Goal: Task Accomplishment & Management: Complete application form

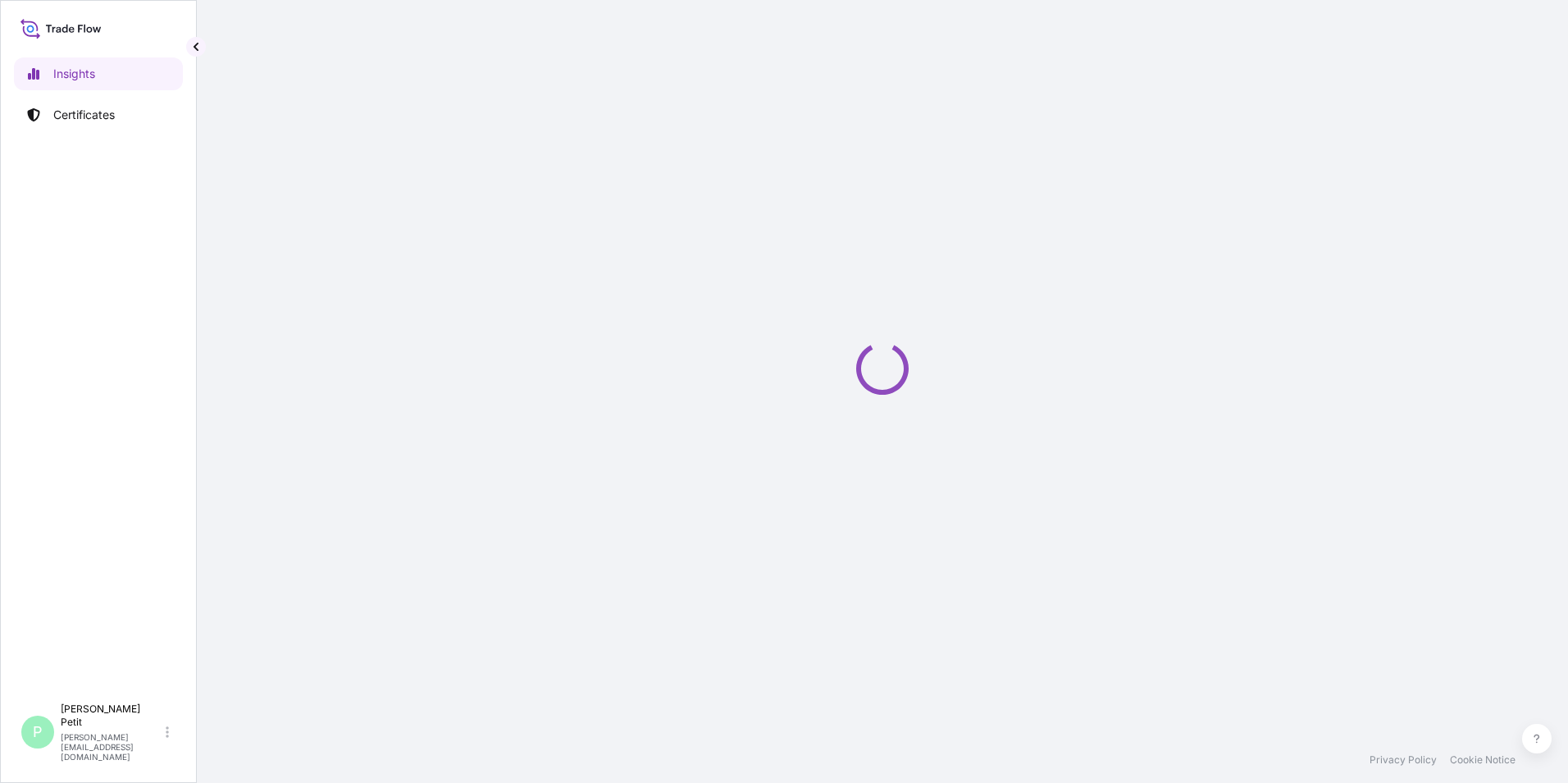
select select "2025"
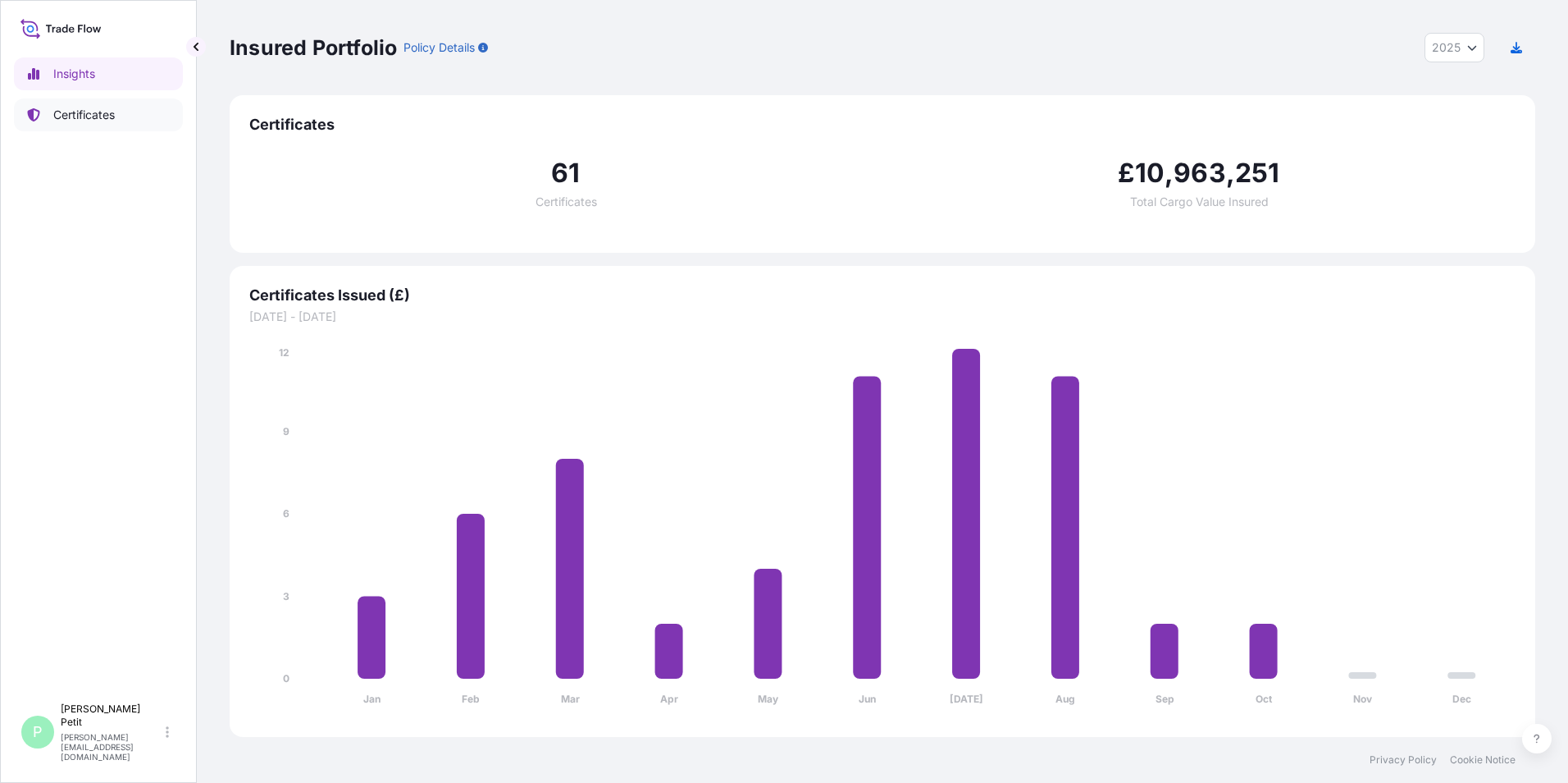
click at [96, 117] on p "Certificates" at bounding box center [84, 115] width 62 height 16
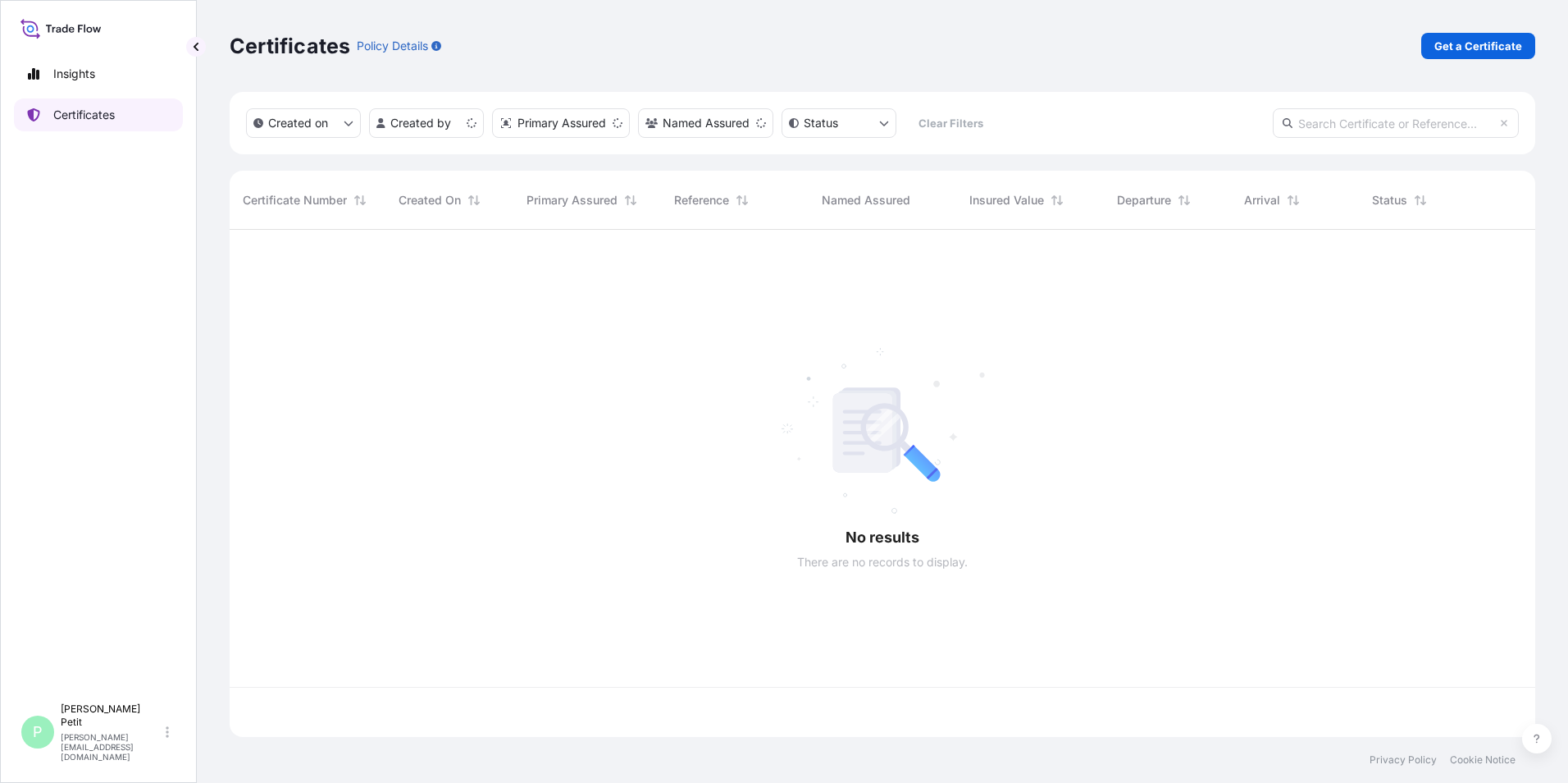
scroll to position [504, 1293]
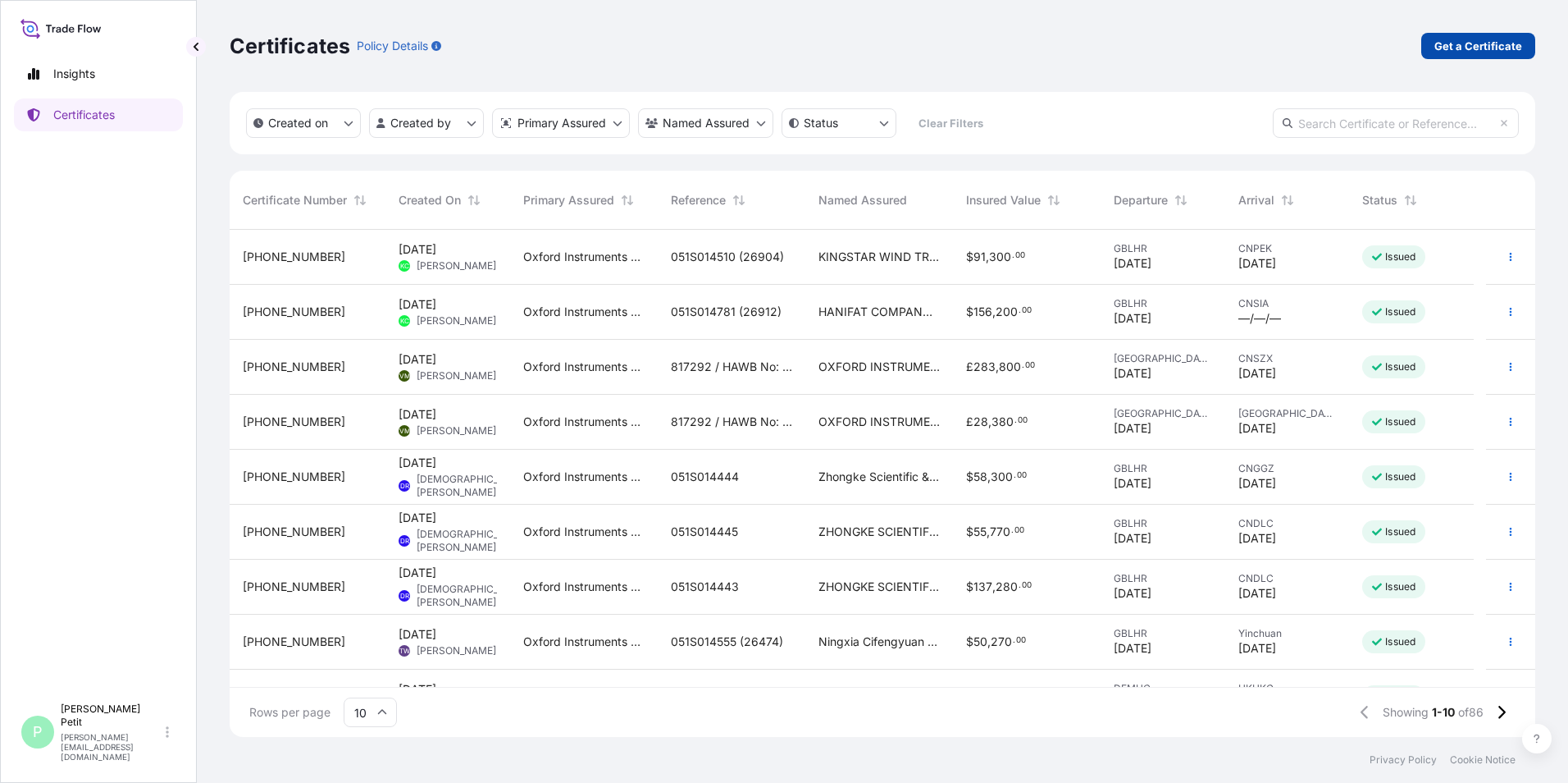
click at [1482, 48] on p "Get a Certificate" at bounding box center [1478, 45] width 88 height 16
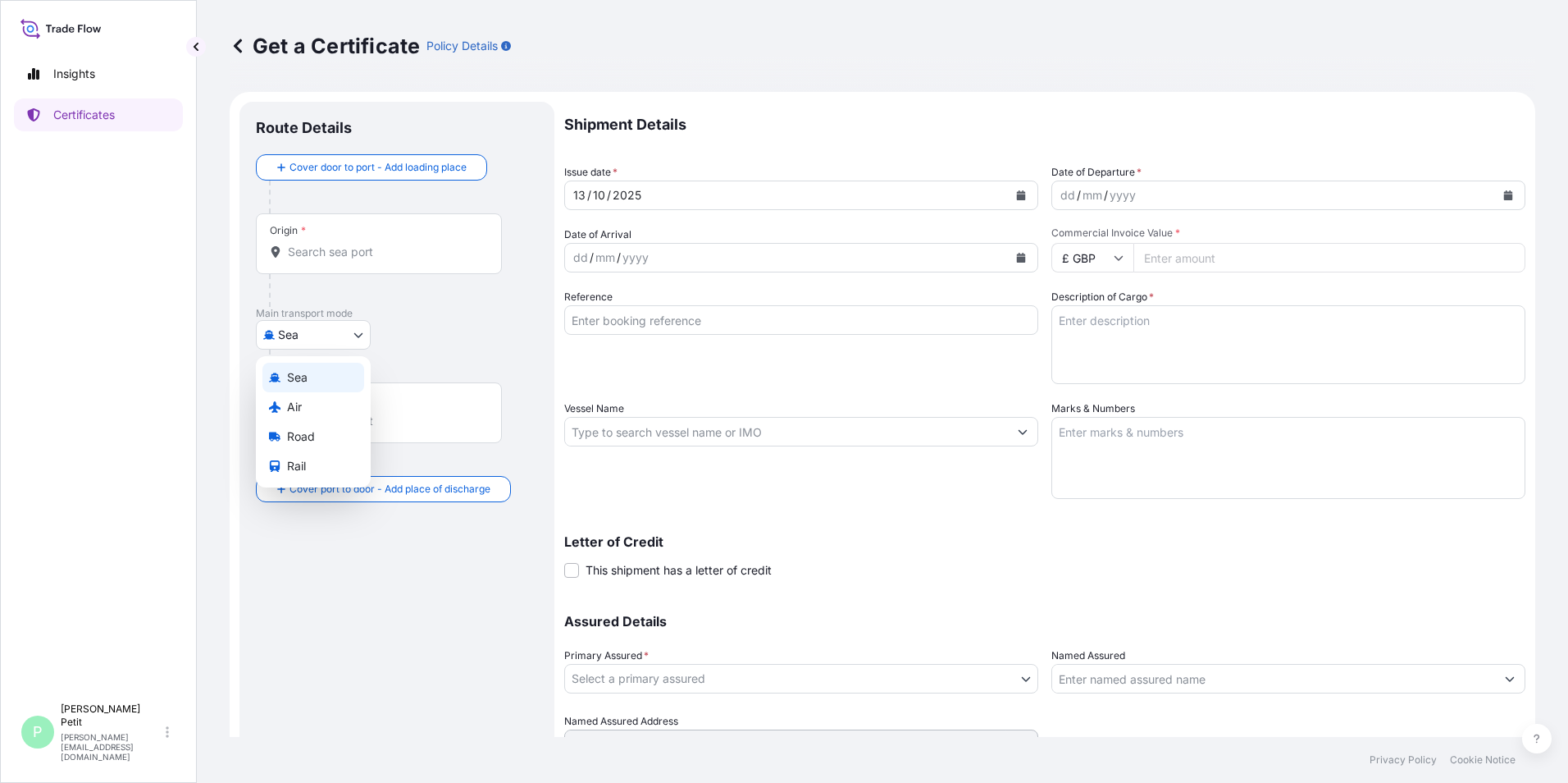
click at [354, 332] on body "Insights Certificates P [PERSON_NAME] [PERSON_NAME][EMAIL_ADDRESS][DOMAIN_NAME]…" at bounding box center [784, 391] width 1568 height 783
click at [299, 434] on span "Road" at bounding box center [300, 436] width 28 height 16
select select "Road"
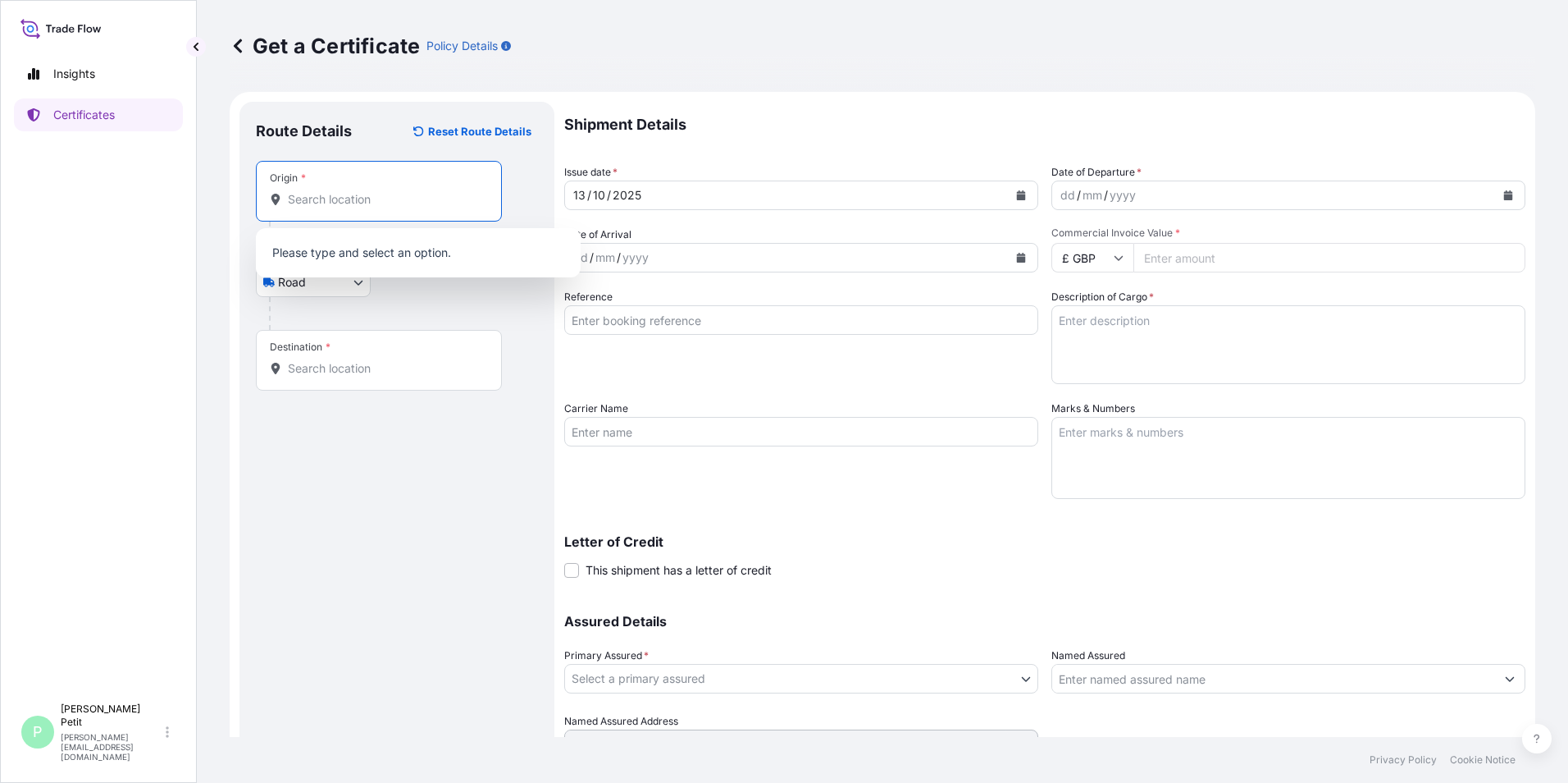
click at [411, 194] on input "Origin *" at bounding box center [384, 198] width 193 height 16
click at [238, 43] on icon at bounding box center [238, 45] width 9 height 13
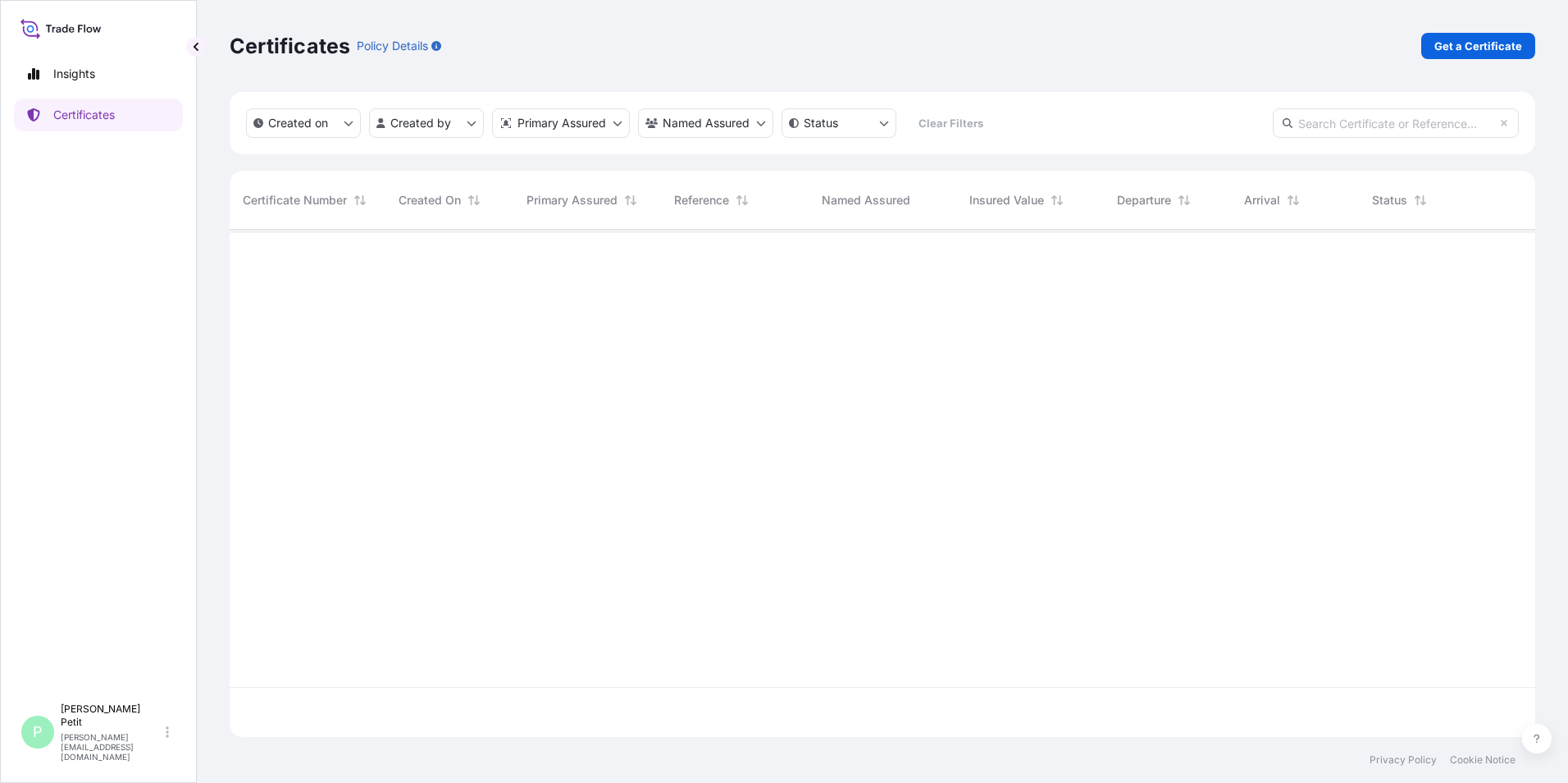
scroll to position [504, 1293]
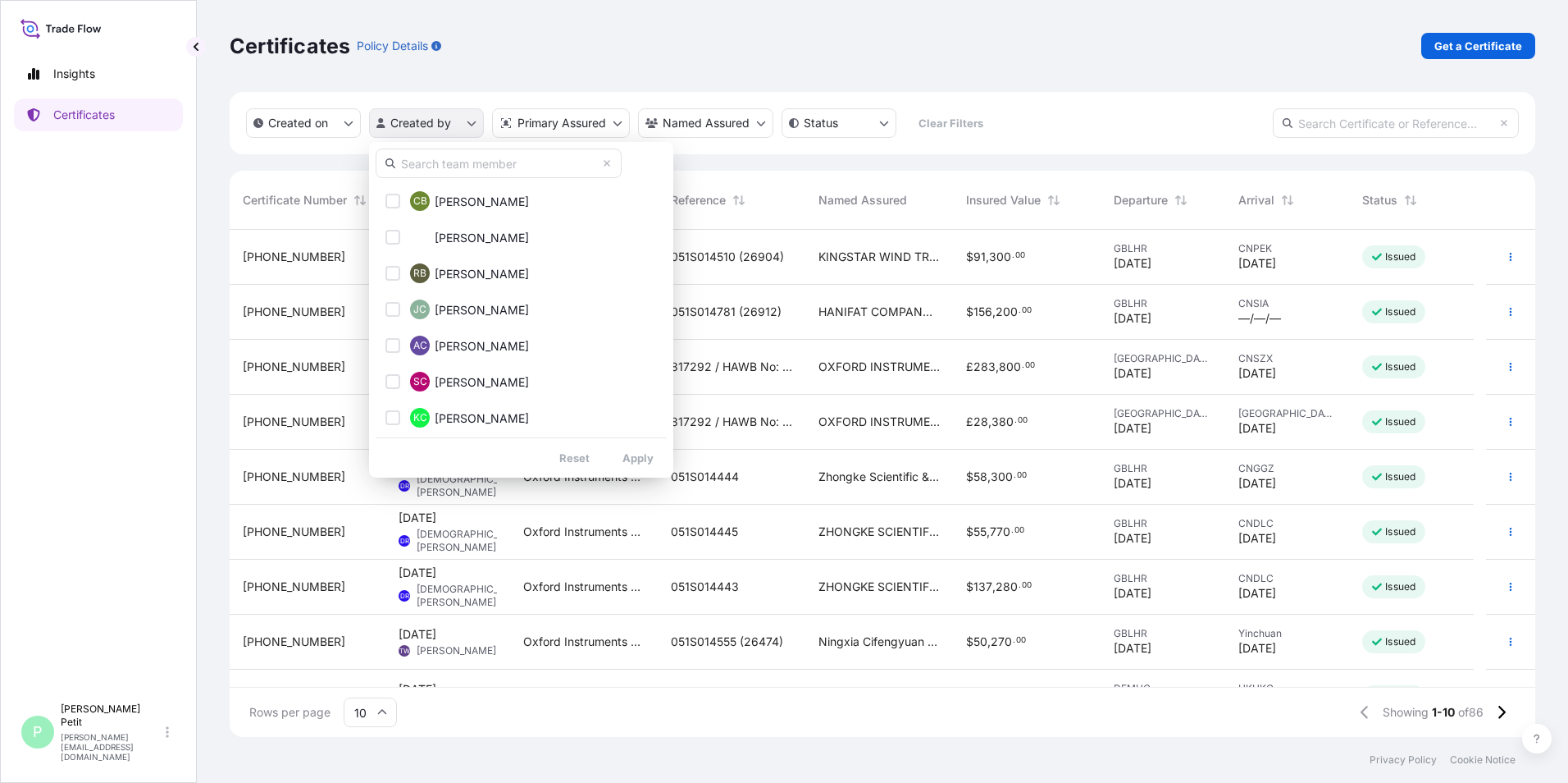
click at [468, 126] on html "Insights Certificates P [PERSON_NAME] [PERSON_NAME][EMAIL_ADDRESS][DOMAIN_NAME]…" at bounding box center [784, 391] width 1568 height 783
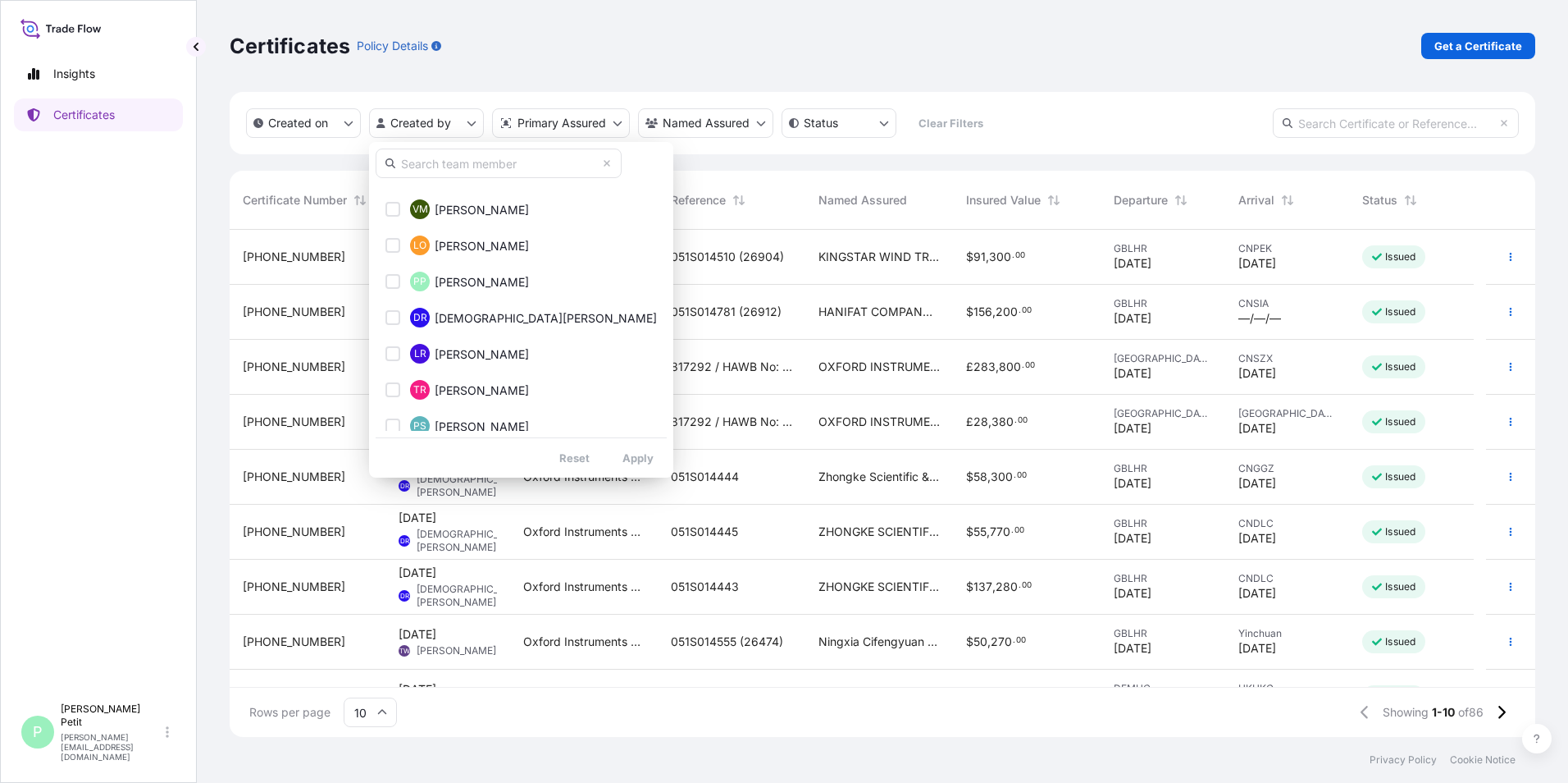
scroll to position [656, 0]
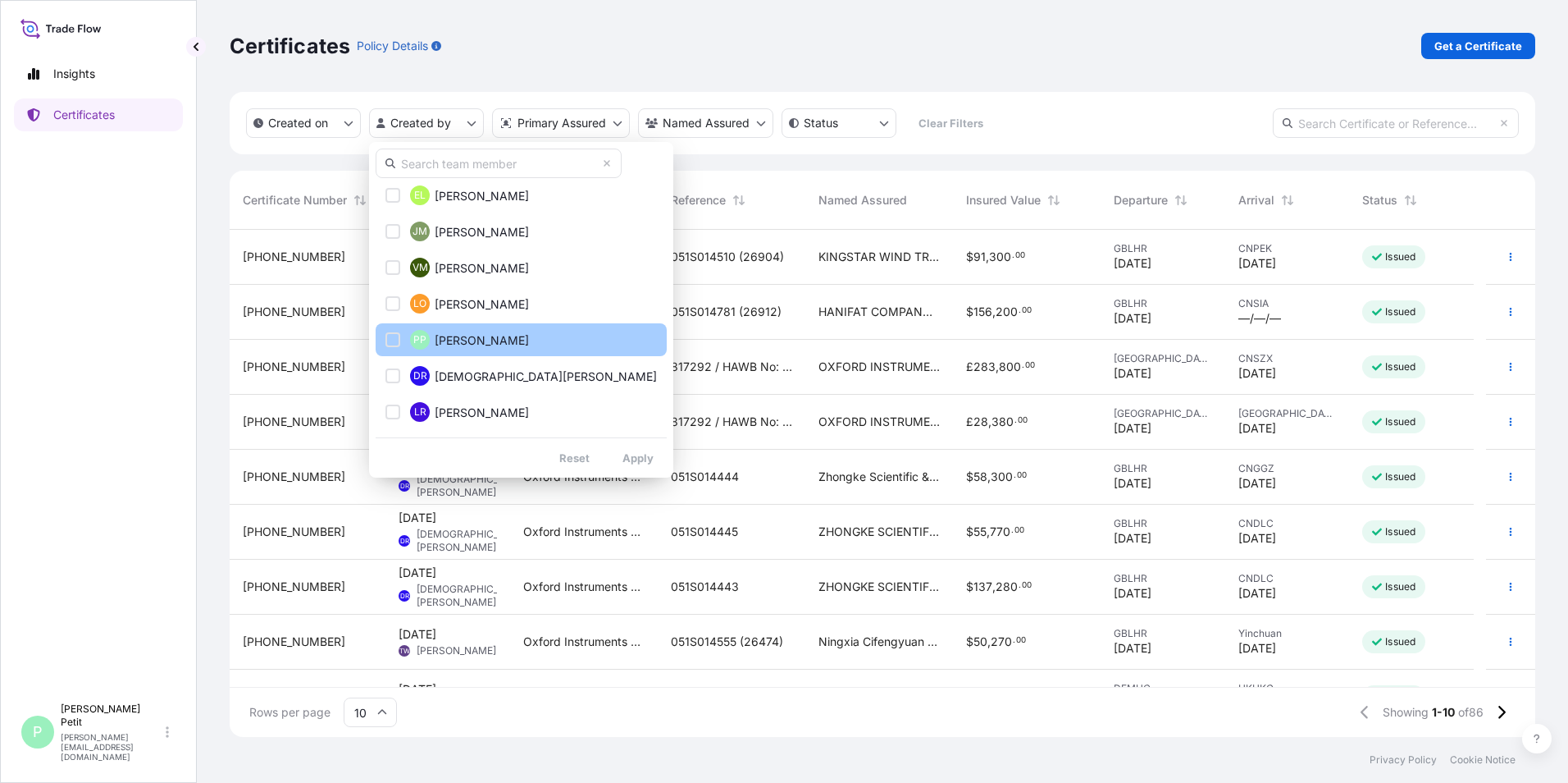
click at [390, 337] on div "Select Option" at bounding box center [392, 339] width 14 height 14
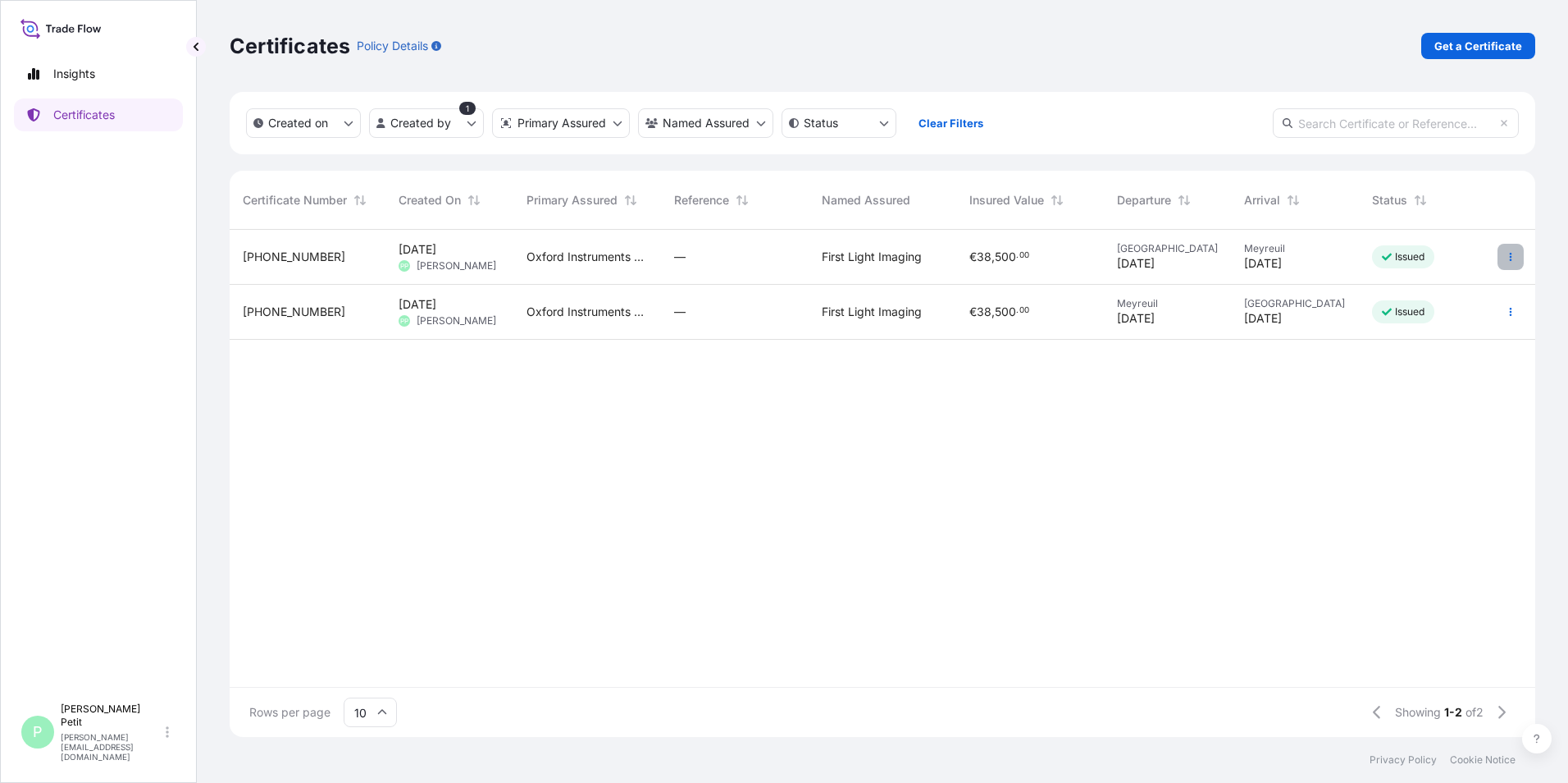
click at [1515, 260] on button "button" at bounding box center [1509, 256] width 26 height 26
click at [283, 260] on span "[PHONE_NUMBER]" at bounding box center [294, 256] width 102 height 16
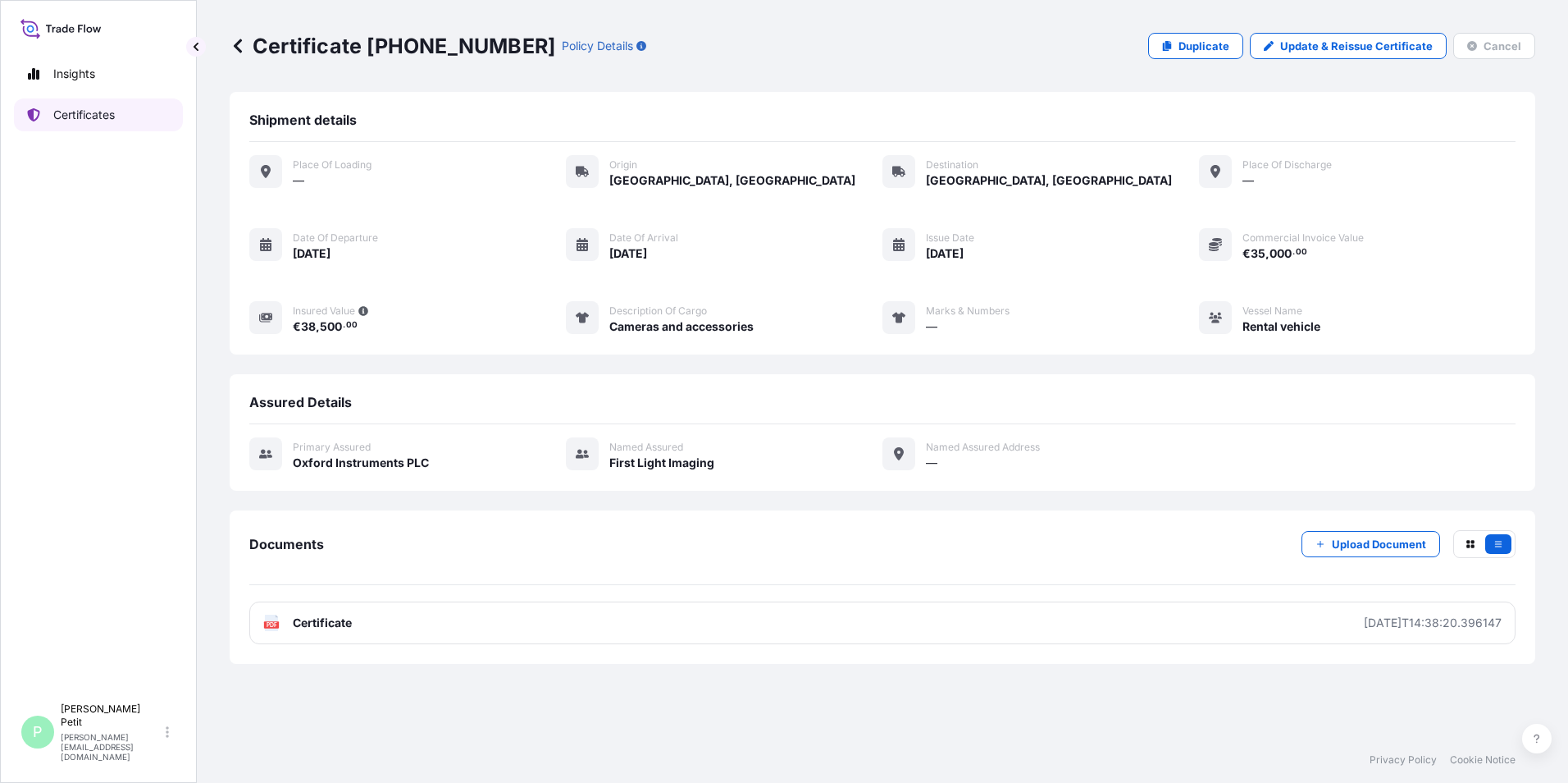
click at [88, 117] on p "Certificates" at bounding box center [84, 115] width 62 height 16
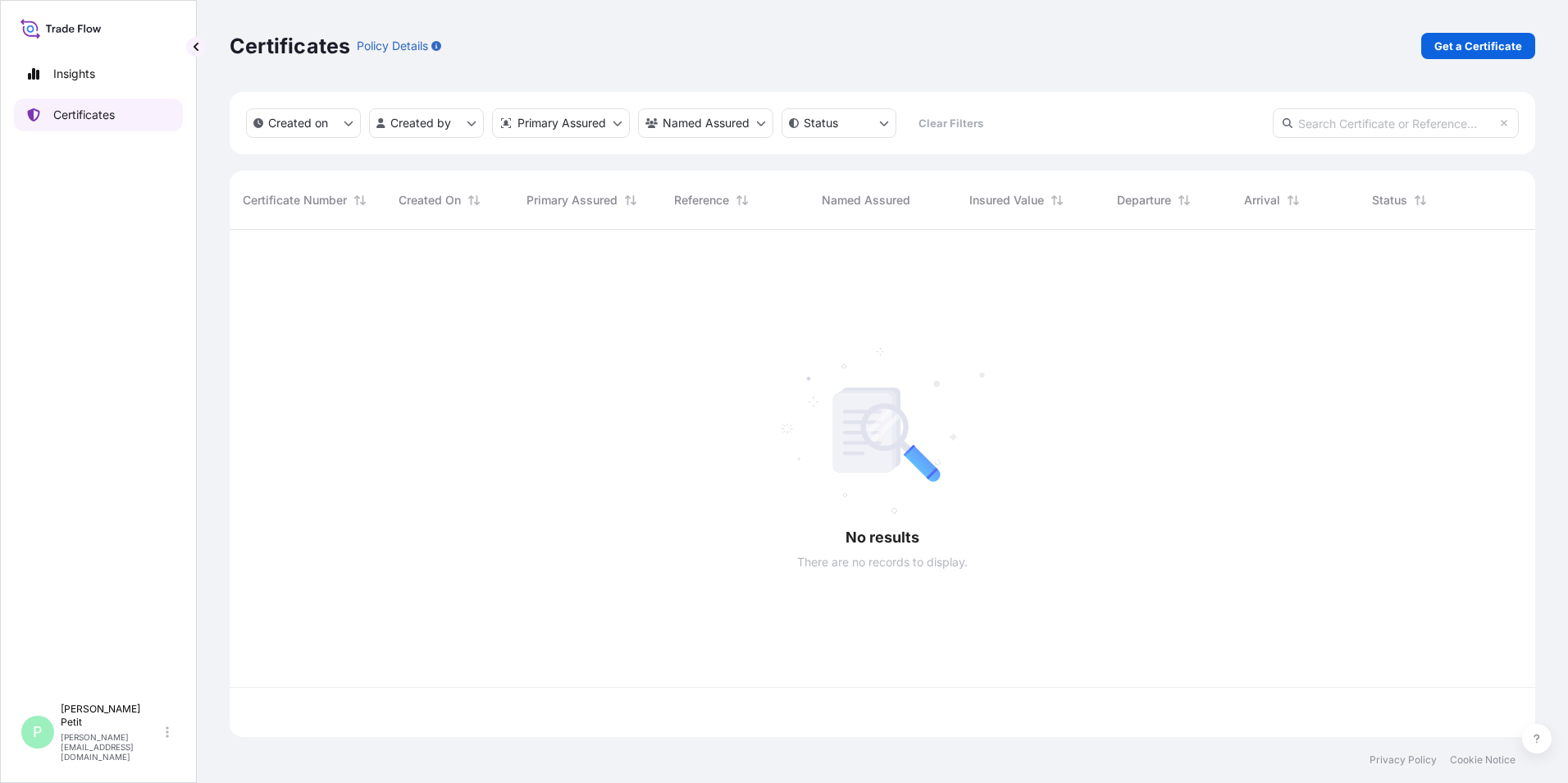
scroll to position [504, 1293]
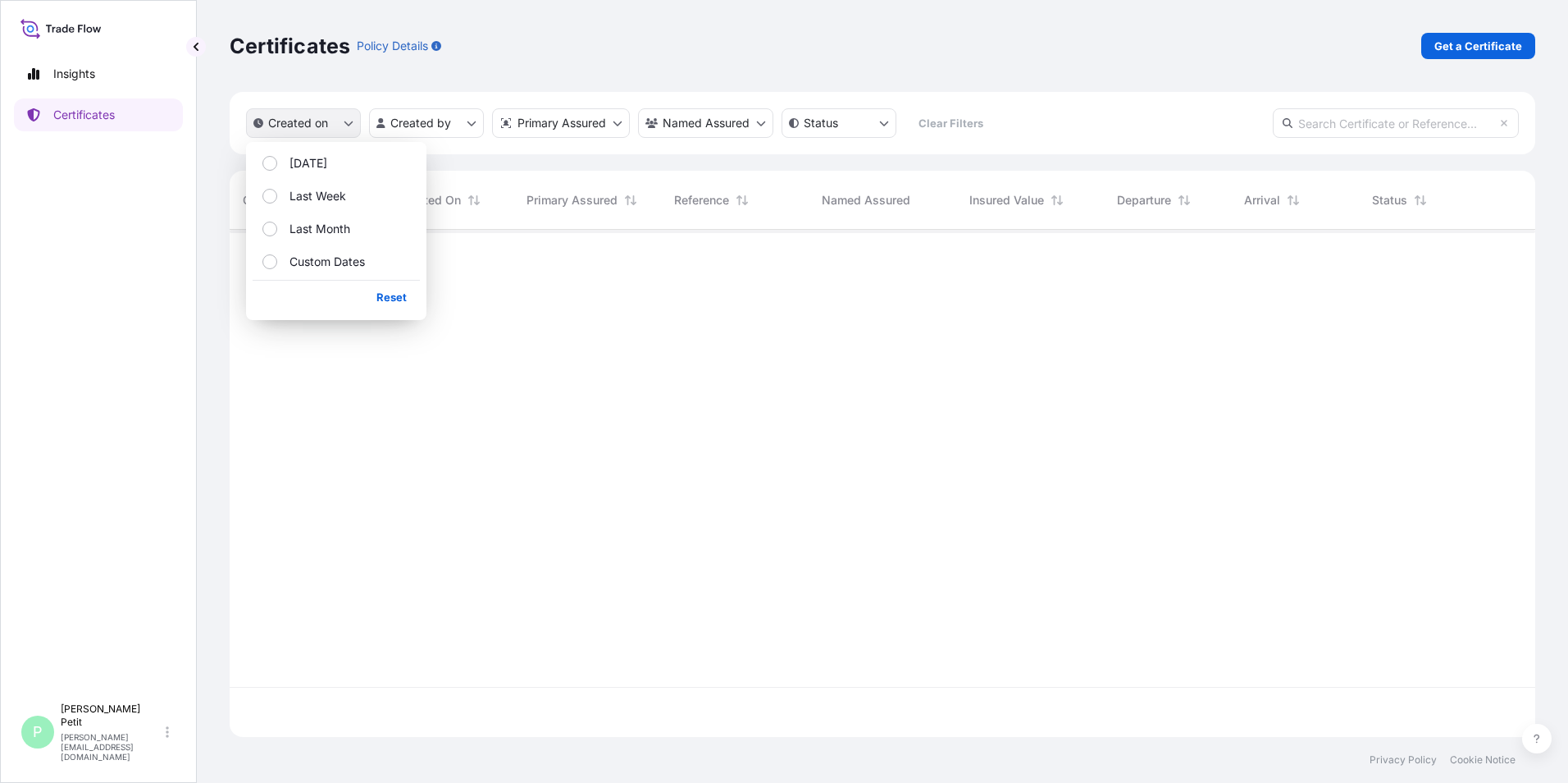
click at [340, 123] on button "Created on" at bounding box center [303, 122] width 115 height 30
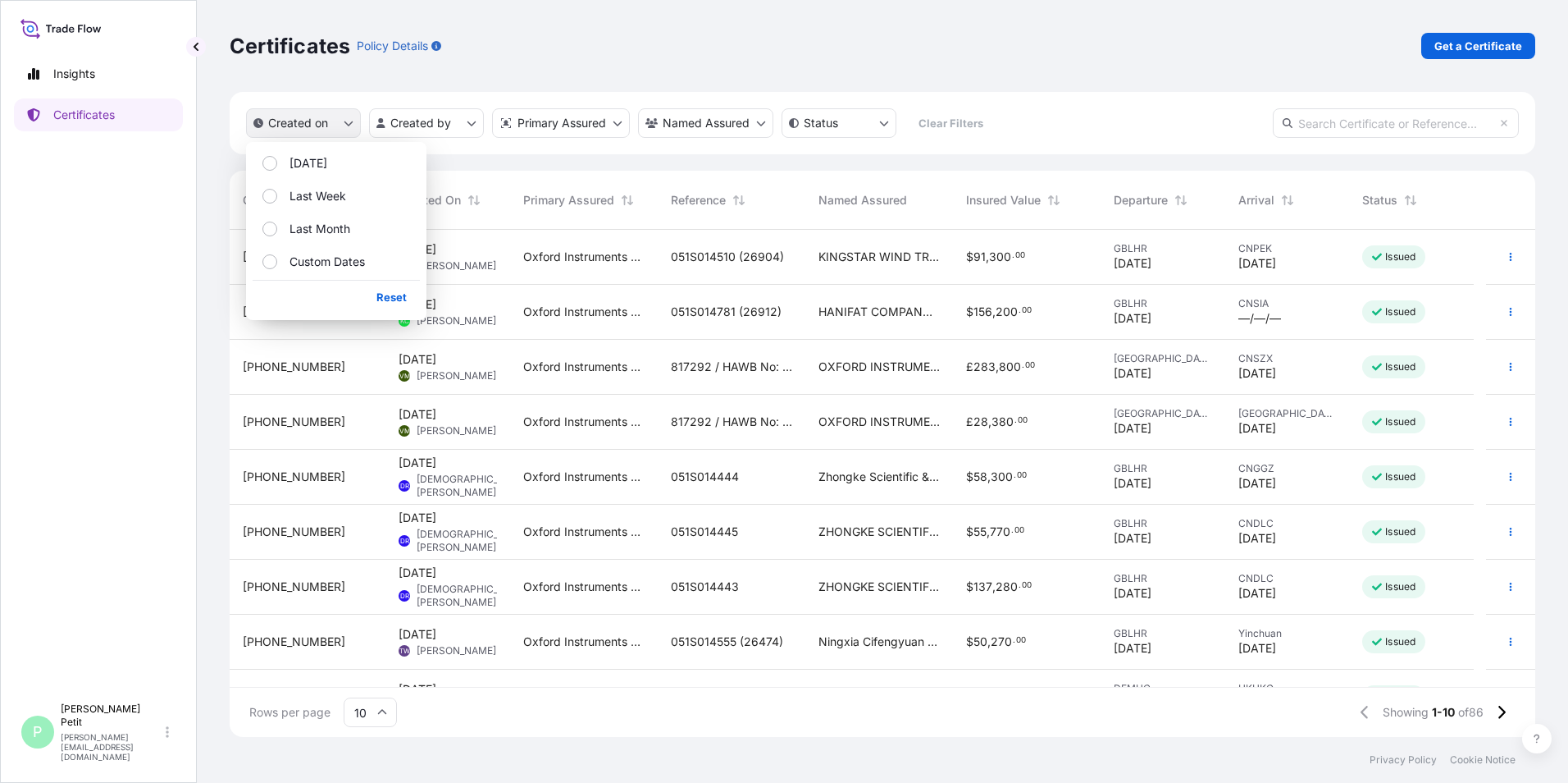
click at [340, 123] on button "Created on" at bounding box center [303, 122] width 115 height 30
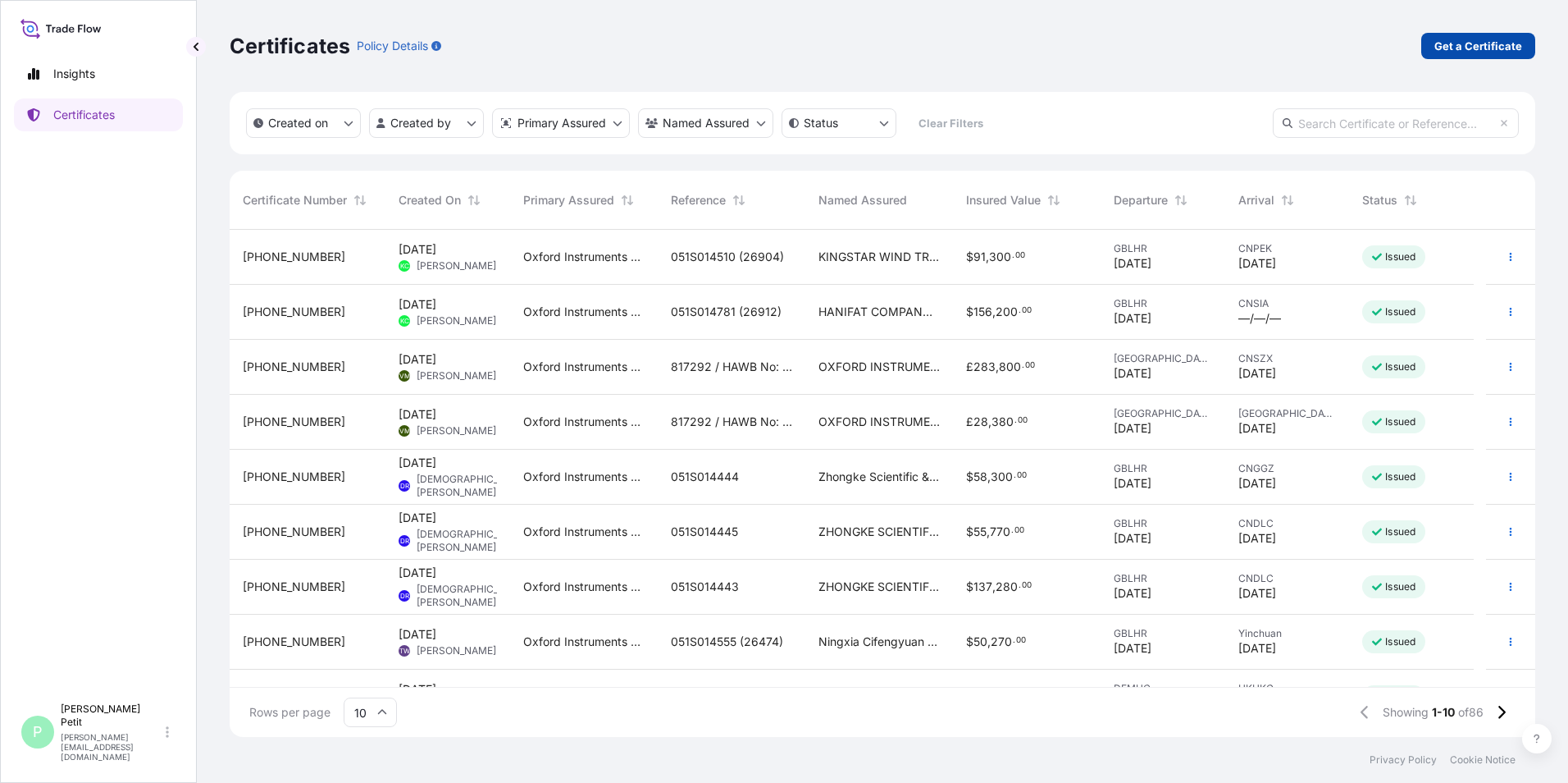
click at [1463, 43] on p "Get a Certificate" at bounding box center [1478, 45] width 88 height 16
select select "Sea"
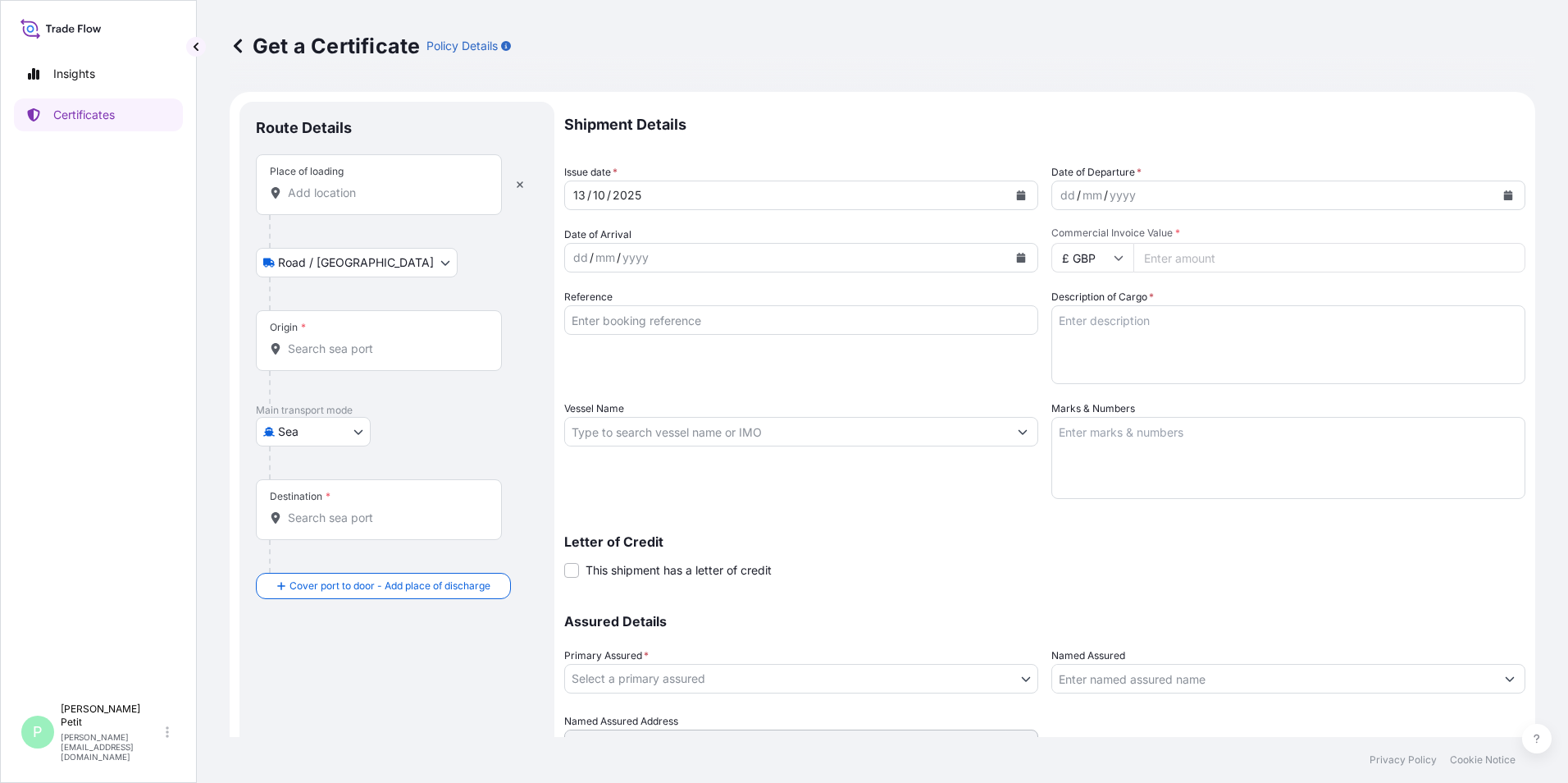
click at [396, 186] on input "Place of loading" at bounding box center [384, 193] width 193 height 16
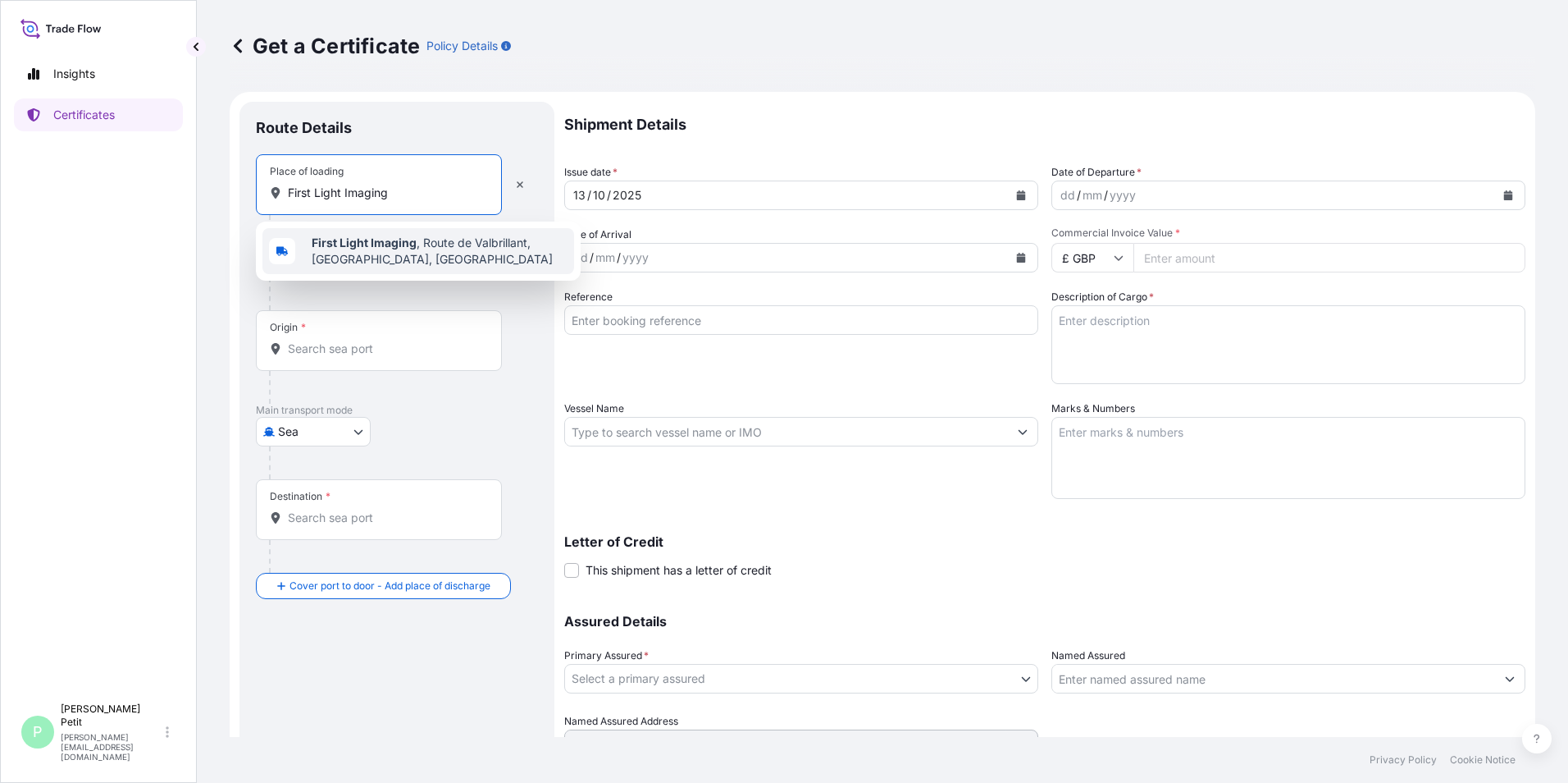
click at [389, 257] on span "First Light Imaging , Route de Valbrillant, [GEOGRAPHIC_DATA], [GEOGRAPHIC_DATA]" at bounding box center [440, 251] width 256 height 33
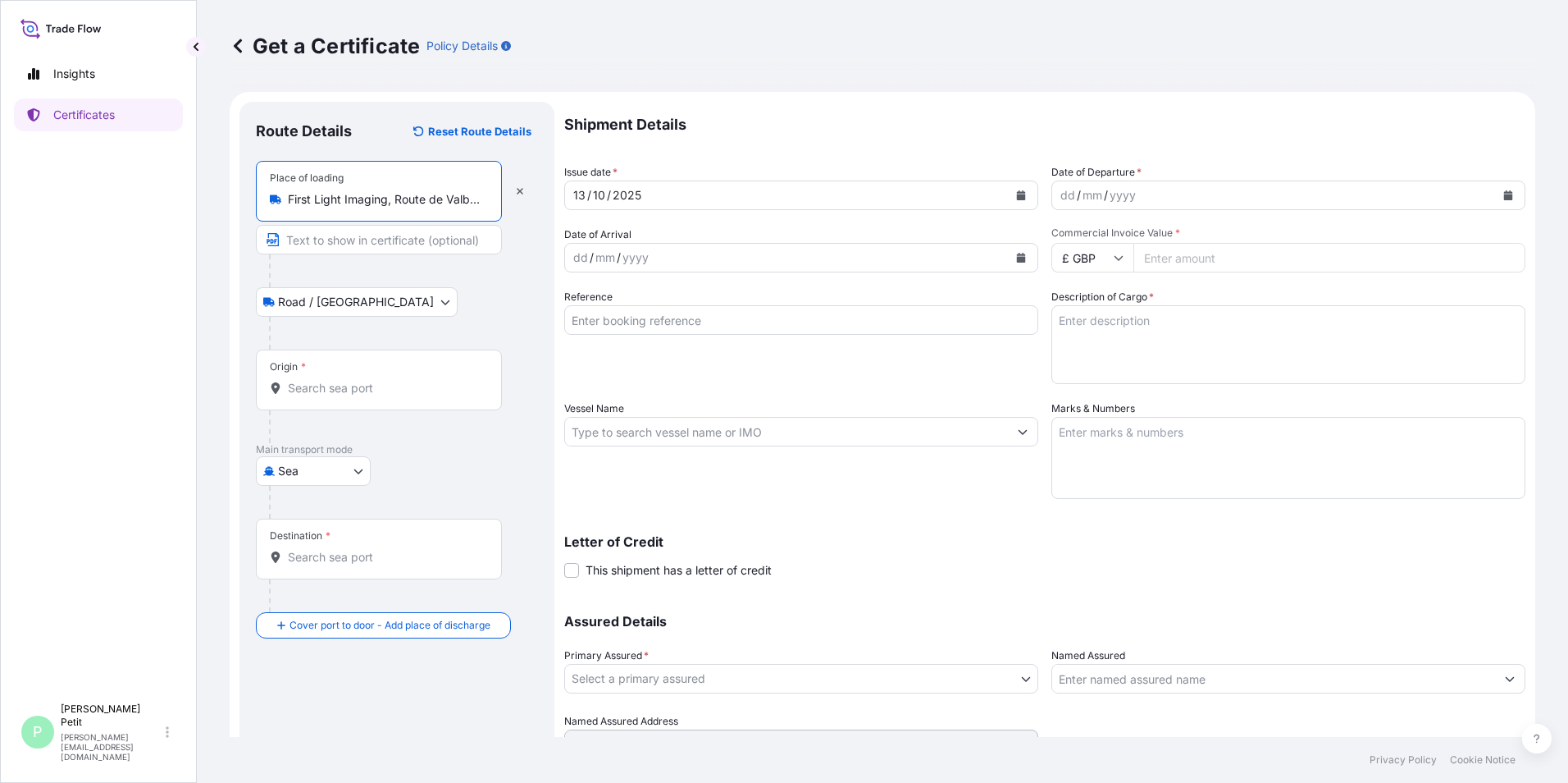
type input "First Light Imaging, Route de Valbrillant, [GEOGRAPHIC_DATA], [GEOGRAPHIC_DATA]"
click at [383, 383] on input "Origin *" at bounding box center [384, 387] width 193 height 16
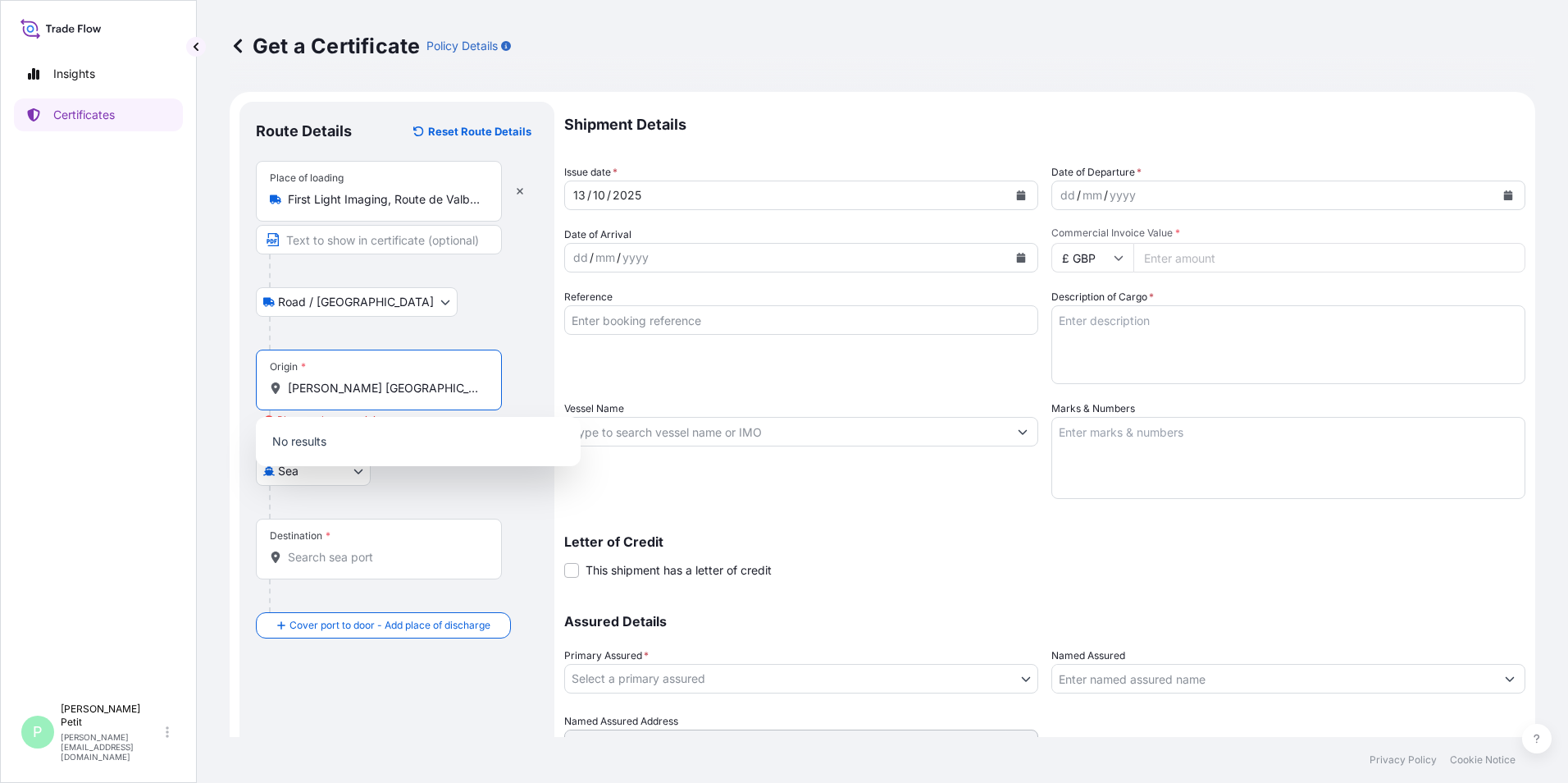
drag, startPoint x: 384, startPoint y: 388, endPoint x: 273, endPoint y: 394, distance: 111.2
click at [273, 394] on div "[PERSON_NAME] [GEOGRAPHIC_DATA]" at bounding box center [378, 387] width 218 height 16
type input "M"
paste input "Laboratory of Astrophysics of [GEOGRAPHIC_DATA]"
click at [296, 374] on div "Origin * Laboratory of Astrophysics of [GEOGRAPHIC_DATA]" at bounding box center [379, 379] width 246 height 61
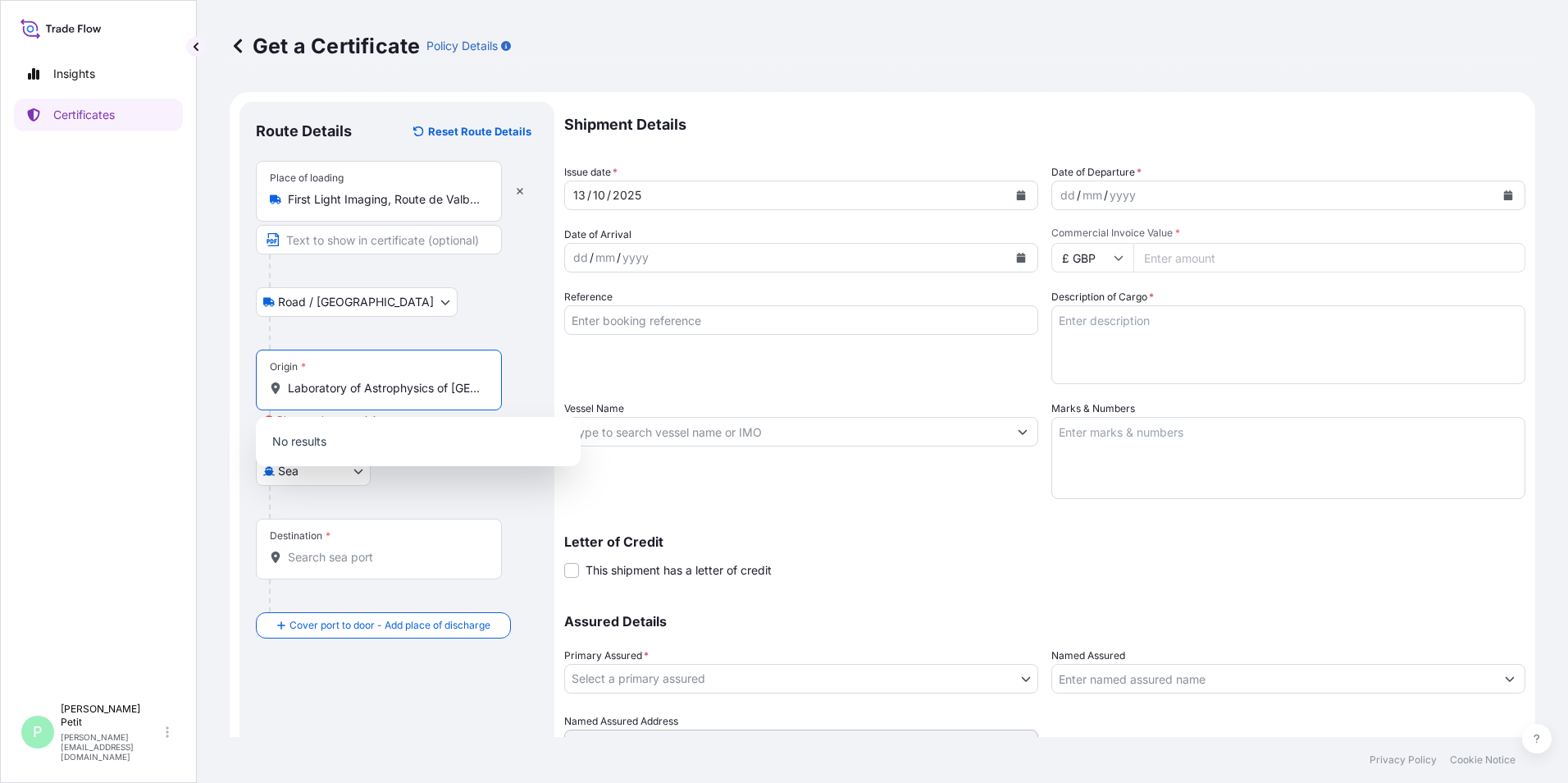
click at [296, 379] on input "Laboratory of Astrophysics of [GEOGRAPHIC_DATA]" at bounding box center [384, 387] width 193 height 16
drag, startPoint x: 282, startPoint y: 382, endPoint x: 493, endPoint y: 380, distance: 211.0
click at [492, 386] on div "Origin * Laboratory of Astrophysics of [GEOGRAPHIC_DATA]" at bounding box center [379, 379] width 246 height 61
type input "Laboratory of Astrophysics of Marle"
click at [116, 365] on div "Insights Certificates" at bounding box center [97, 368] width 168 height 652
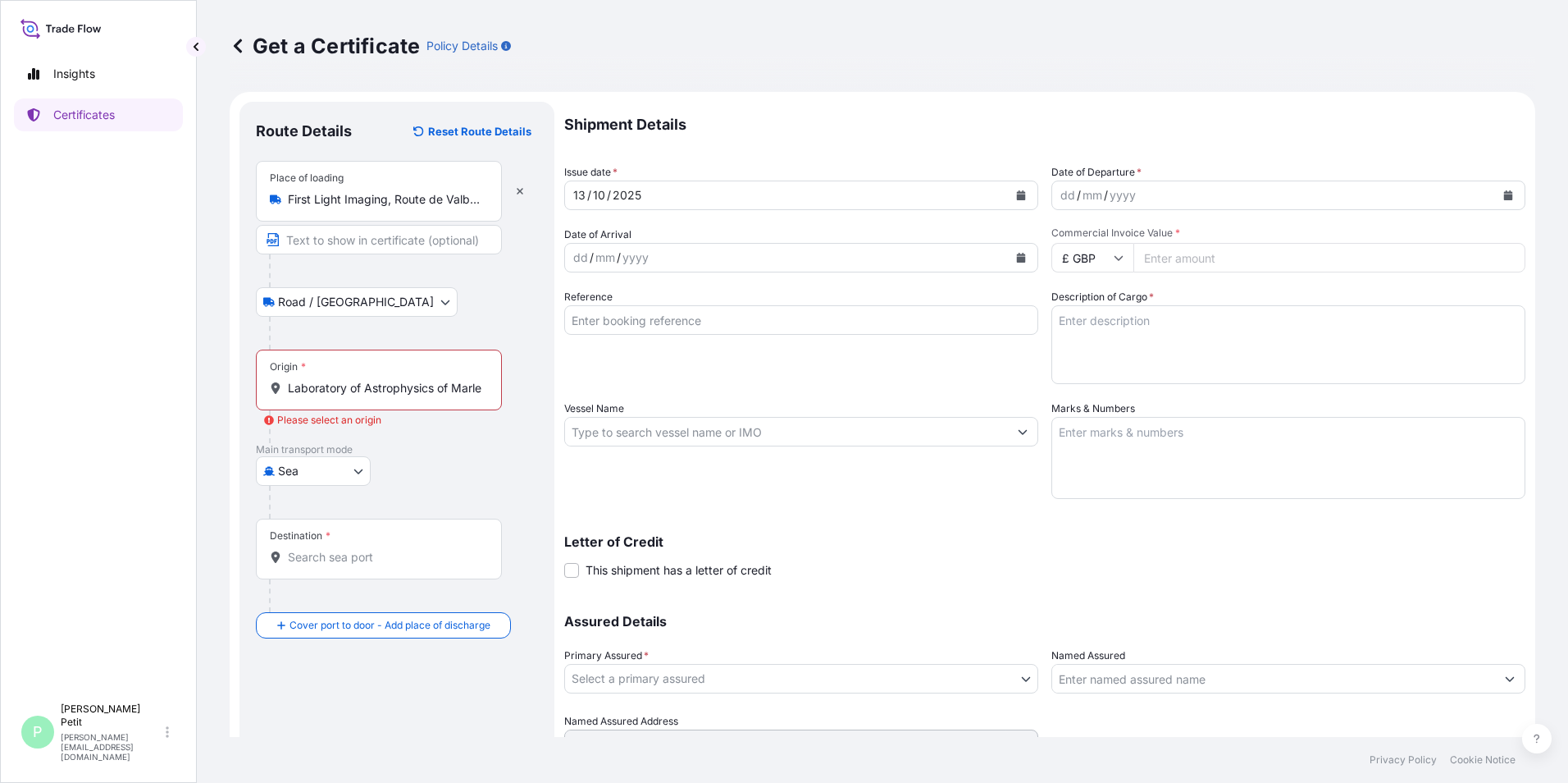
click at [69, 409] on div "Insights Certificates" at bounding box center [97, 368] width 168 height 652
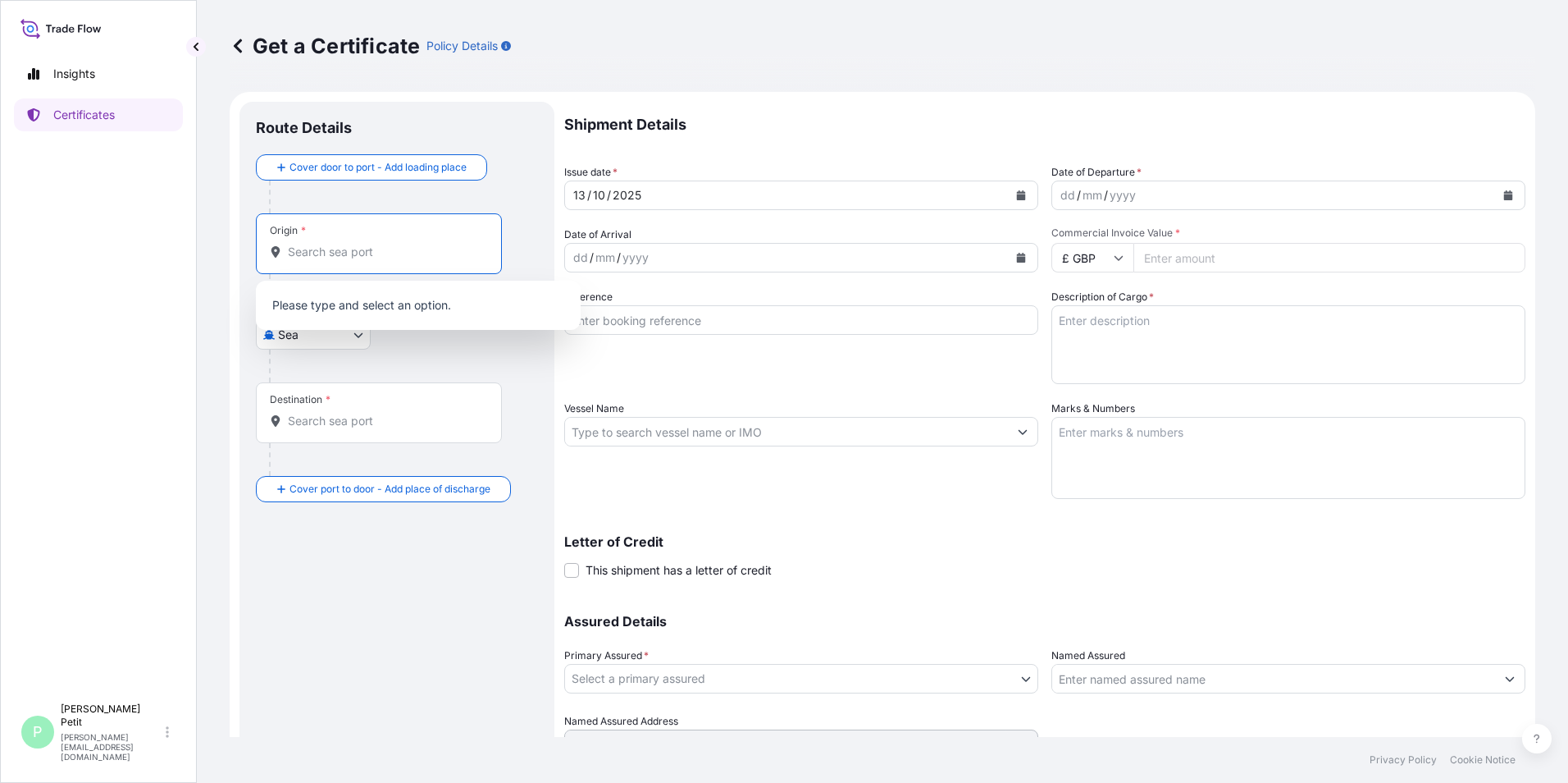
click at [366, 254] on input "Origin *" at bounding box center [384, 251] width 193 height 16
click at [372, 251] on input "First Light Imafging" at bounding box center [384, 251] width 193 height 16
click at [450, 251] on input "First Light Imaging" at bounding box center [384, 251] width 193 height 16
click at [447, 256] on input "First Light Imaging" at bounding box center [374, 251] width 174 height 16
type input "First Light Imaging"
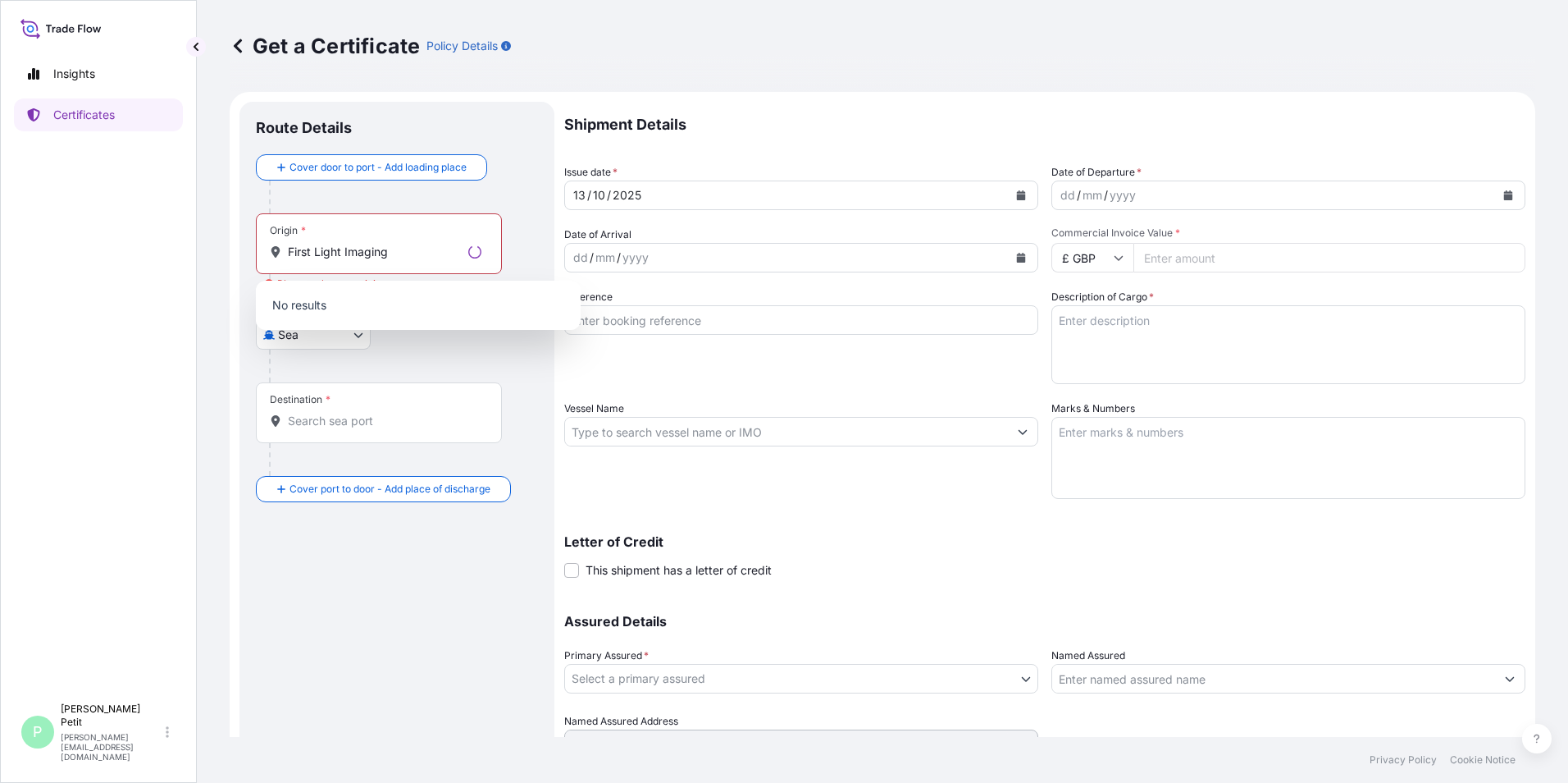
click at [109, 434] on div "Insights Certificates" at bounding box center [97, 368] width 168 height 652
click at [439, 248] on input "First Light Imaging" at bounding box center [384, 251] width 193 height 16
click at [131, 462] on div "Insights Certificates" at bounding box center [97, 368] width 168 height 652
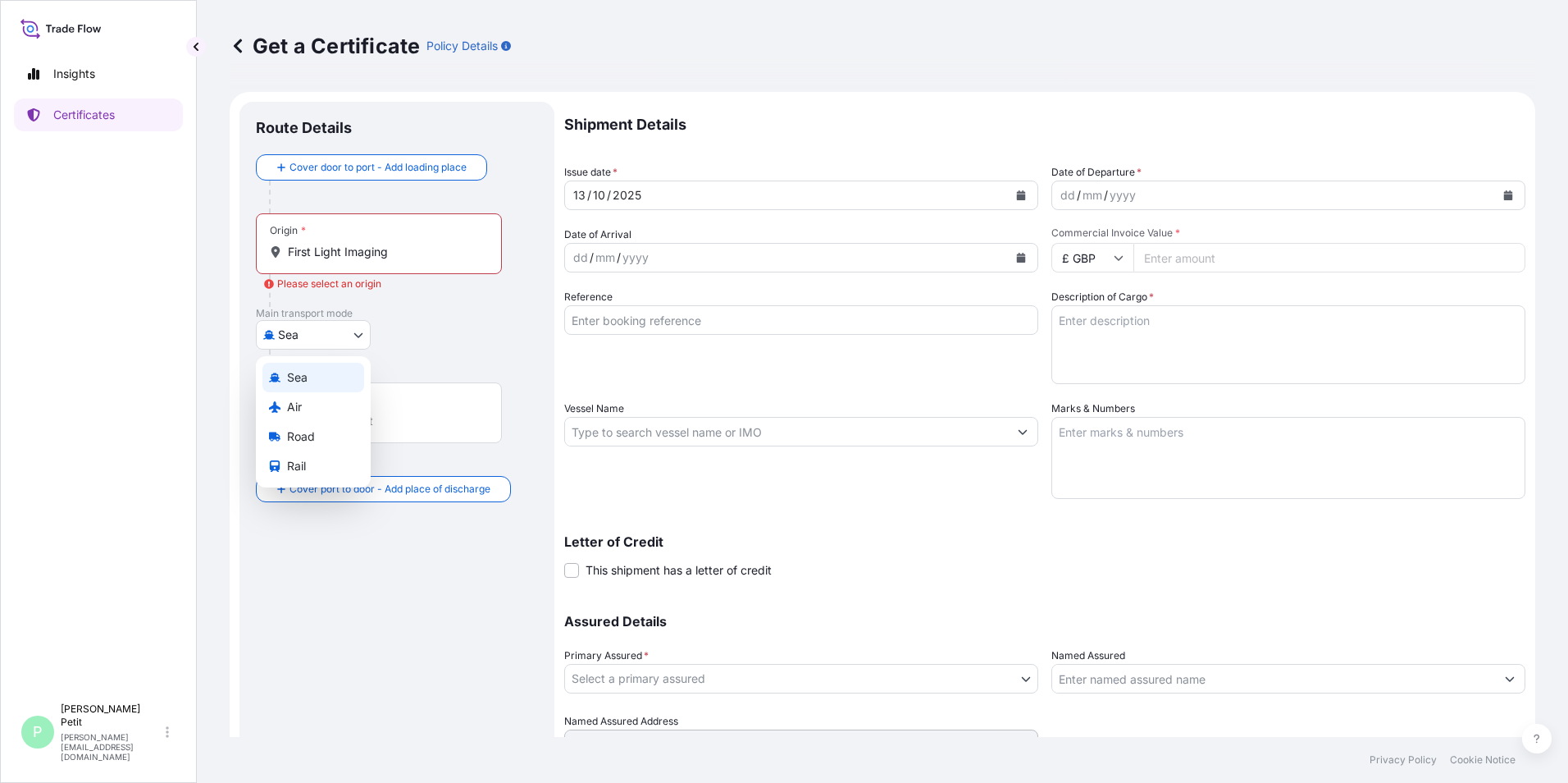
click at [343, 335] on body "0 options available. Insights Certificates P [PERSON_NAME] [PERSON_NAME][EMAIL_…" at bounding box center [784, 391] width 1568 height 783
click at [321, 433] on div "Road" at bounding box center [314, 436] width 102 height 30
select select "Road"
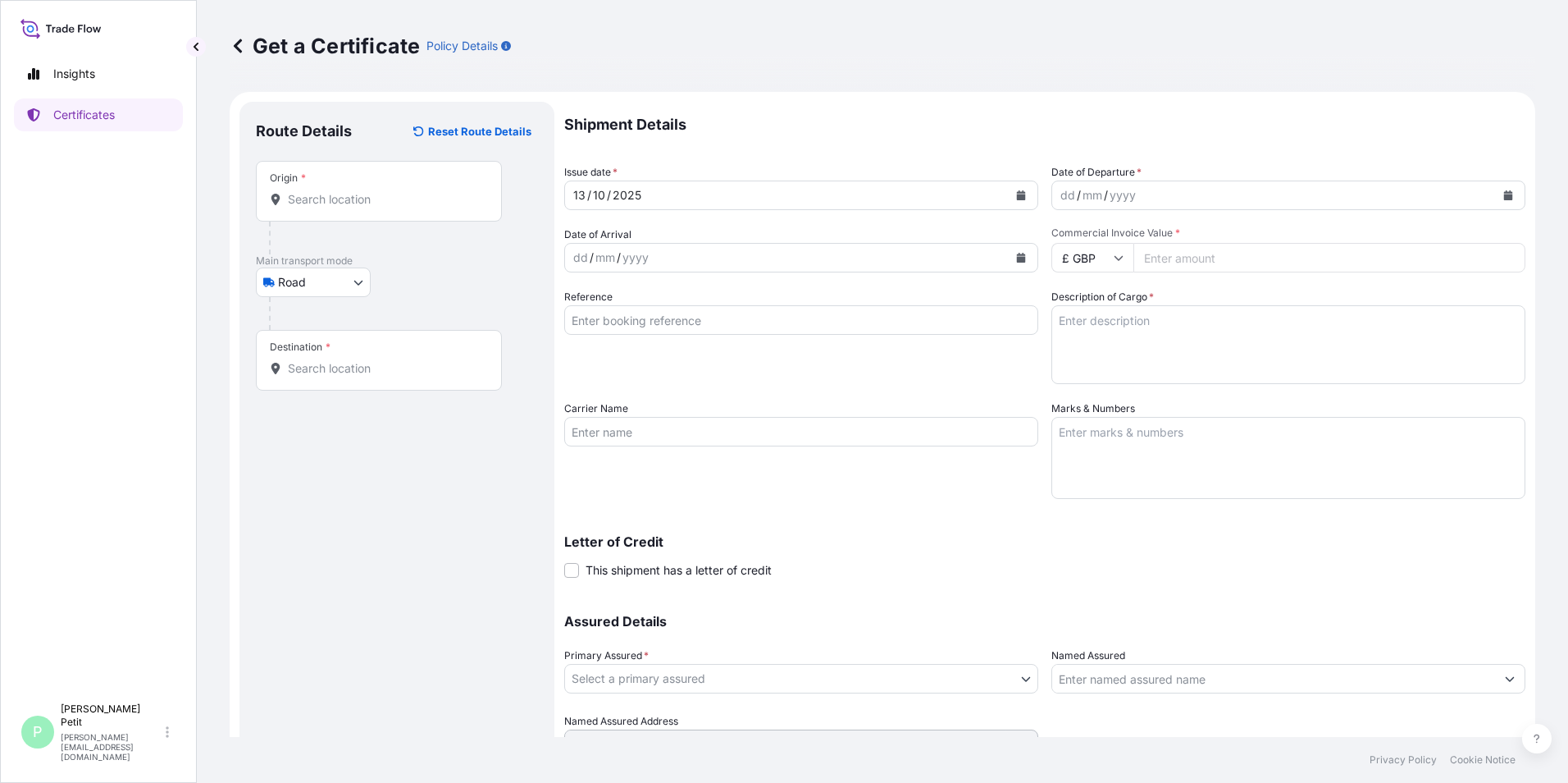
click at [413, 356] on div "Destination *" at bounding box center [379, 359] width 246 height 61
click at [413, 360] on input "Destination *" at bounding box center [384, 368] width 193 height 16
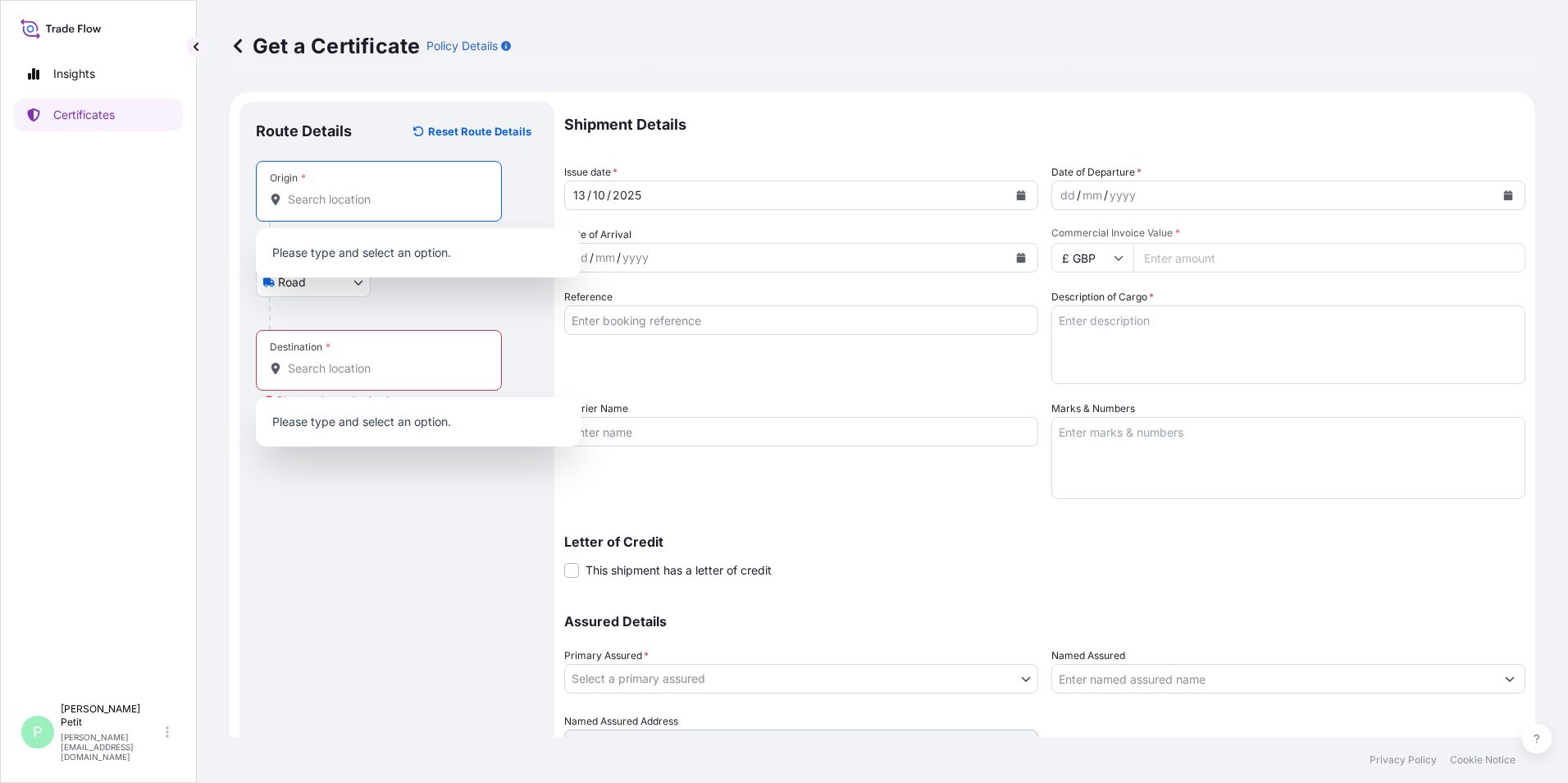
click at [366, 191] on input "Origin *" at bounding box center [384, 198] width 193 height 16
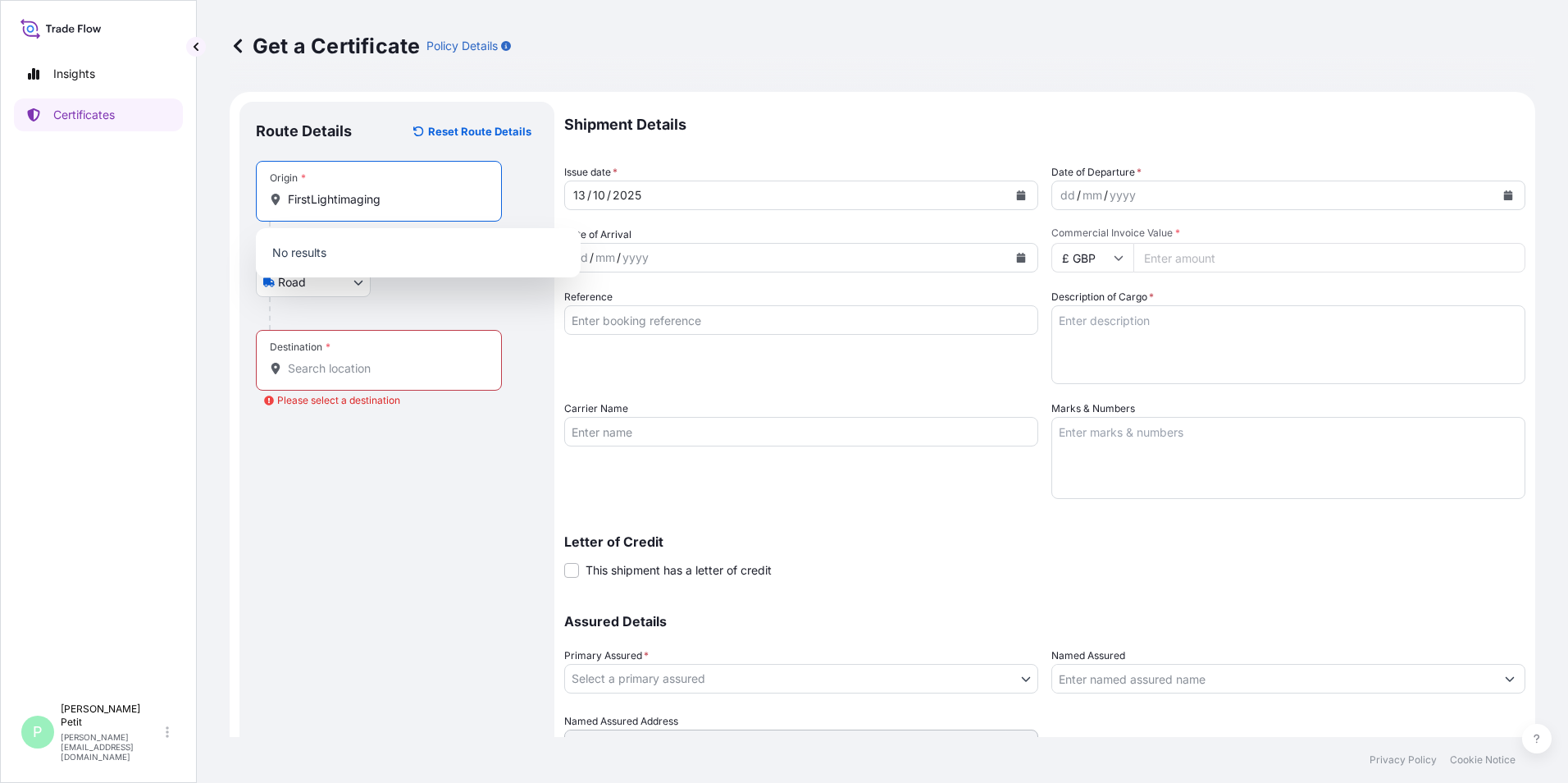
click at [313, 199] on input "FirstLightimaging" at bounding box center [384, 198] width 193 height 16
click at [340, 198] on input "First Lightimaging" at bounding box center [384, 198] width 193 height 16
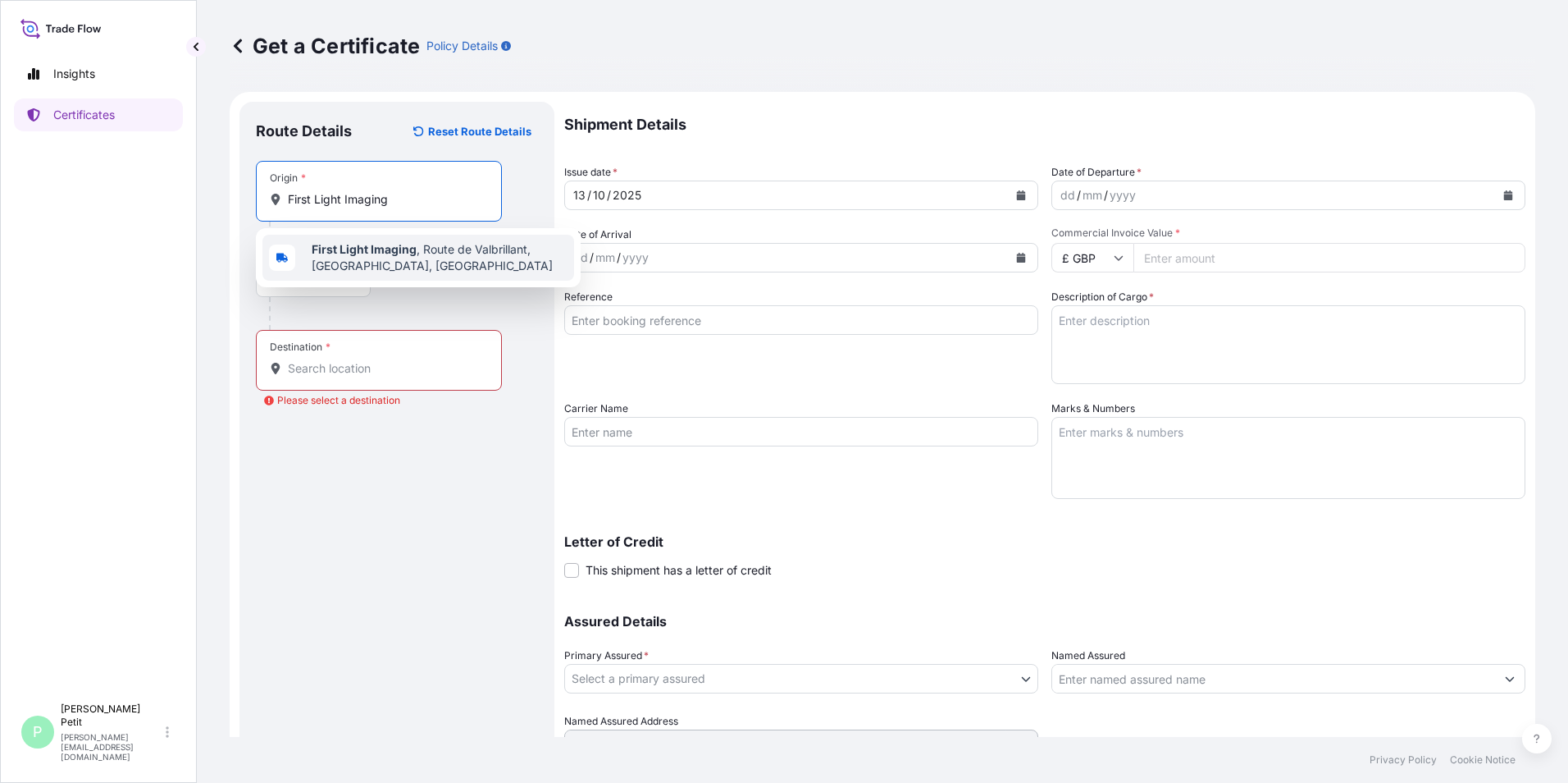
click at [427, 252] on span "First Light Imaging , Route de Valbrillant, [GEOGRAPHIC_DATA], [GEOGRAPHIC_DATA]" at bounding box center [440, 257] width 256 height 33
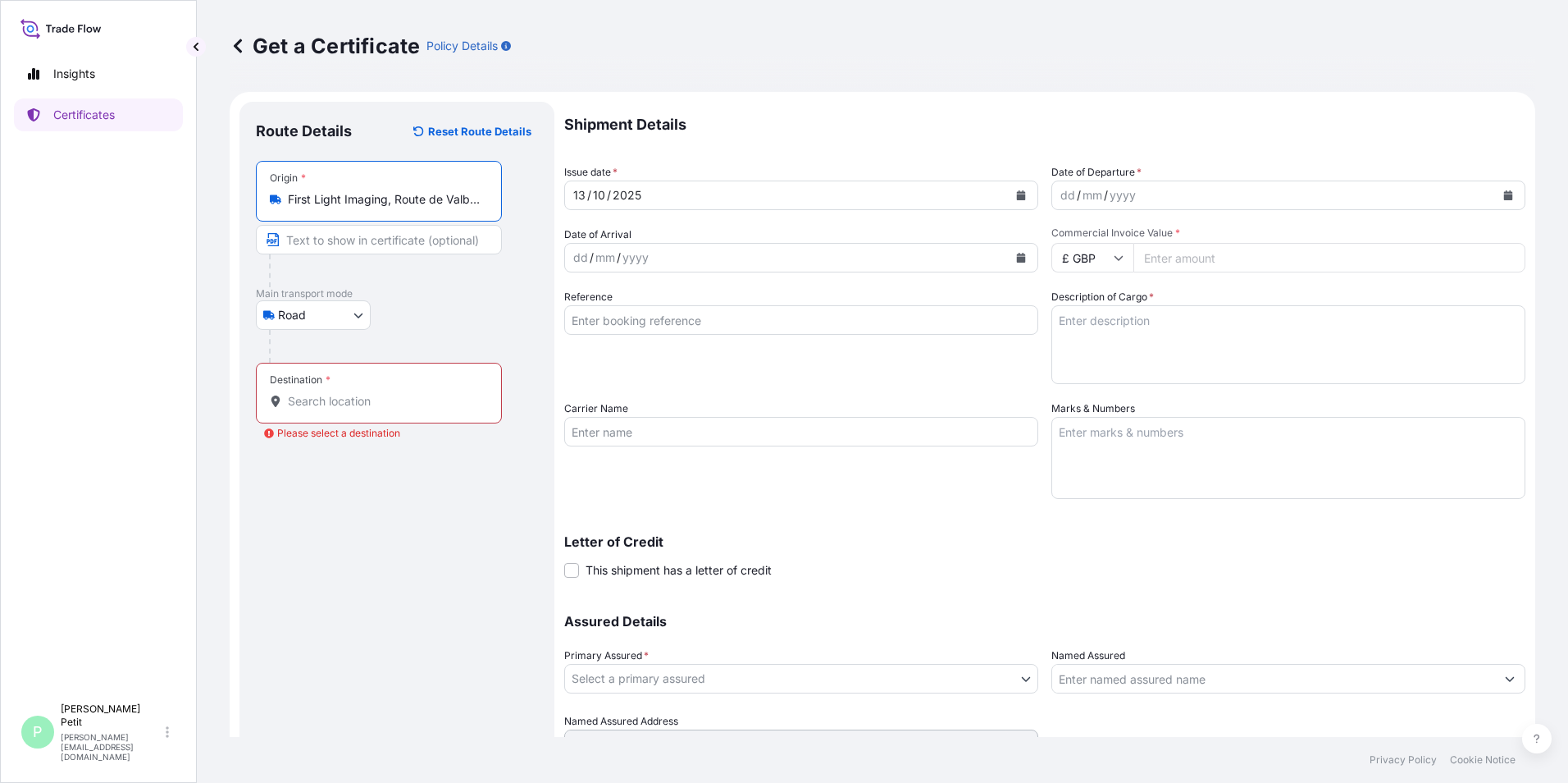
type input "First Light Imaging, Route de Valbrillant, [GEOGRAPHIC_DATA], [GEOGRAPHIC_DATA]"
click at [354, 386] on div "Destination *" at bounding box center [379, 392] width 246 height 61
click at [354, 393] on input "Destination * Please select a destination" at bounding box center [384, 401] width 193 height 16
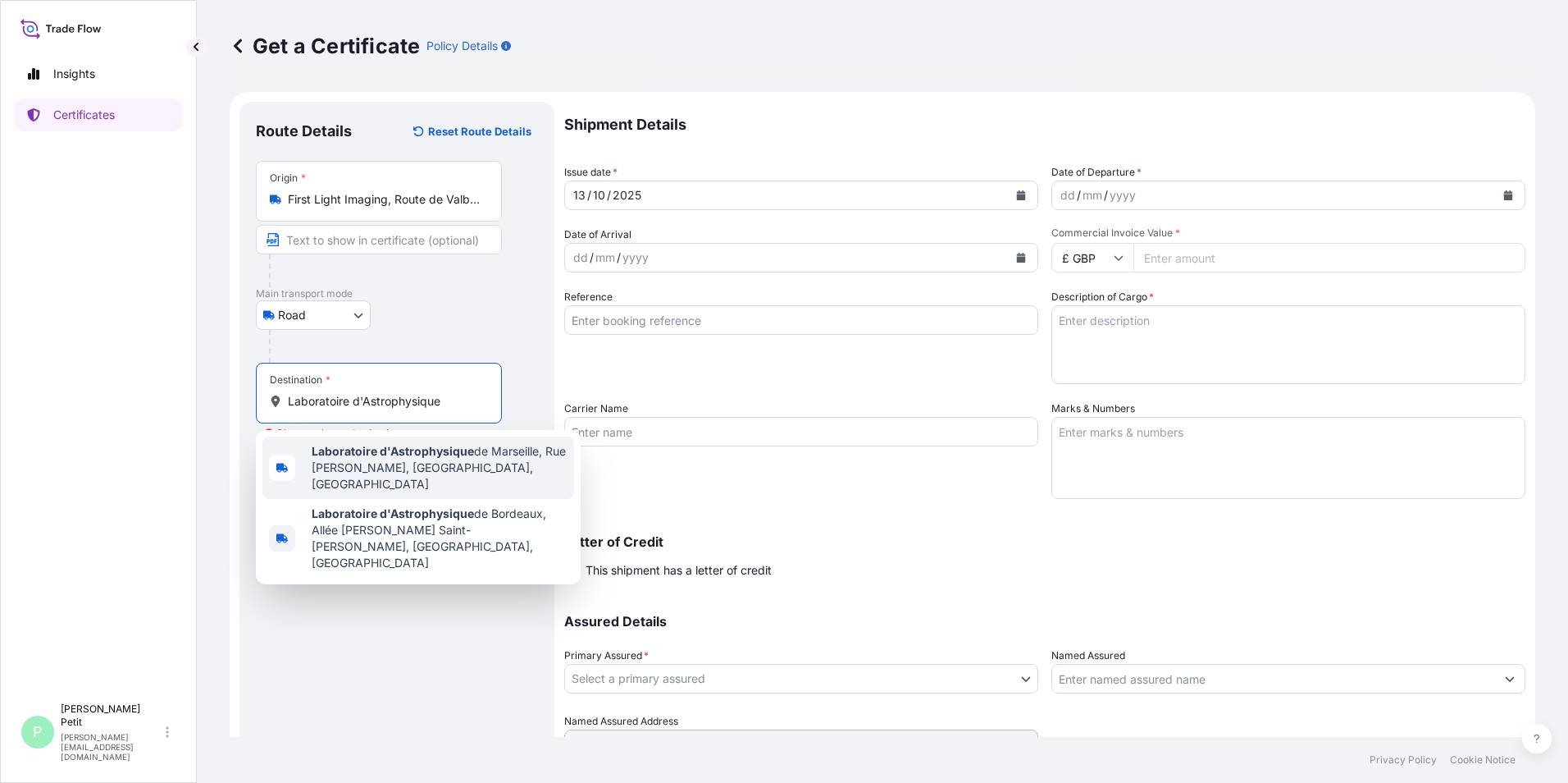
click at [503, 460] on span "Laboratoire d'Astrophysique de Marseille, [GEOGRAPHIC_DATA][PERSON_NAME], [GEOG…" at bounding box center [440, 467] width 256 height 49
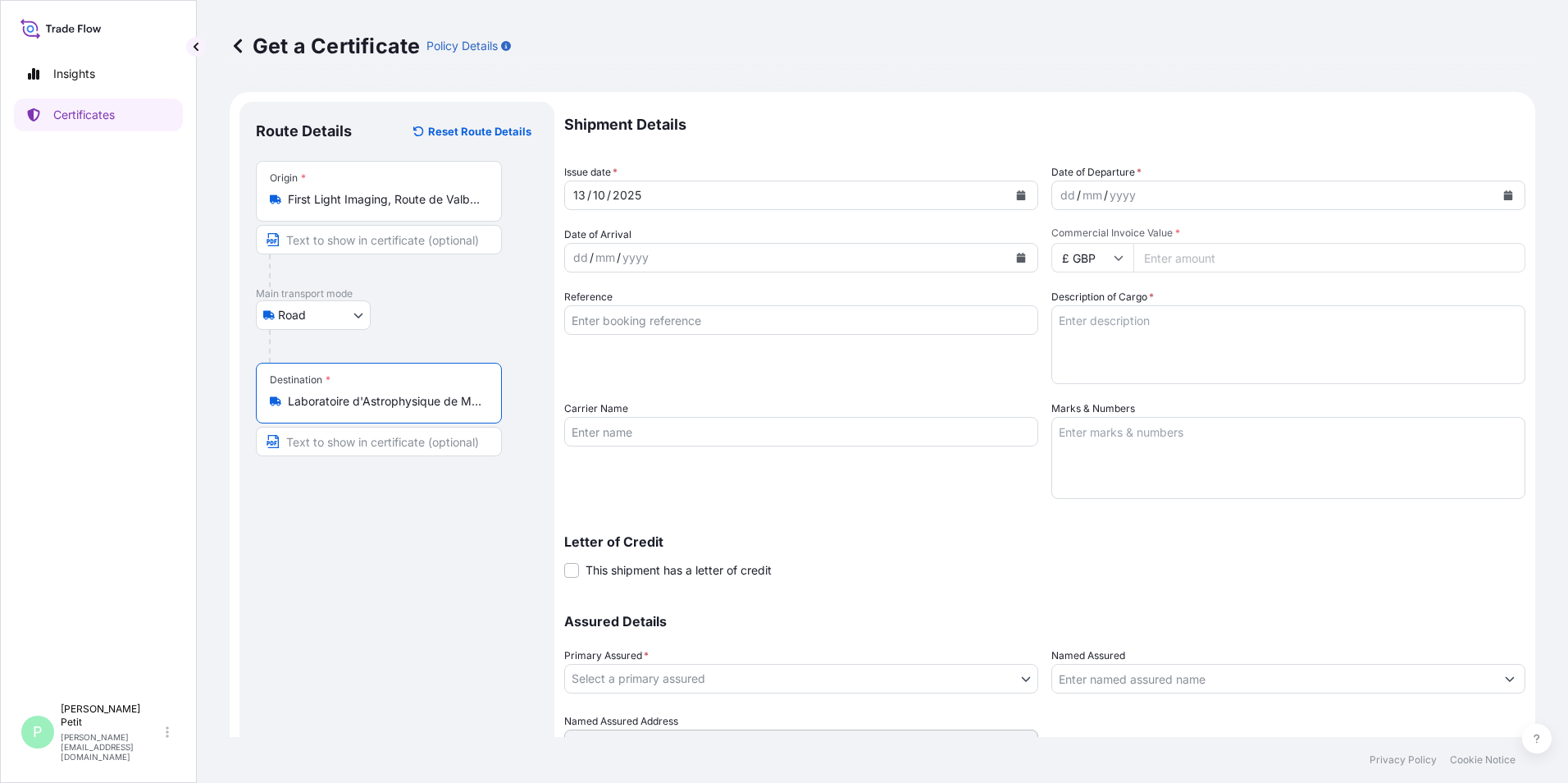
type input "Laboratoire d'Astrophysique de Marseille, [GEOGRAPHIC_DATA][PERSON_NAME], [GEOG…"
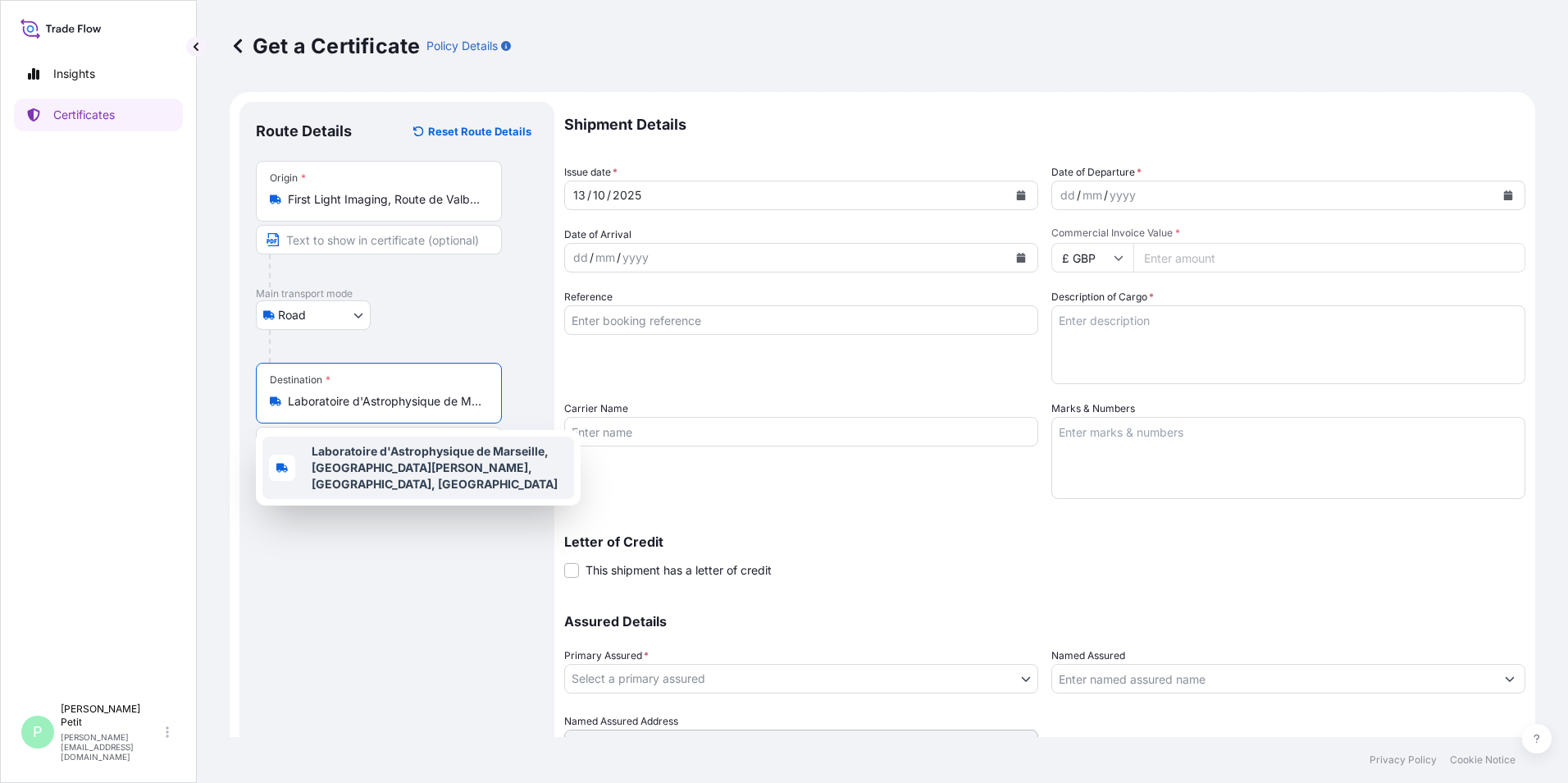
click at [461, 448] on b "Laboratoire d'Astrophysique de Marseille, [GEOGRAPHIC_DATA][PERSON_NAME], [GEOG…" at bounding box center [435, 467] width 246 height 47
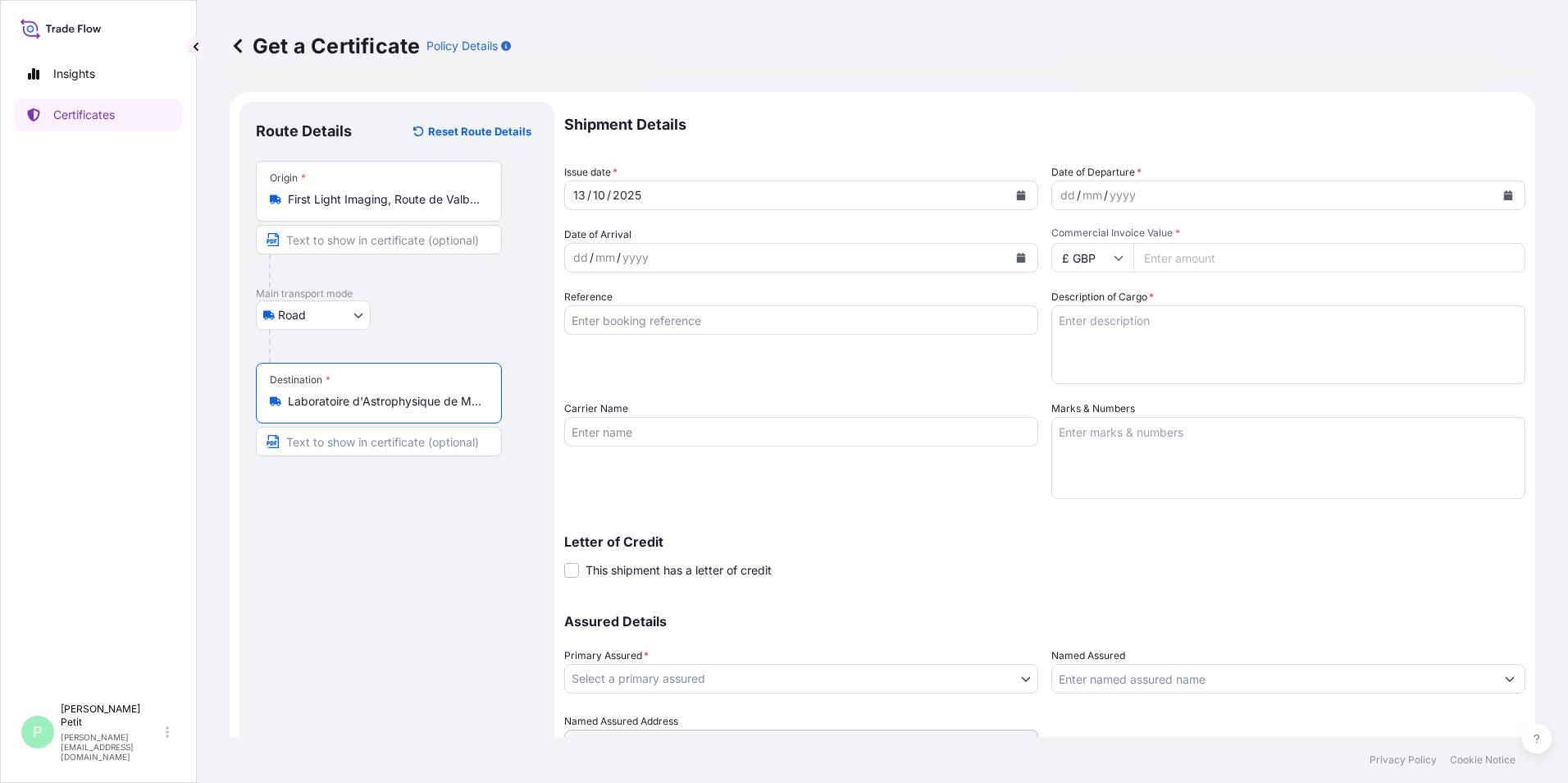
click at [990, 190] on div "[DATE]" at bounding box center [786, 195] width 443 height 30
click at [1016, 196] on icon "Calendar" at bounding box center [1020, 196] width 9 height 10
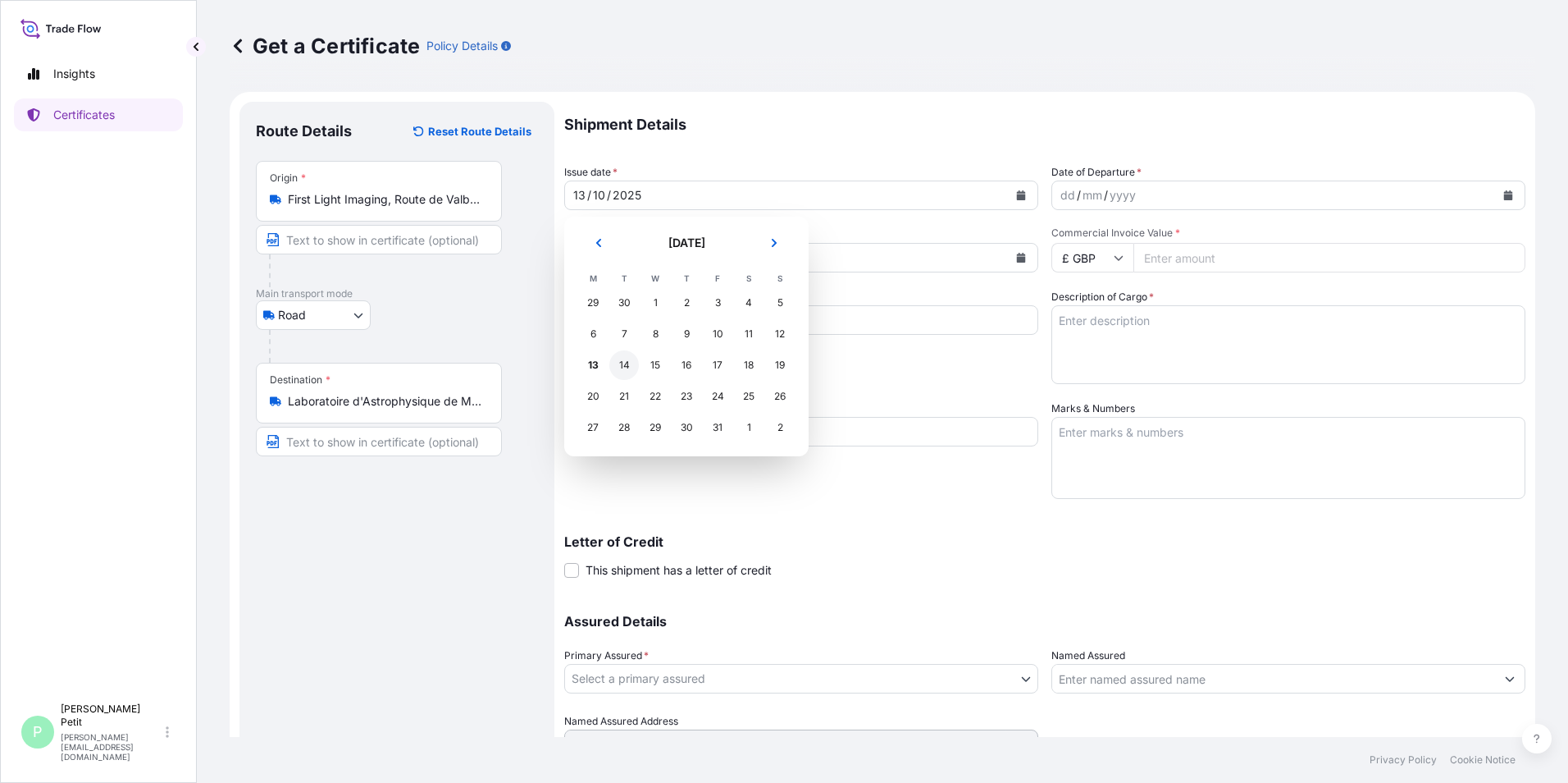
click at [619, 374] on div "14" at bounding box center [624, 365] width 30 height 30
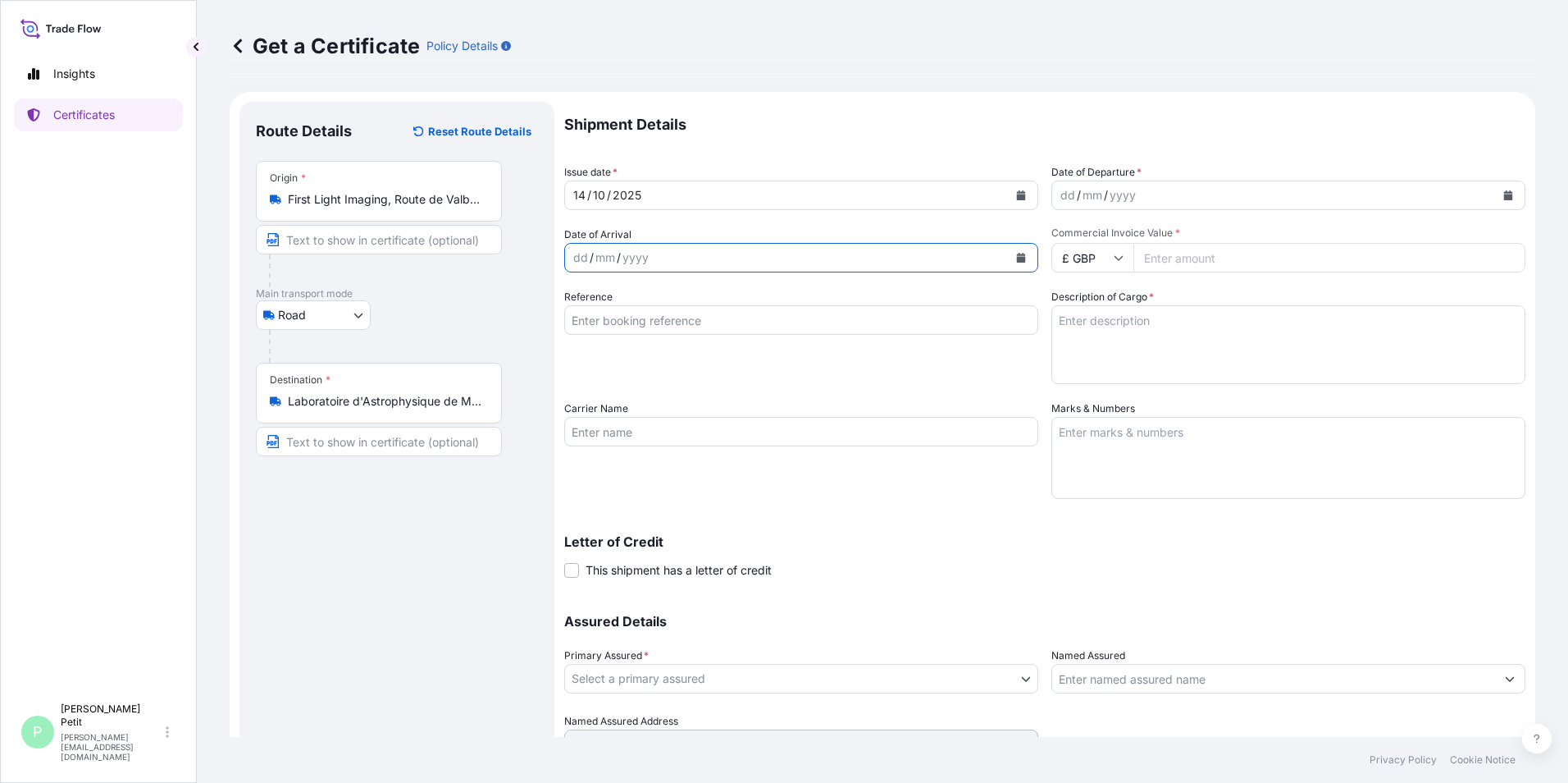
click at [1015, 252] on icon "Calendar" at bounding box center [1020, 257] width 10 height 10
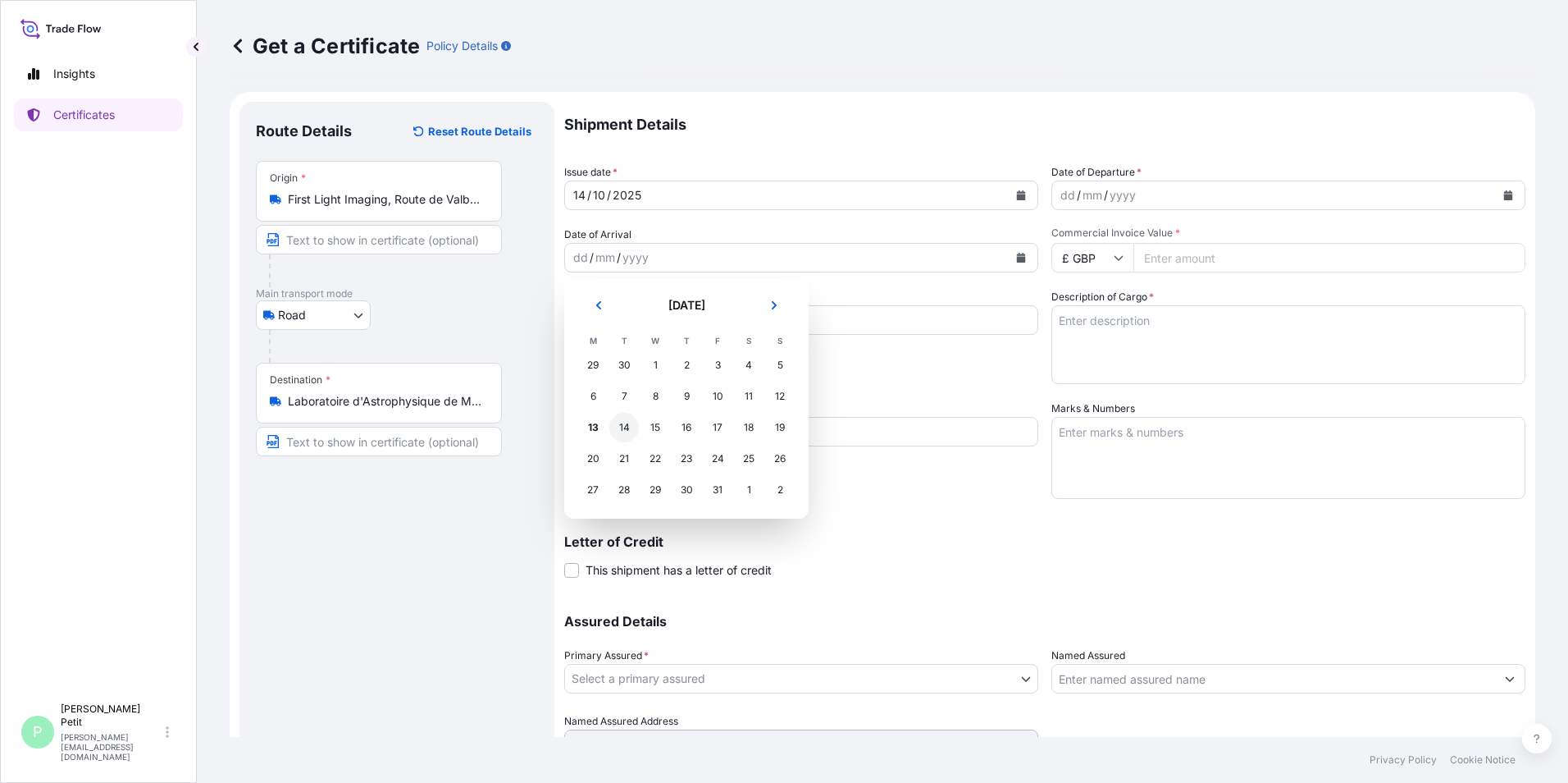
click at [631, 425] on div "14" at bounding box center [624, 427] width 30 height 30
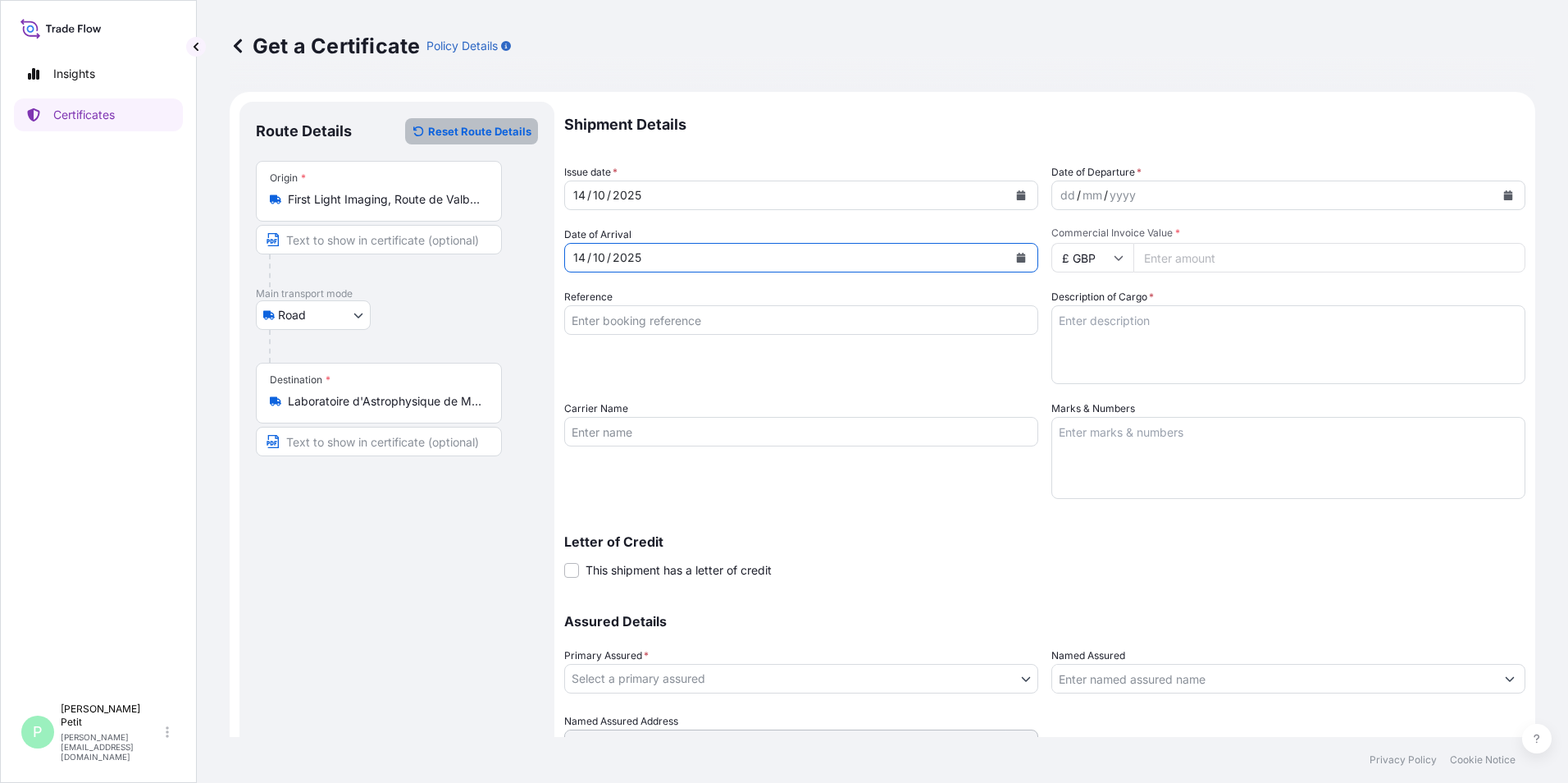
select select "Sea"
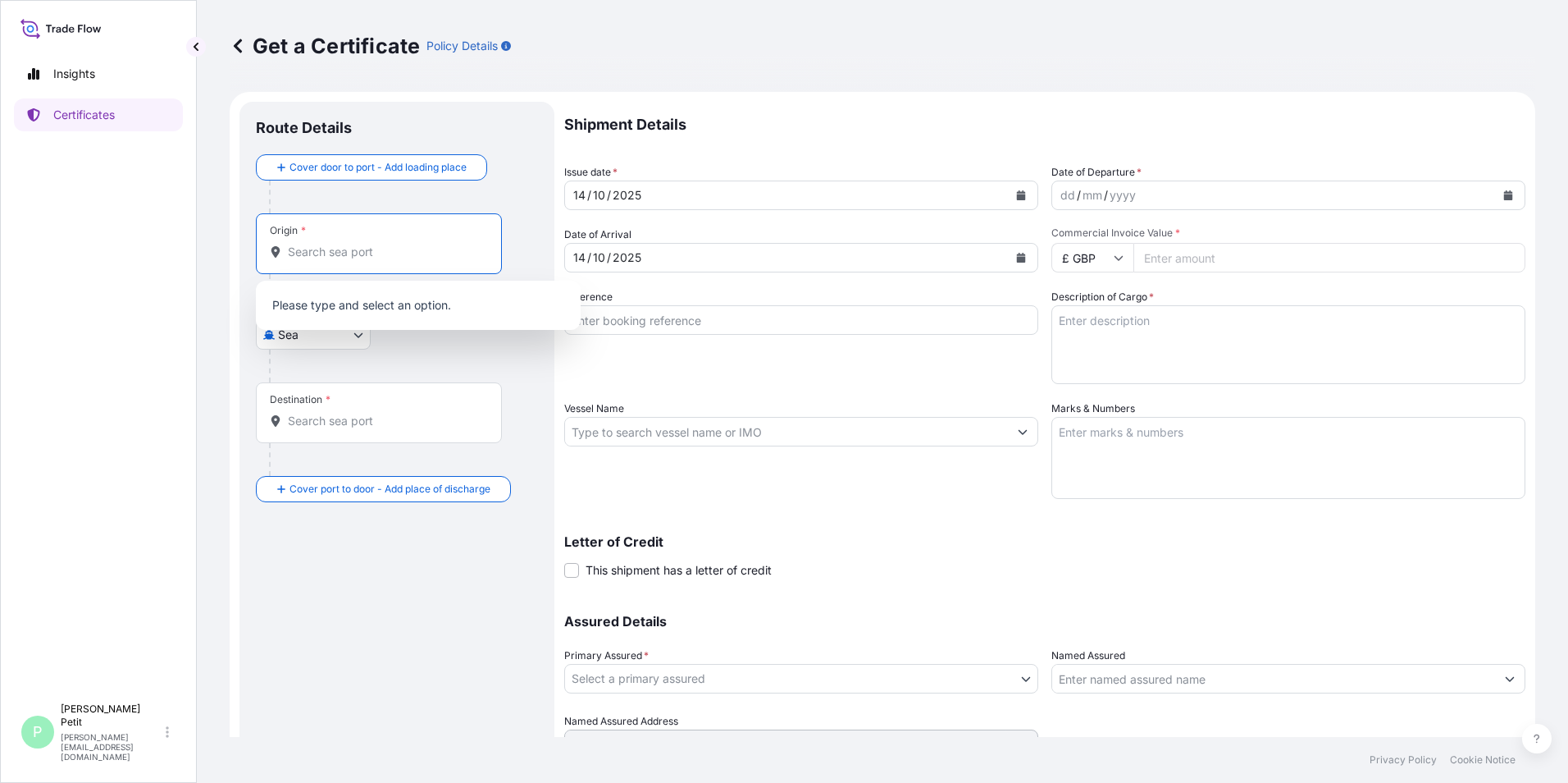
click at [368, 250] on input "Origin *" at bounding box center [384, 251] width 193 height 16
click at [446, 263] on div "Origin * First Light Imaging" at bounding box center [379, 243] width 246 height 61
click at [446, 260] on input "First Light Imaging" at bounding box center [384, 251] width 193 height 16
click at [446, 263] on div "Origin * First Light Imaging" at bounding box center [379, 243] width 246 height 61
click at [446, 260] on input "First Light Imaging" at bounding box center [384, 251] width 193 height 16
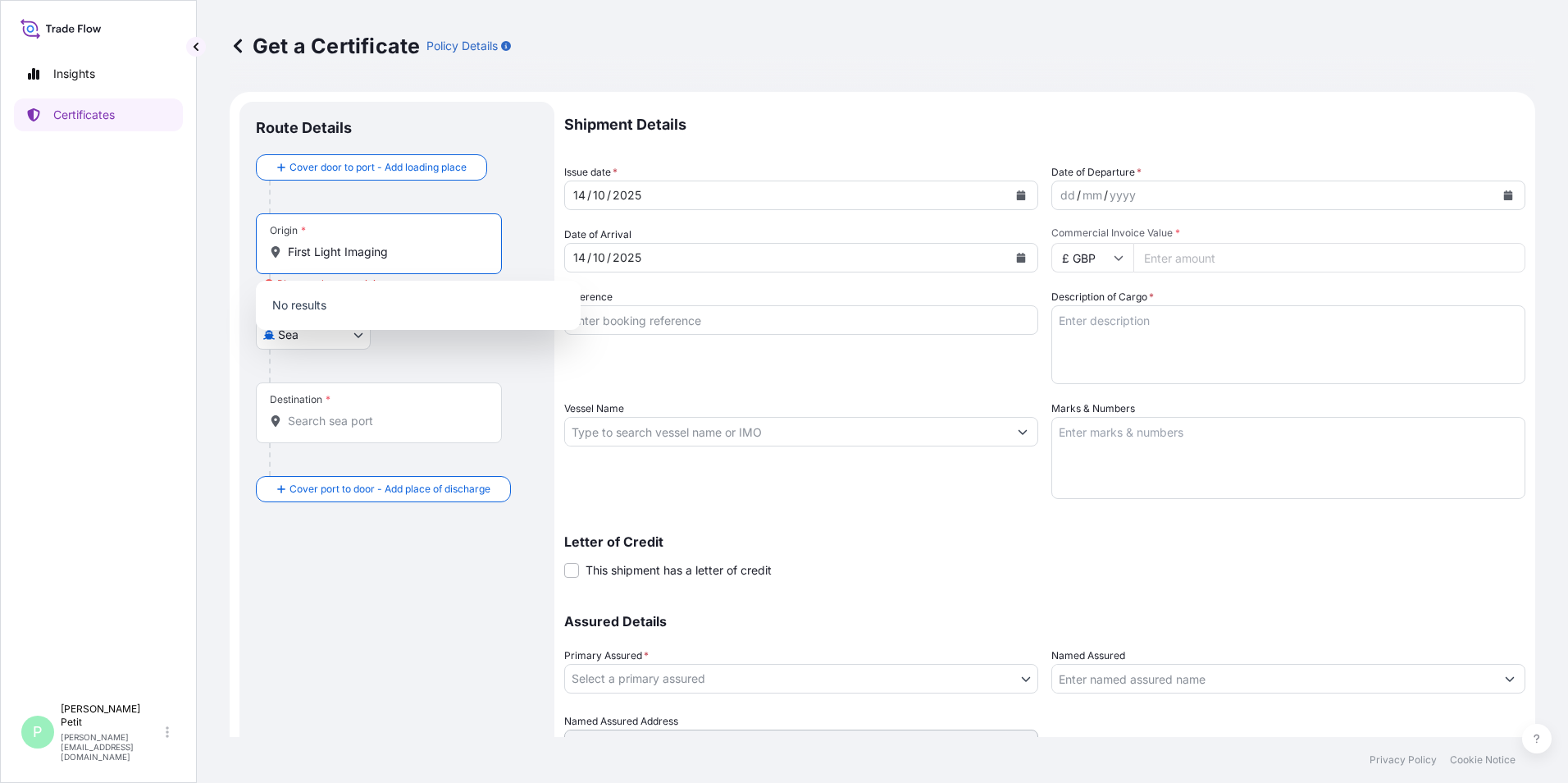
type input "First Light Imaging"
click at [138, 404] on div "Insights Certificates" at bounding box center [97, 368] width 168 height 652
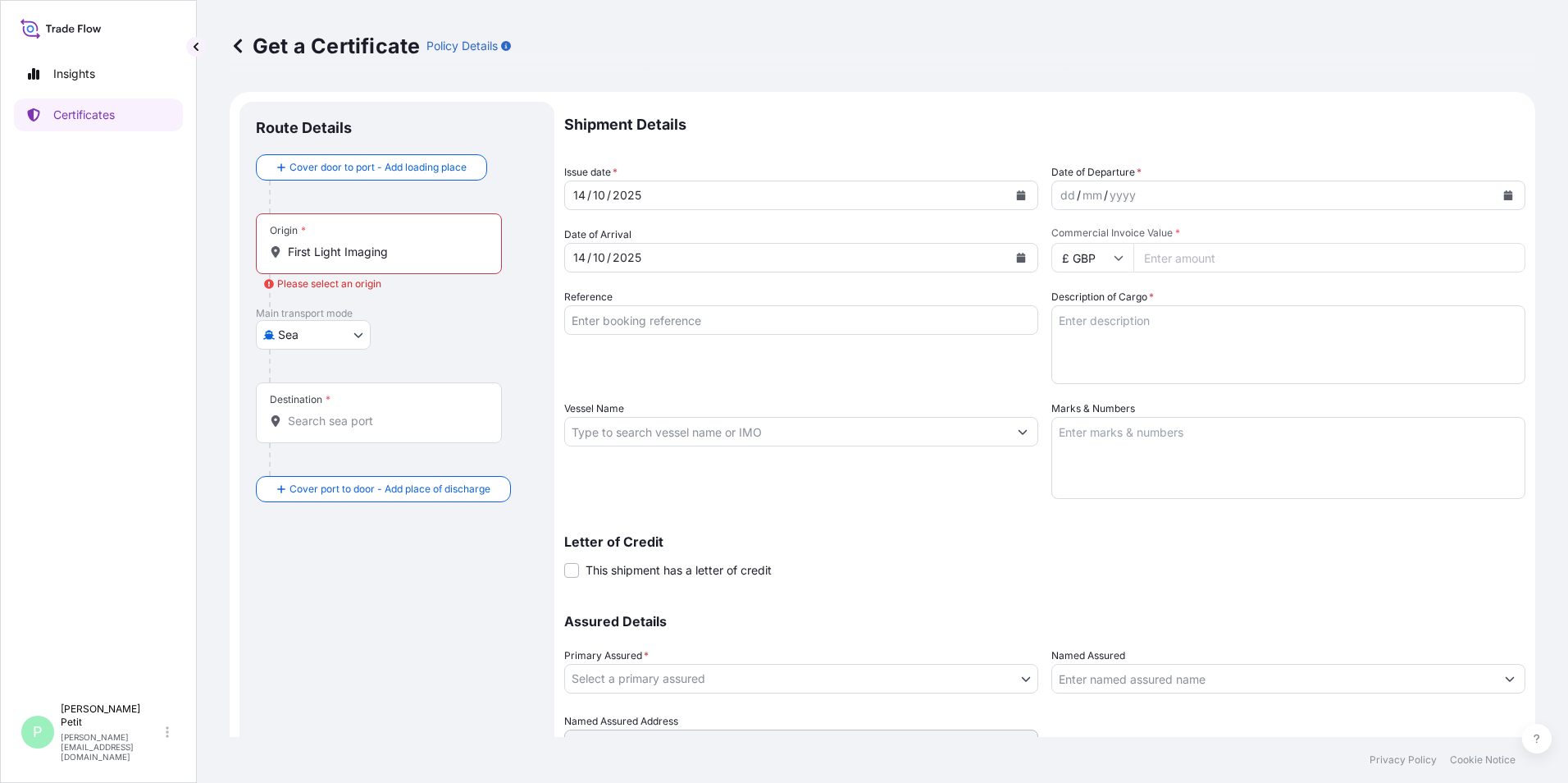
click at [353, 328] on body "0 options available. 0 options available. Insights Certificates P [PERSON_NAME]…" at bounding box center [784, 391] width 1568 height 783
click at [321, 444] on div "Road" at bounding box center [314, 436] width 102 height 30
select select "Road"
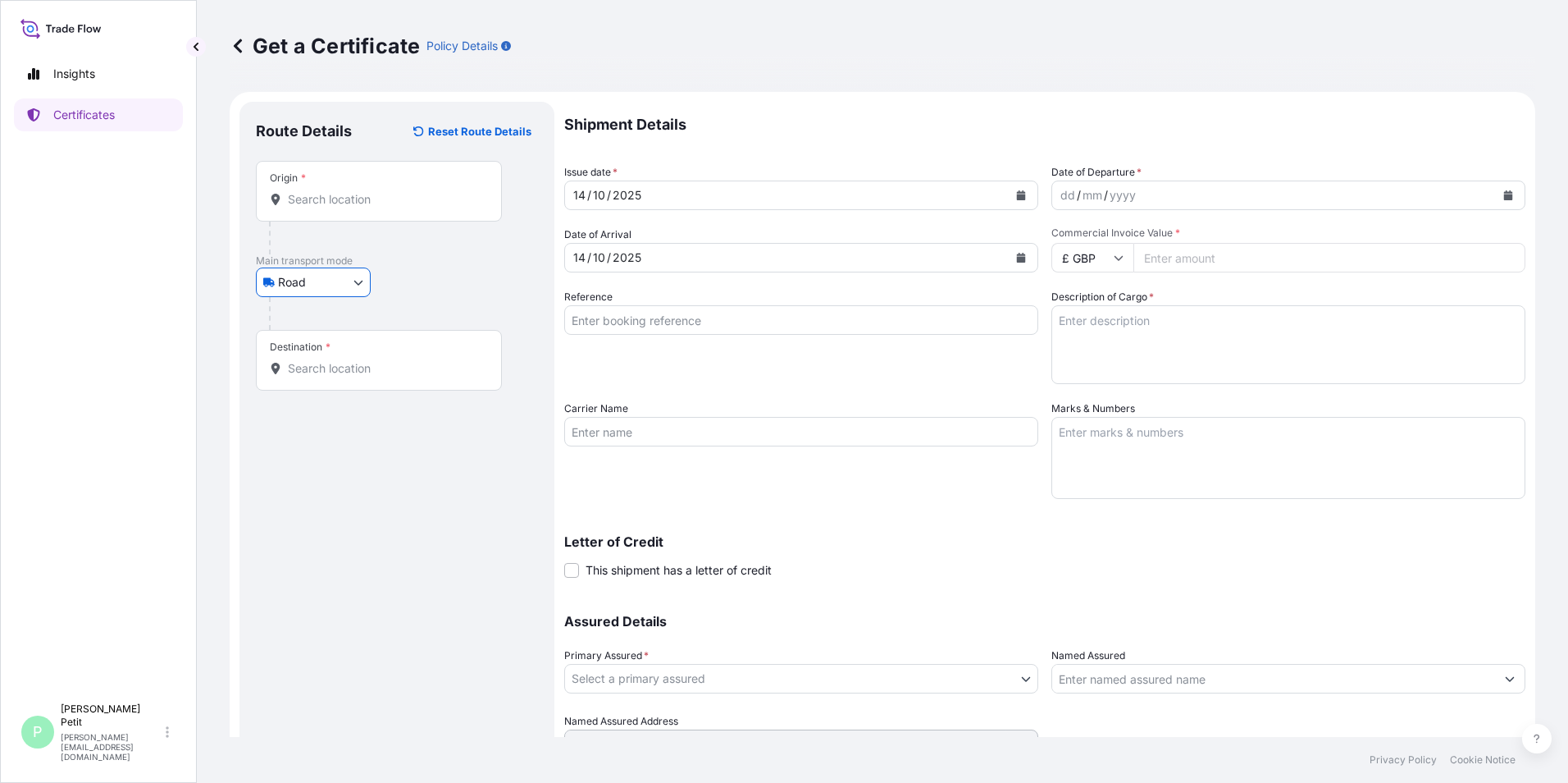
click at [390, 194] on input "Origin *" at bounding box center [384, 198] width 193 height 16
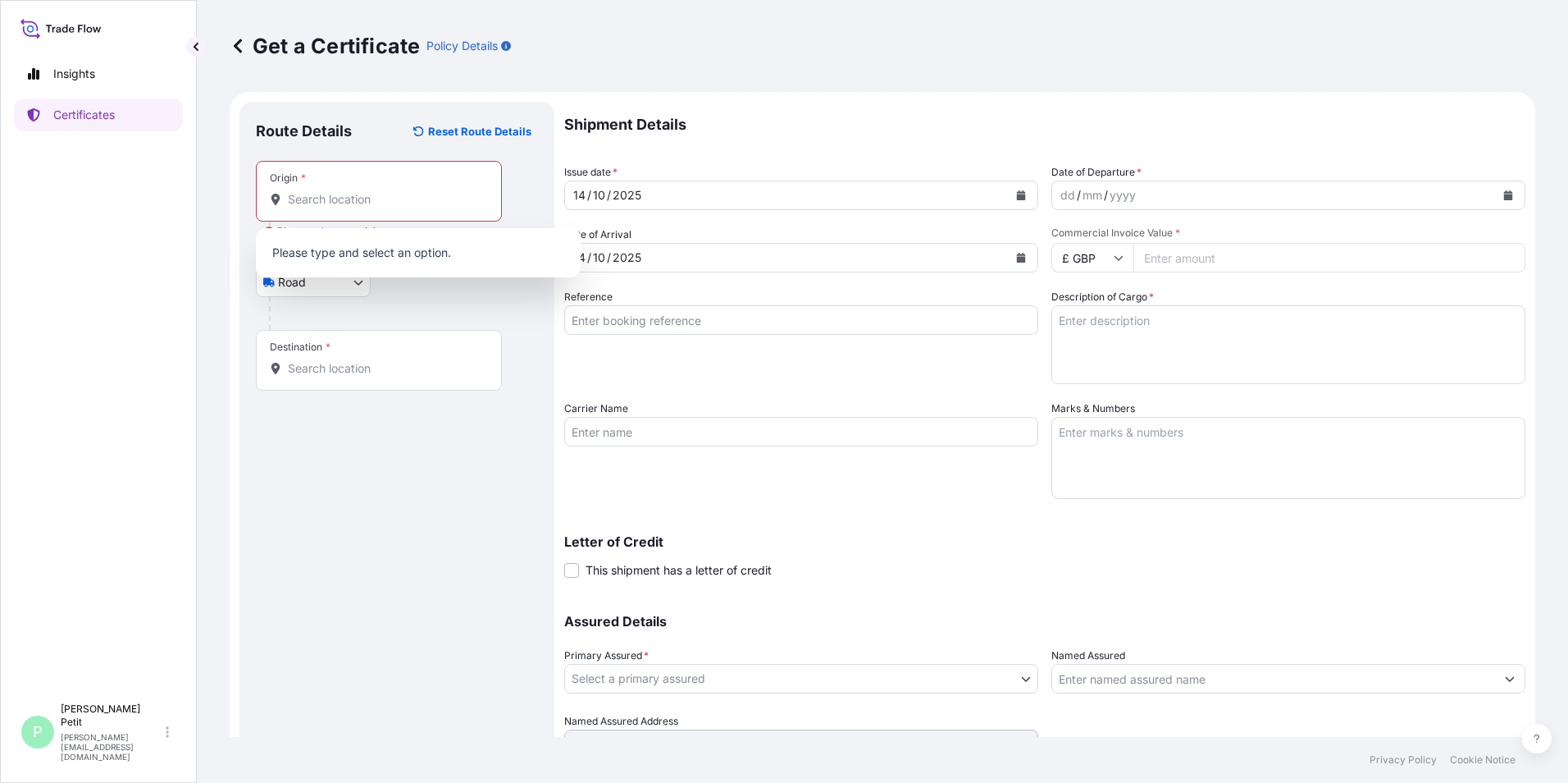
click at [397, 501] on div "Route Details Reset Route Details Place of loading Road / Inland Road / Inland …" at bounding box center [397, 454] width 282 height 670
click at [427, 206] on input "Origin * Please select an origin" at bounding box center [384, 198] width 193 height 16
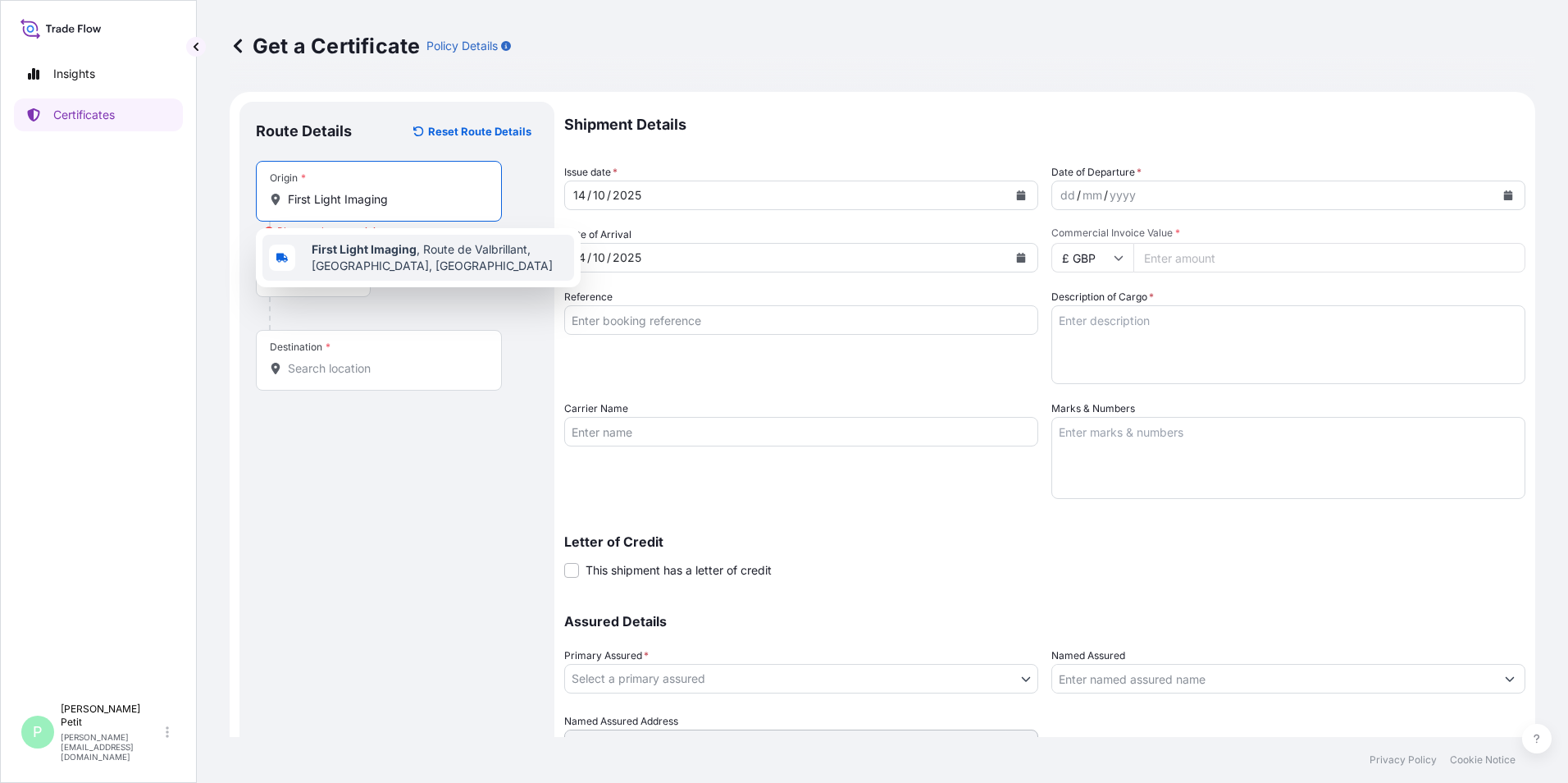
click at [404, 257] on span "First Light Imaging , Route de Valbrillant, [GEOGRAPHIC_DATA], [GEOGRAPHIC_DATA]" at bounding box center [440, 257] width 256 height 33
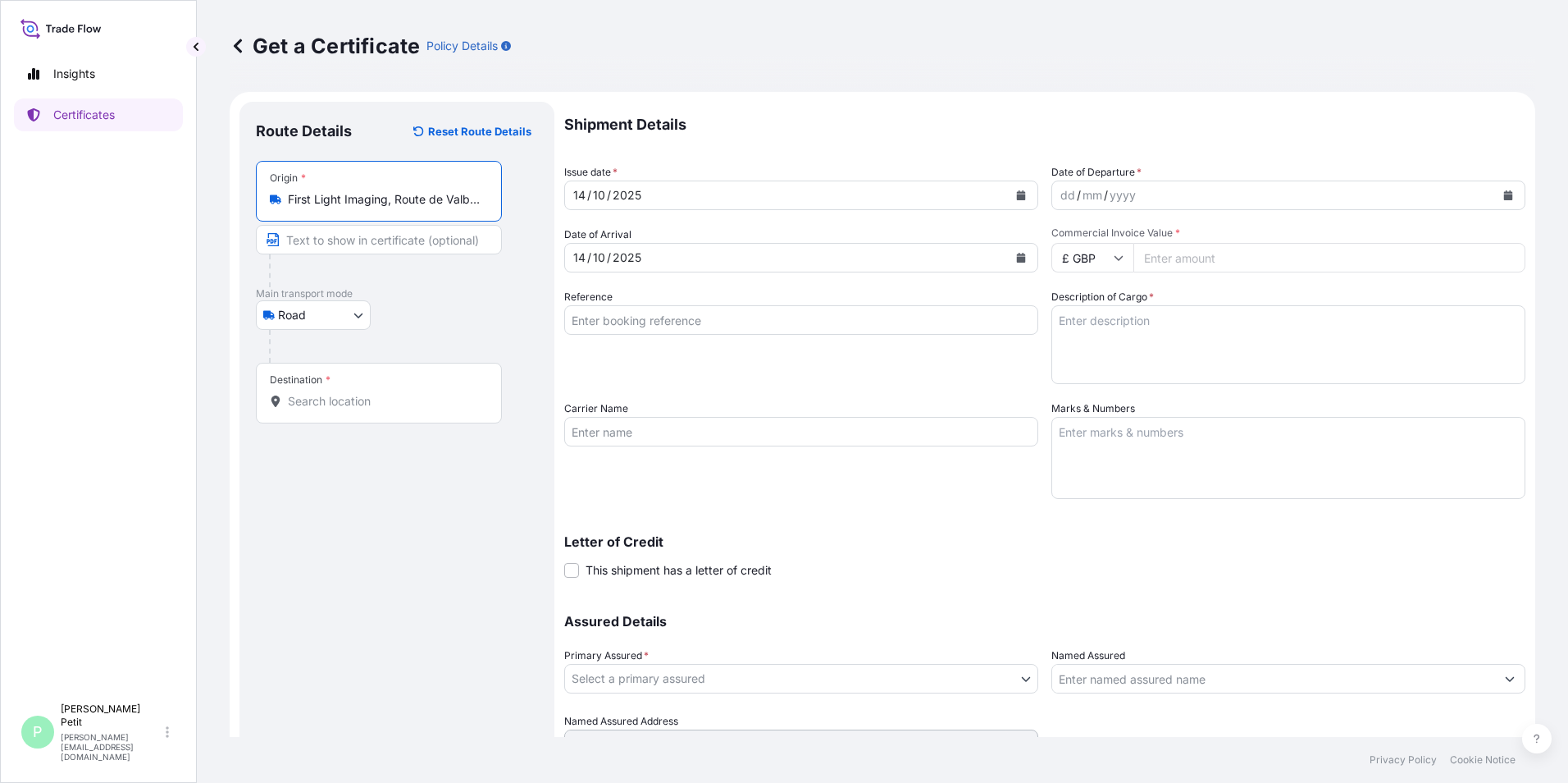
type input "First Light Imaging, Route de Valbrillant, [GEOGRAPHIC_DATA], [GEOGRAPHIC_DATA]"
click at [395, 399] on input "Destination *" at bounding box center [384, 401] width 193 height 16
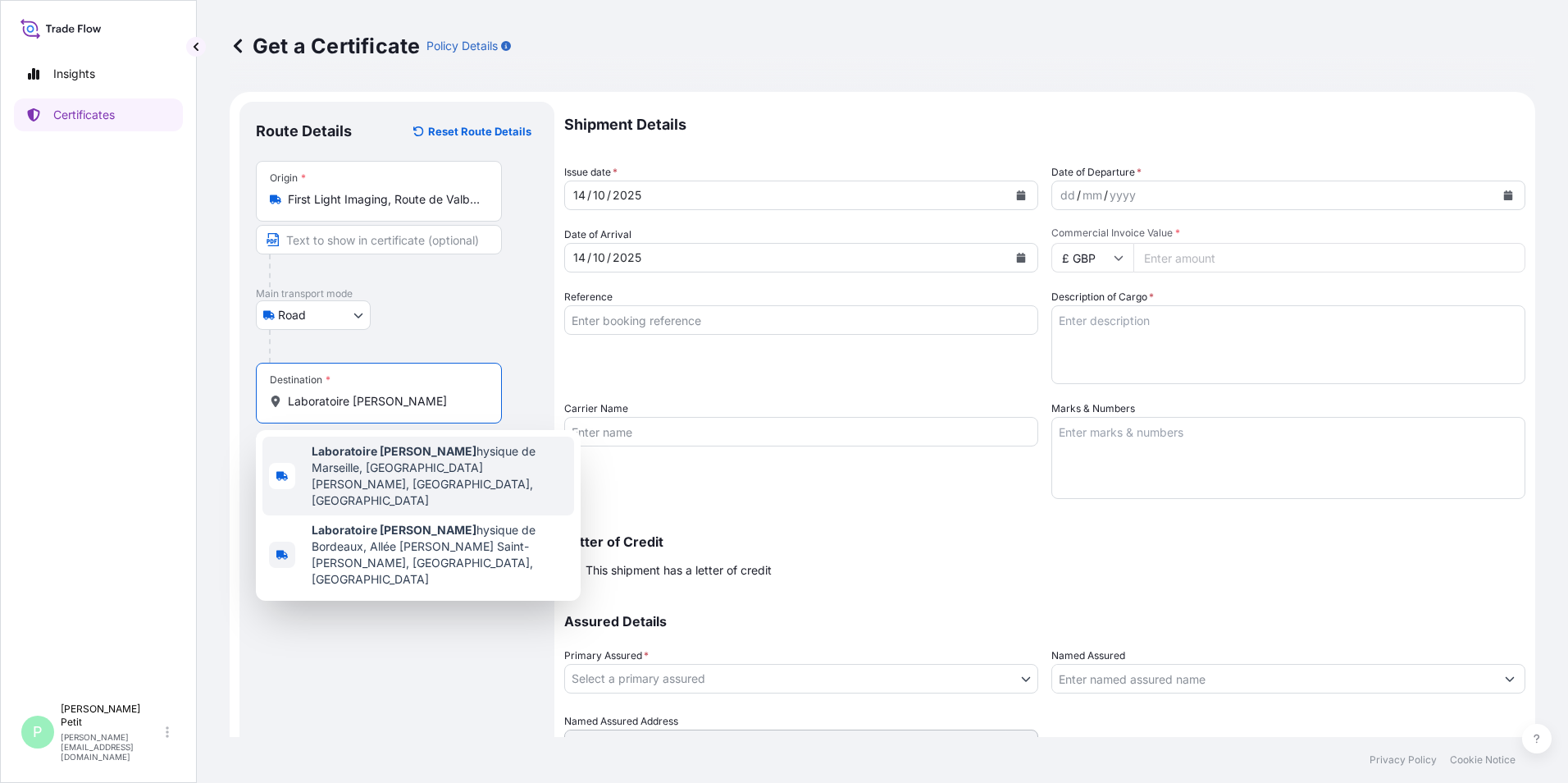
click at [404, 469] on span "Laboratoire [PERSON_NAME] hysique de Marseille, [GEOGRAPHIC_DATA][PERSON_NAME],…" at bounding box center [440, 476] width 256 height 65
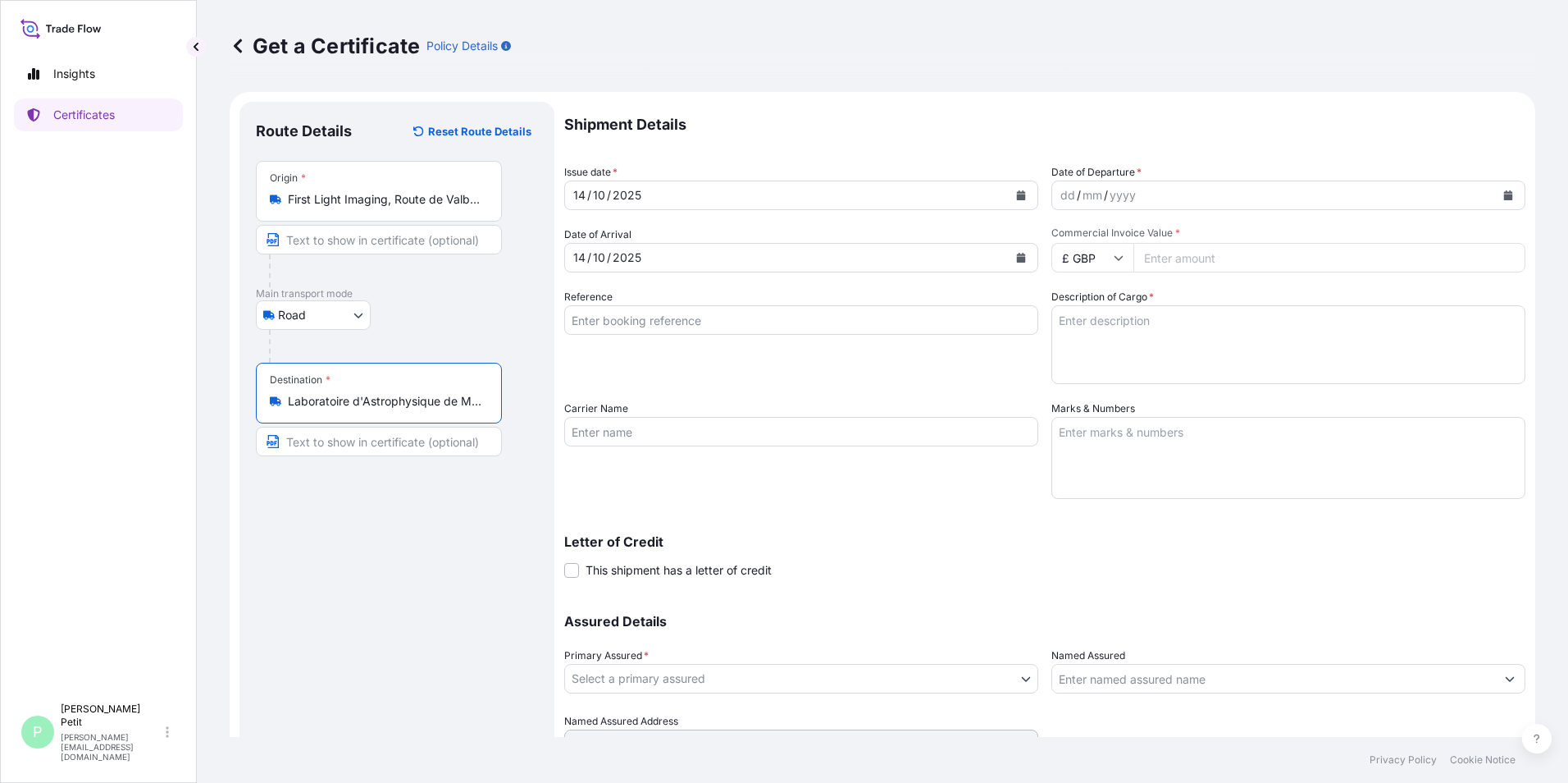
type input "Laboratoire d'Astrophysique de Marseille, [GEOGRAPHIC_DATA][PERSON_NAME], [GEOG…"
click at [968, 317] on input "Reference" at bounding box center [801, 320] width 474 height 30
type input "t"
type input "Test support"
click at [1010, 434] on input "Carrier Name" at bounding box center [801, 431] width 474 height 30
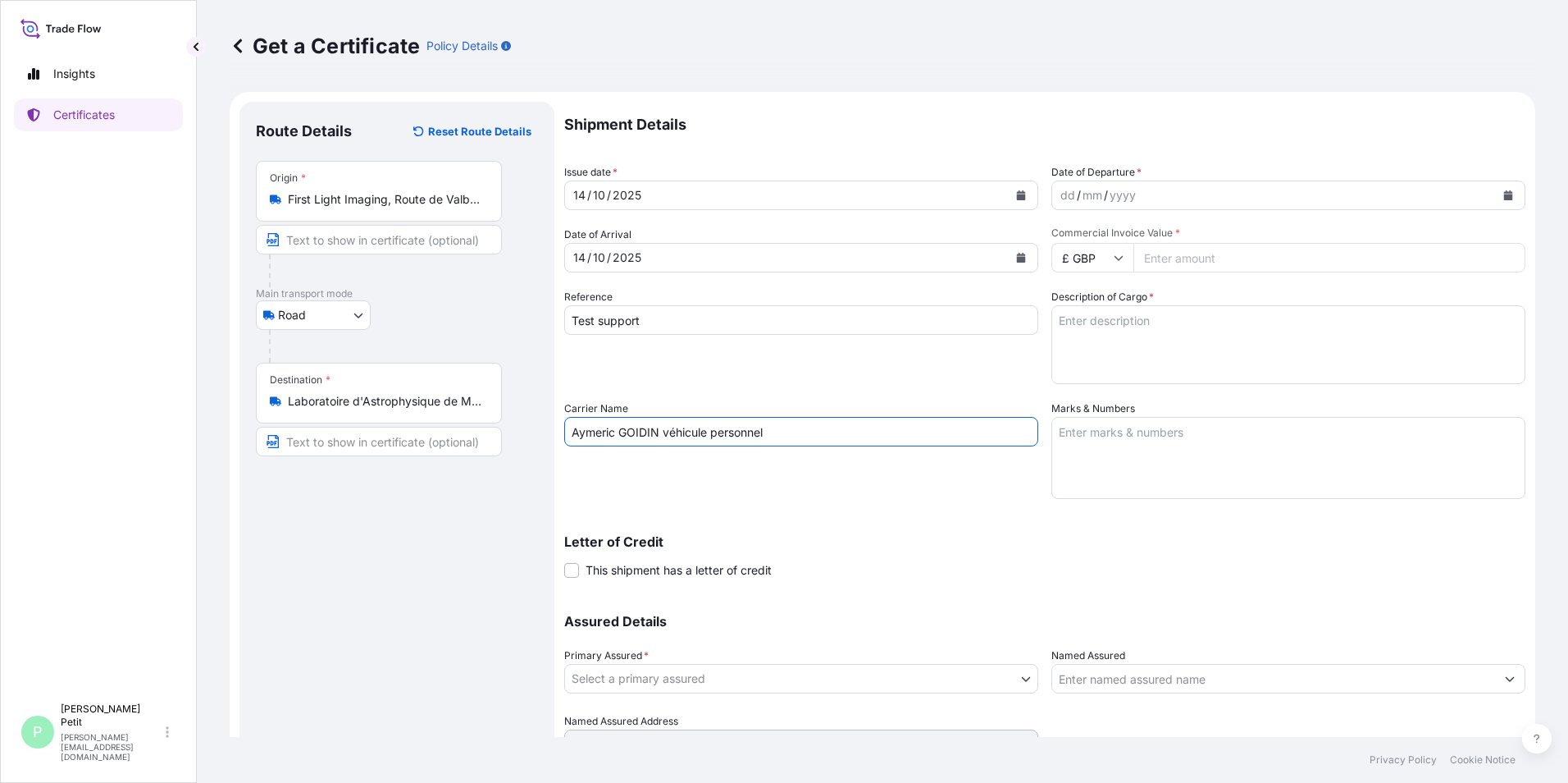
type input "Aymeric GOIDIN véhicule personnel"
click at [623, 188] on div "2025" at bounding box center [627, 196] width 32 height 19
click at [1015, 194] on icon "Calendar" at bounding box center [1020, 196] width 10 height 10
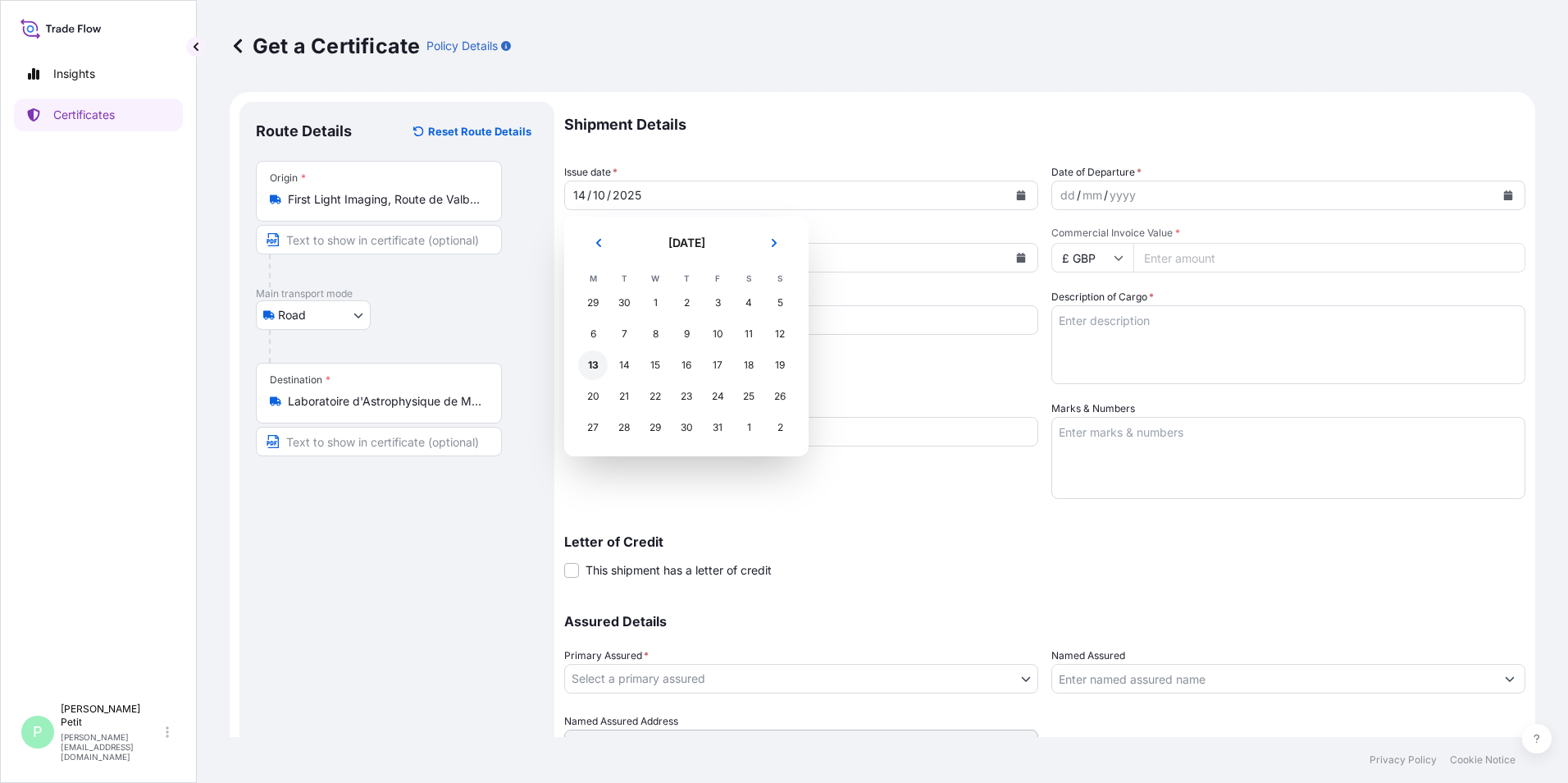
click at [592, 370] on div "13" at bounding box center [593, 365] width 30 height 30
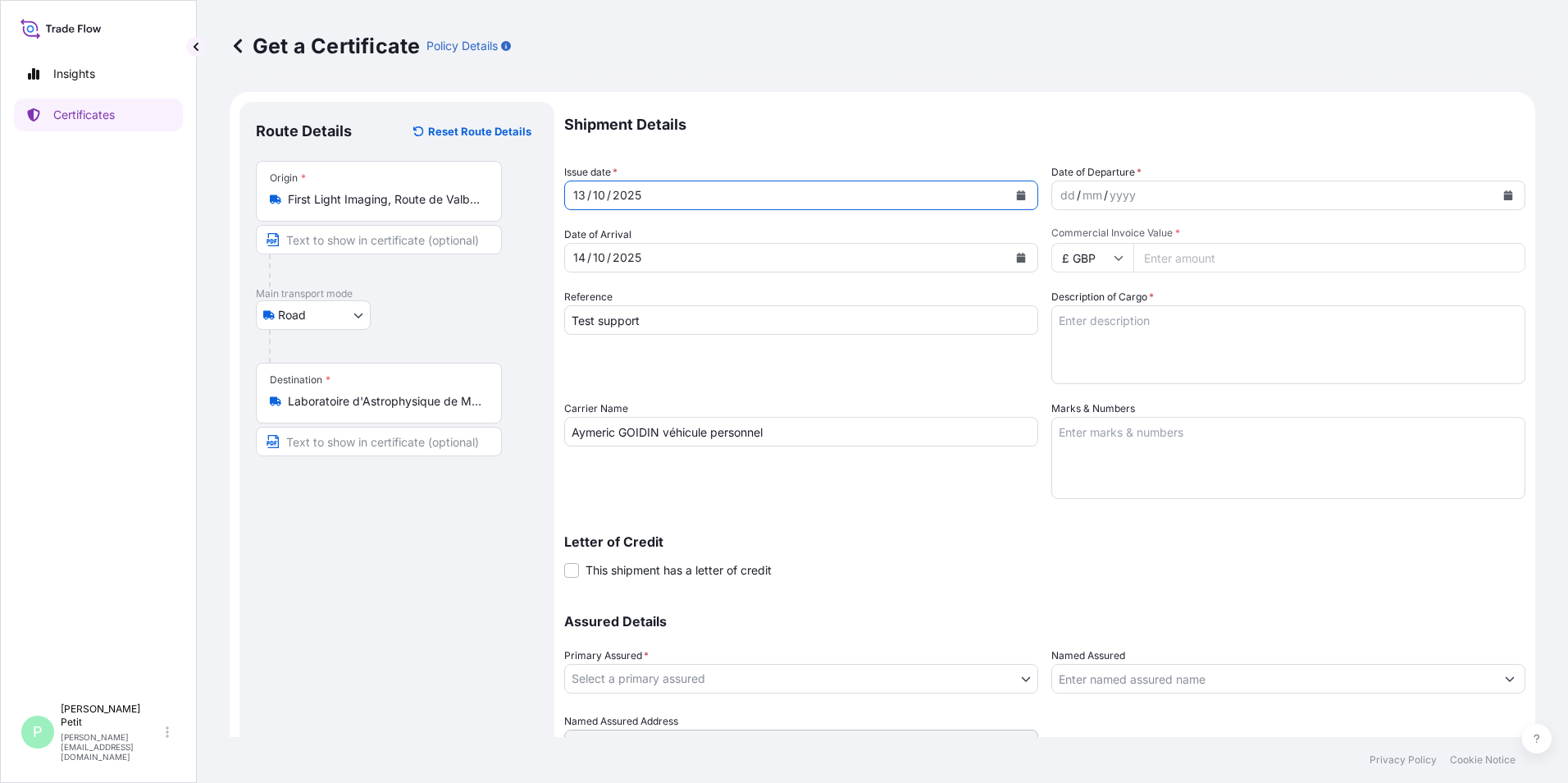
click at [1135, 188] on div "dd / mm / yyyy" at bounding box center [1273, 195] width 443 height 30
click at [1180, 194] on div "dd / mm / yyyy" at bounding box center [1273, 195] width 443 height 30
click at [1495, 193] on button "Calendar" at bounding box center [1507, 195] width 26 height 26
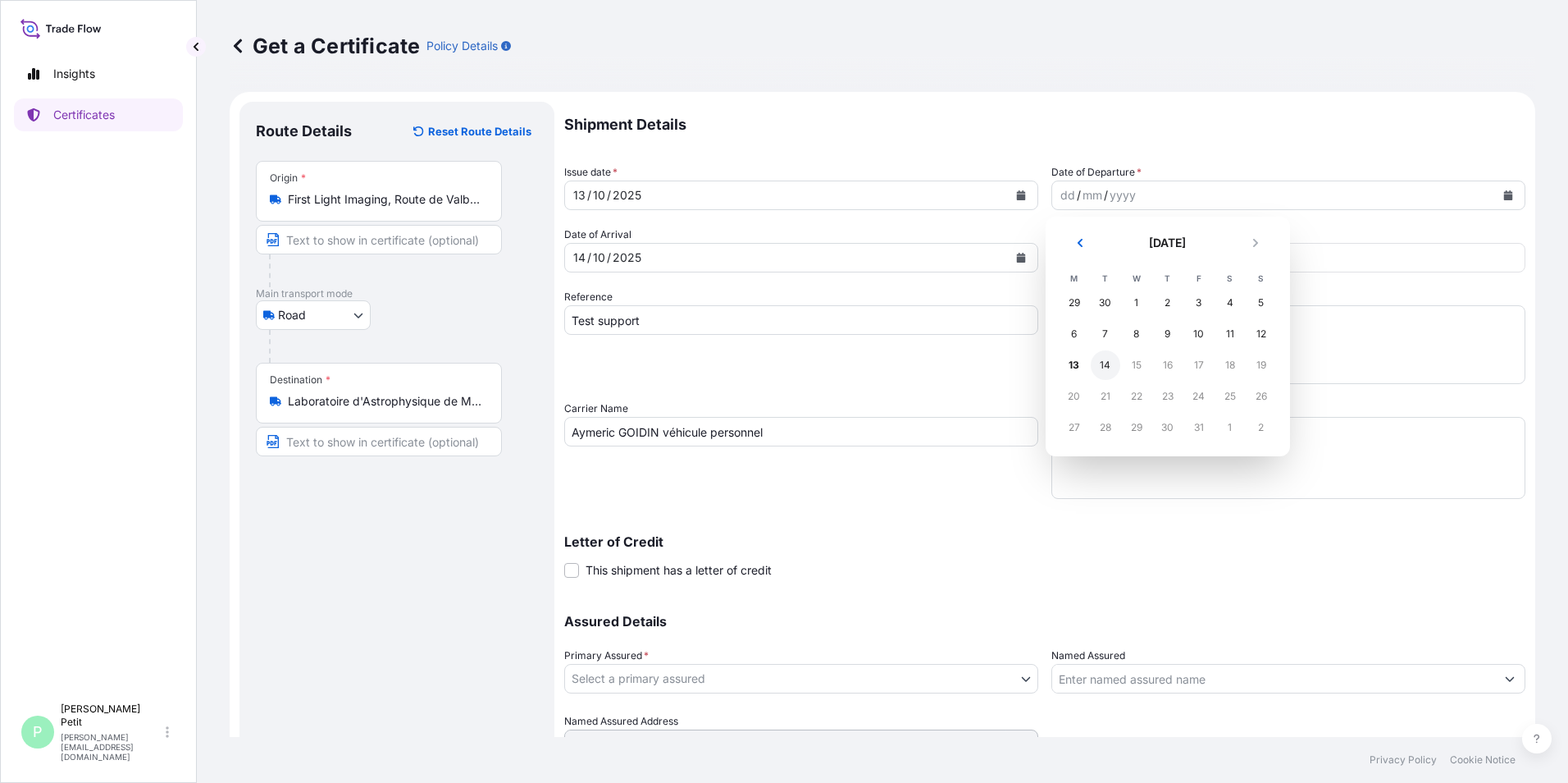
click at [1104, 362] on div "14" at bounding box center [1105, 365] width 30 height 30
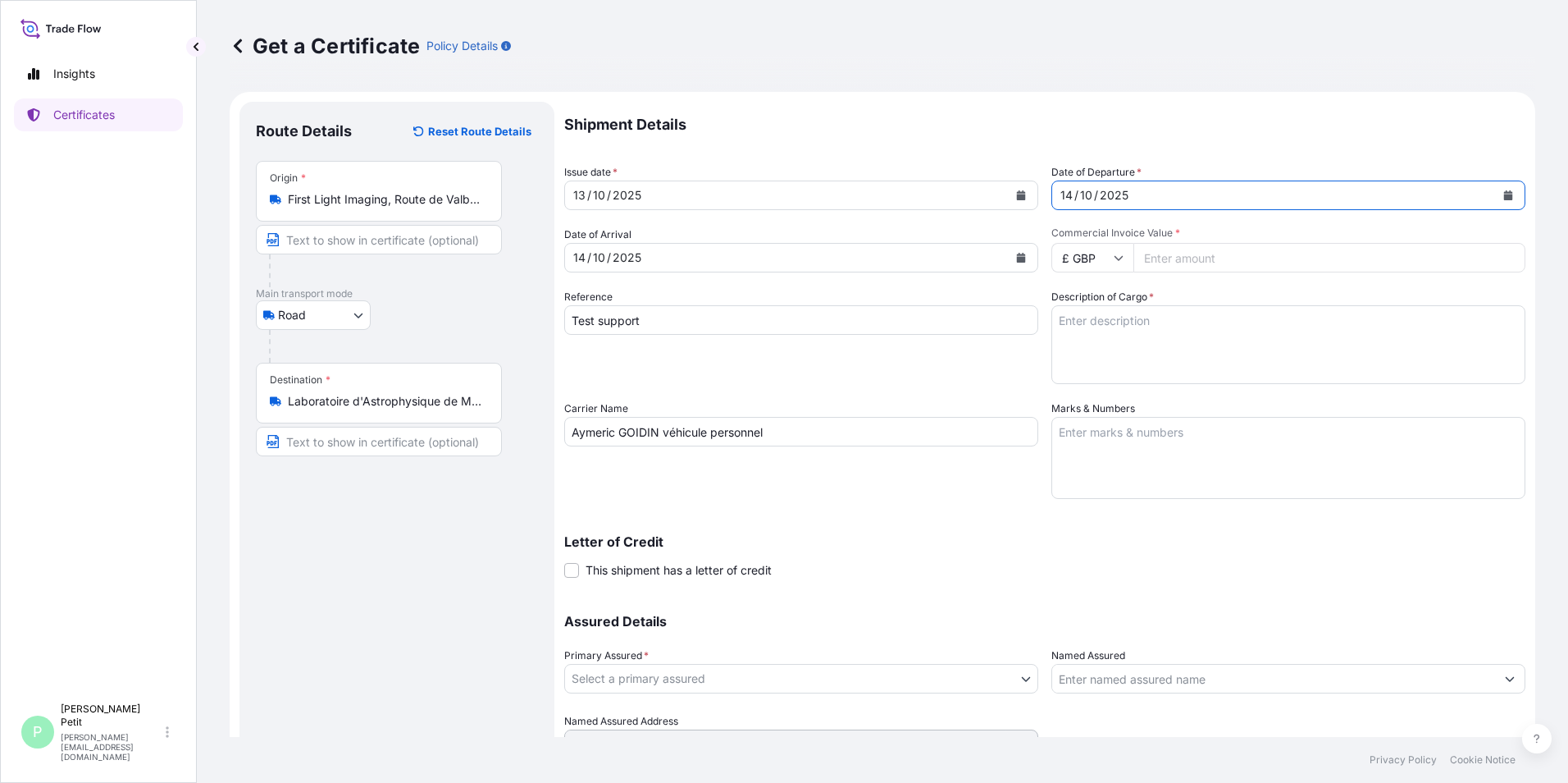
click at [1123, 254] on input "£ GBP" at bounding box center [1092, 257] width 82 height 30
click at [1091, 301] on div "€ EUR" at bounding box center [1087, 302] width 69 height 31
type input "€ EUR"
click at [1167, 260] on input "Commercial Invoice Value *" at bounding box center [1328, 257] width 392 height 30
type input "60000"
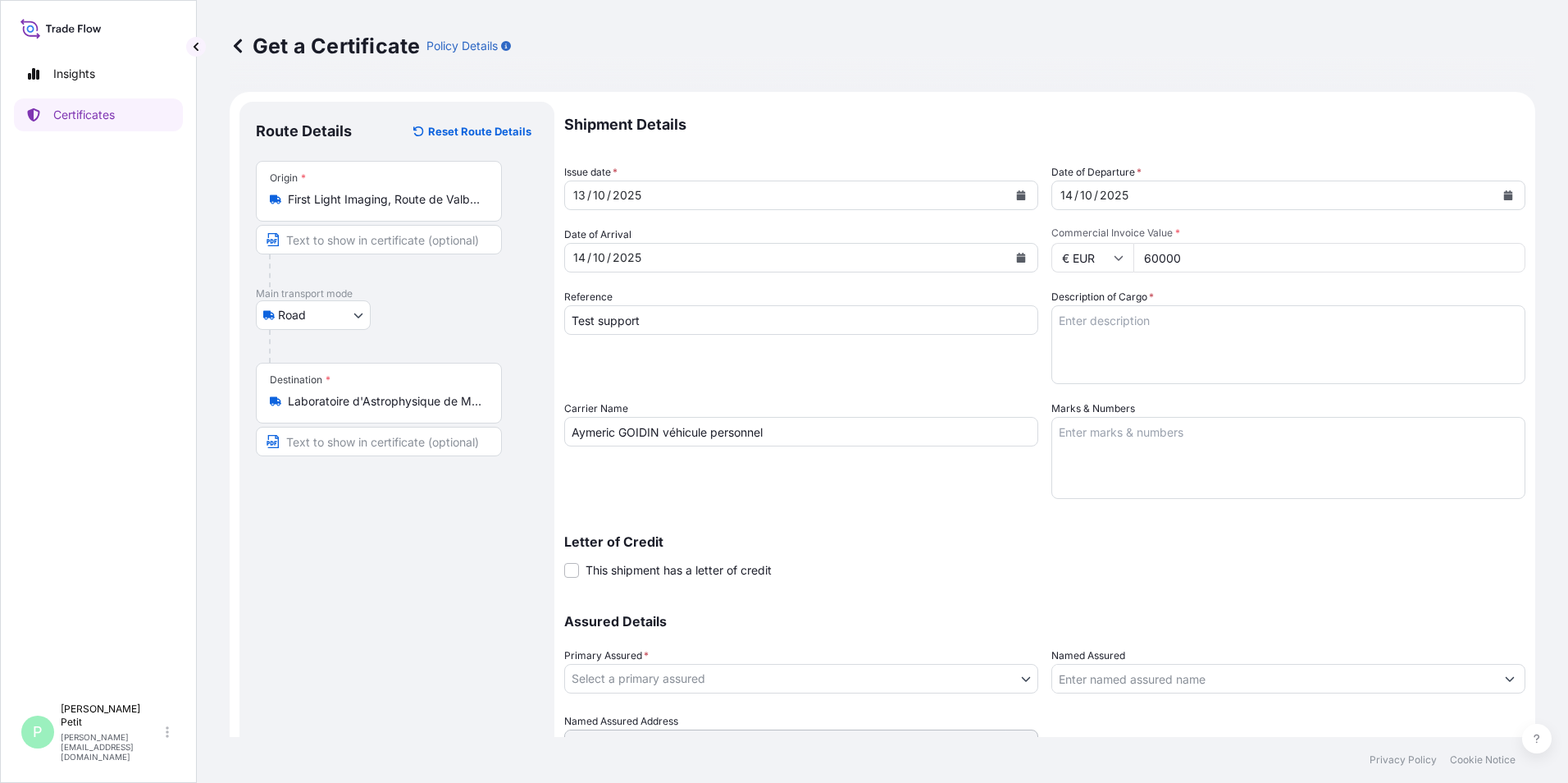
click at [1164, 325] on textarea "Description of Cargo *" at bounding box center [1288, 345] width 474 height 79
drag, startPoint x: 1135, startPoint y: 409, endPoint x: 1033, endPoint y: 424, distance: 103.1
click at [1033, 424] on div "Shipment Details Issue date * [DATE] Date of Departure * [DATE] Date of Arrival…" at bounding box center [1044, 431] width 961 height 657
copy div "Marks & Numbers"
click at [871, 543] on p "Letter of Credit" at bounding box center [1044, 541] width 961 height 13
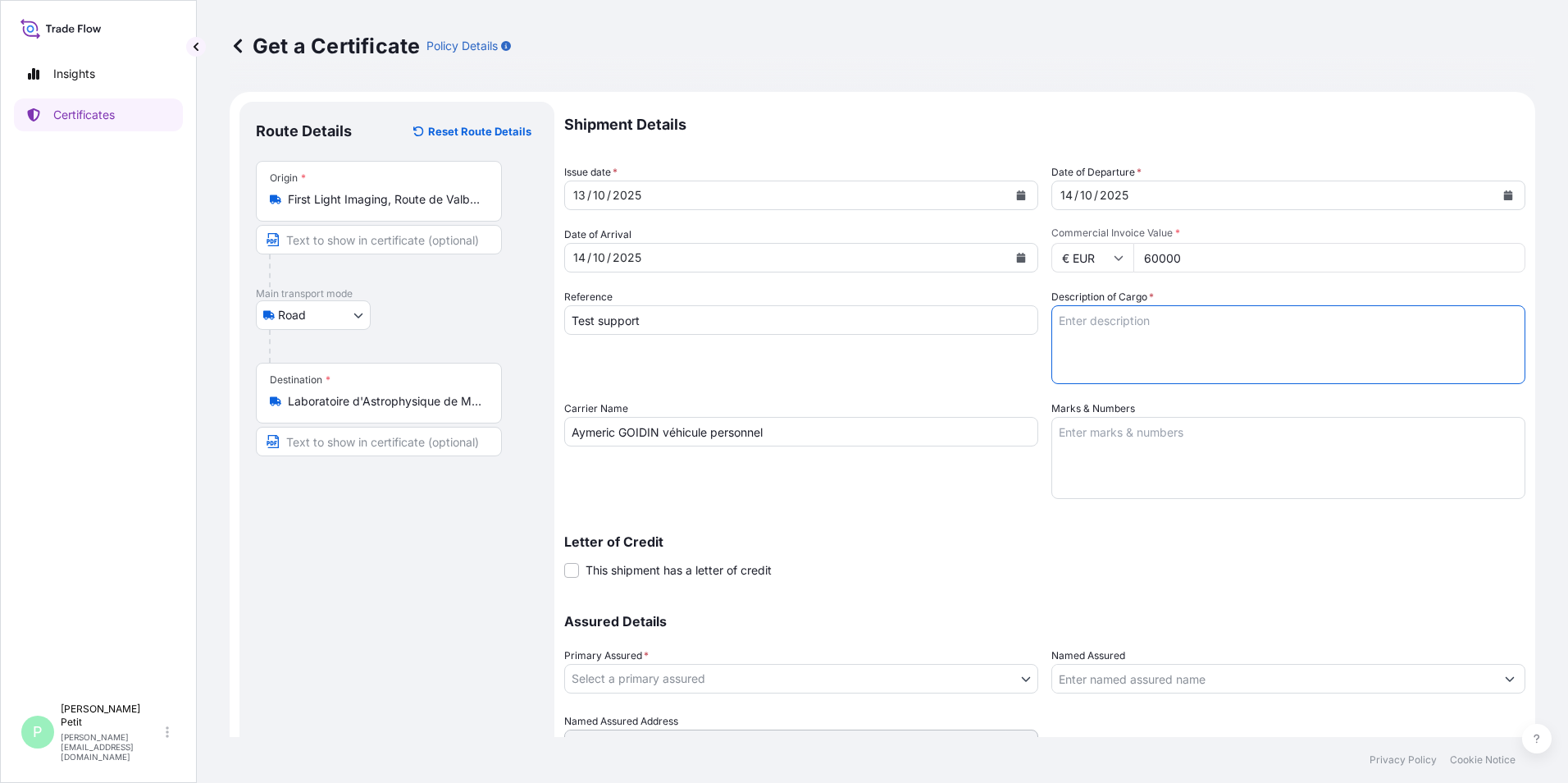
click at [1147, 318] on textarea "Description of Cargo *" at bounding box center [1288, 345] width 474 height 79
drag, startPoint x: 1159, startPoint y: 326, endPoint x: 1039, endPoint y: 331, distance: 120.1
click at [1040, 329] on div "Shipment Details Issue date * [DATE] Date of Departure * [DATE] Date of Arrival…" at bounding box center [1044, 431] width 961 height 657
paste textarea "C-RED 2, C-RED 2 ER1.9 et C-RED 2 ER 2.2"
click at [1103, 322] on textarea "C-RED 2, C-RED 2 ER1.9 et C-RED 2 ER 2.2" at bounding box center [1288, 345] width 474 height 79
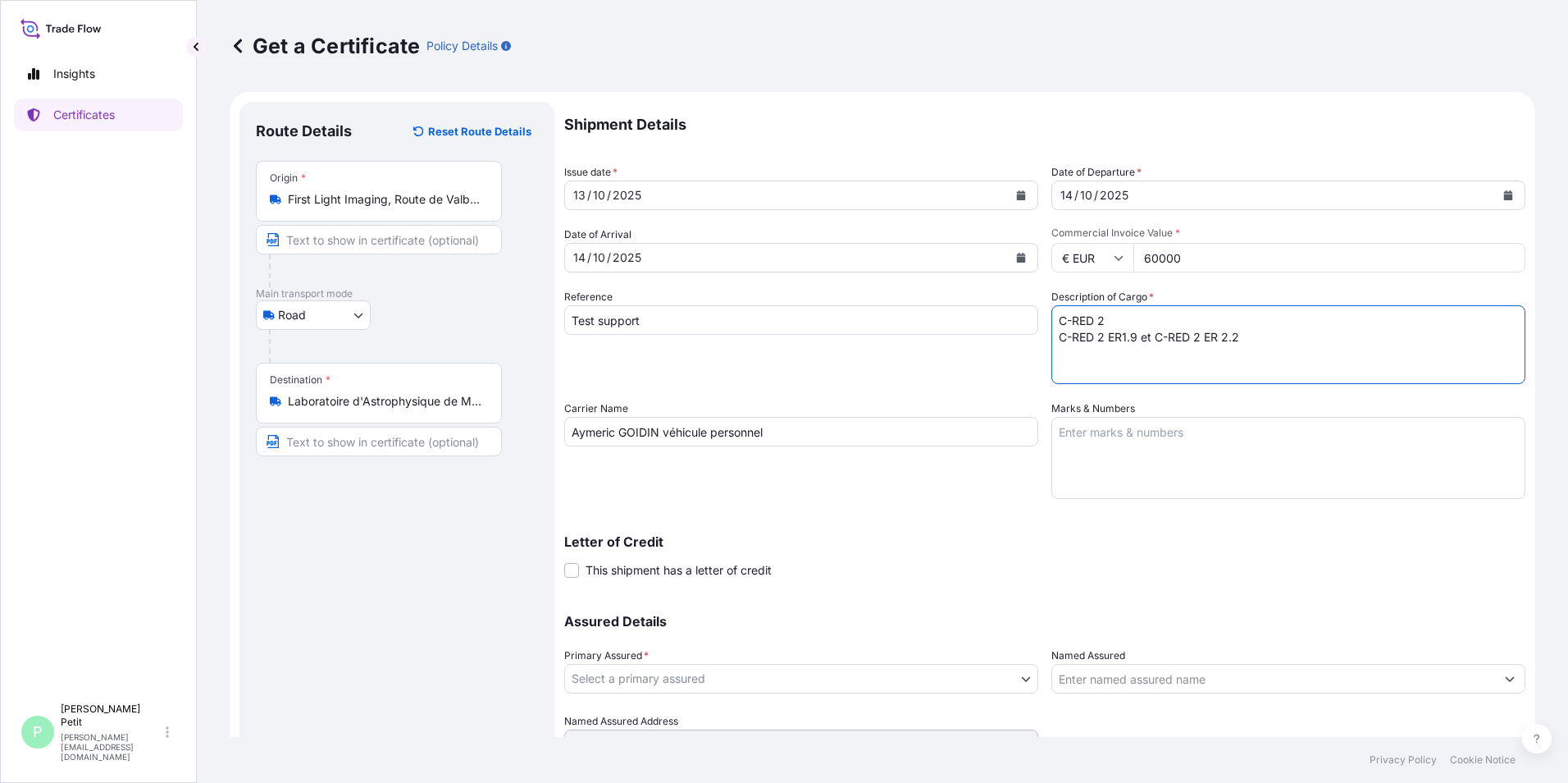
drag, startPoint x: 1146, startPoint y: 341, endPoint x: 1156, endPoint y: 338, distance: 10.4
click at [1149, 341] on textarea "C-RED 2 C-RED 2 ER1.9 et C-RED 2 ER 2.2" at bounding box center [1288, 345] width 474 height 79
click at [1051, 323] on textarea "C-RED 2 C-RED 2 ER1.9 C-RED 2 ER 2.2" at bounding box center [1288, 345] width 474 height 79
type textarea "3 cameras : C-RED 2 C-RED 2 ER1.9 C-RED 2 ER 2.2"
click at [1518, 351] on form "Route Details Reset Route Details Place of loading Road / Inland Road / Inland …" at bounding box center [882, 453] width 1305 height 722
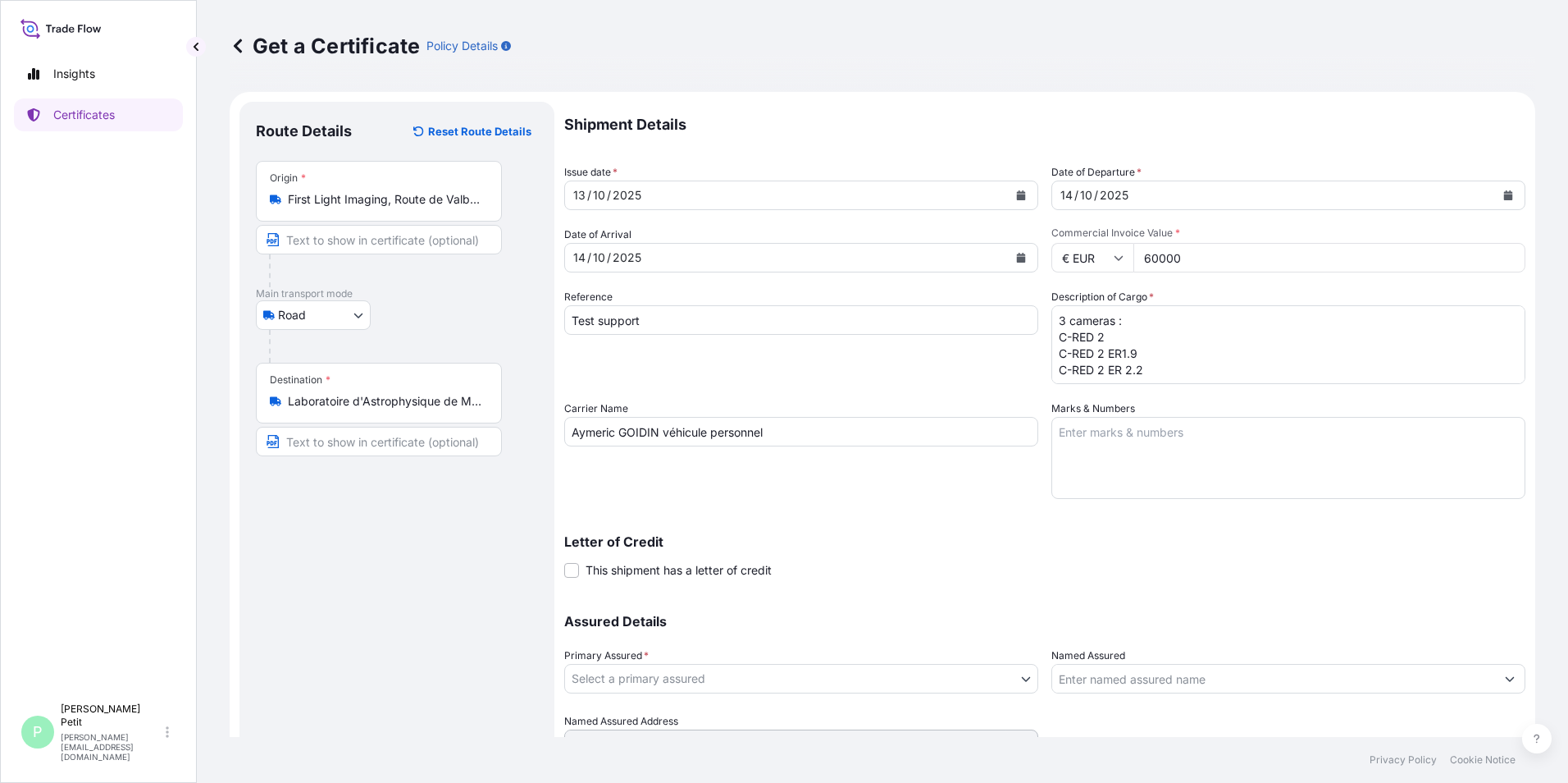
click at [663, 324] on input "Test support" at bounding box center [801, 320] width 474 height 30
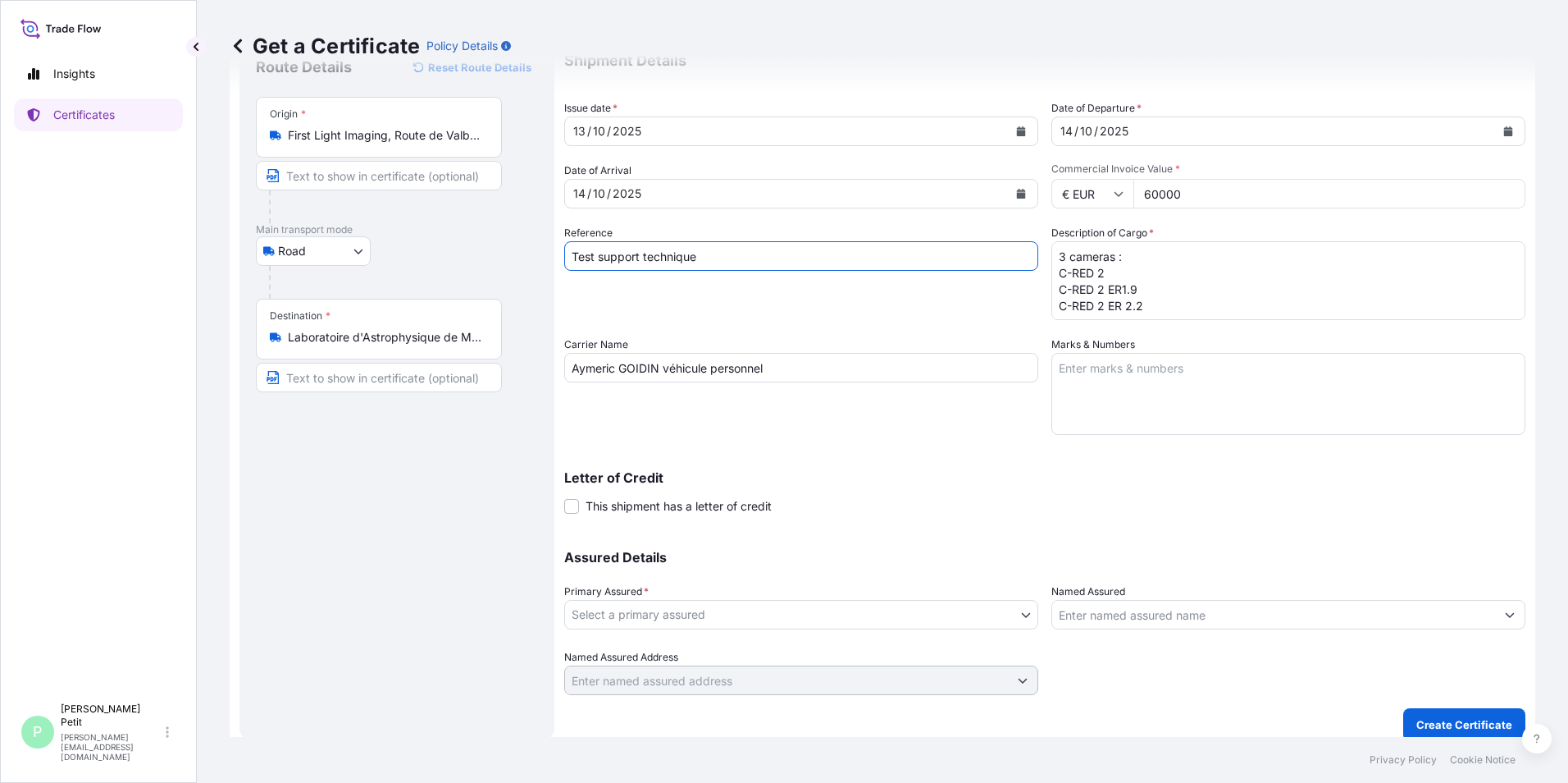
scroll to position [78, 0]
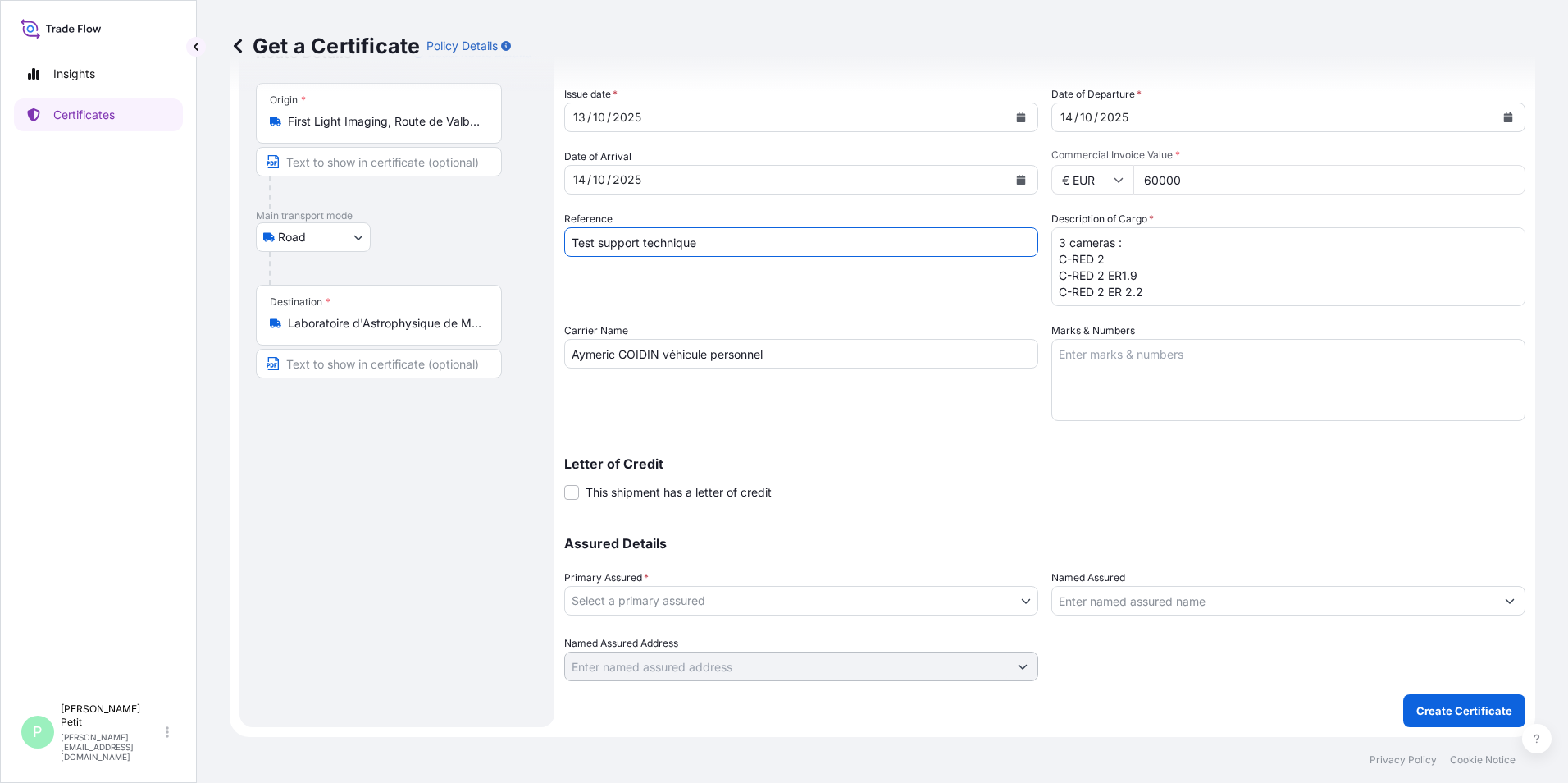
type input "Test support technique"
drag, startPoint x: 561, startPoint y: 585, endPoint x: 655, endPoint y: 579, distance: 94.2
click at [655, 579] on form "Route Details Reset Route Details Place of loading Road / Inland Road / Inland …" at bounding box center [882, 375] width 1305 height 722
copy span "Primary Assured *"
click at [909, 495] on div "Letter of Credit This shipment has a letter of credit Letter of credit * Letter…" at bounding box center [1044, 478] width 961 height 43
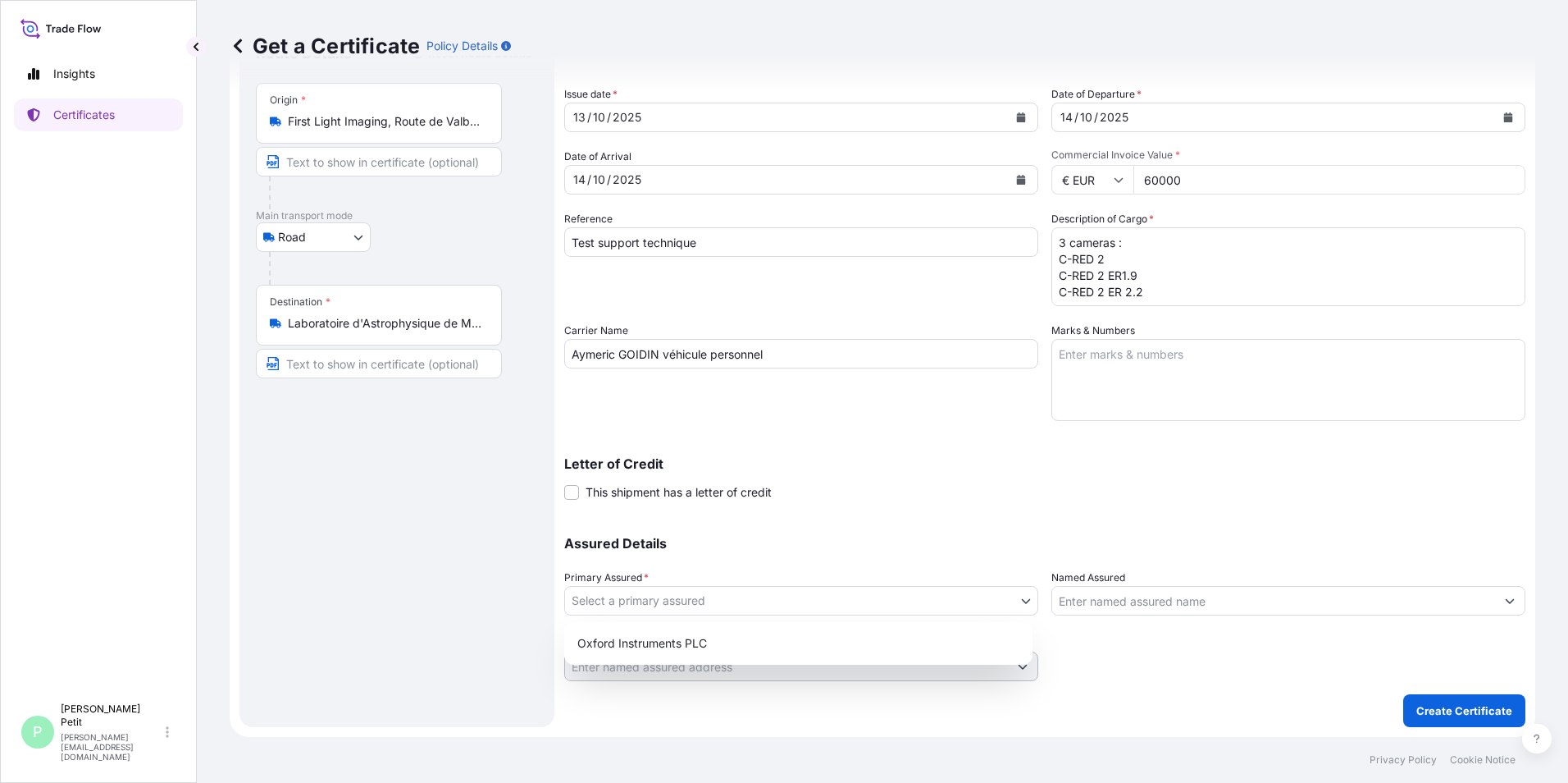
click at [876, 594] on body "Insights Certificates P [PERSON_NAME] [PERSON_NAME][EMAIL_ADDRESS][DOMAIN_NAME]…" at bounding box center [784, 391] width 1568 height 783
click at [660, 639] on div "Oxford Instruments PLC" at bounding box center [798, 642] width 455 height 30
select select "31445"
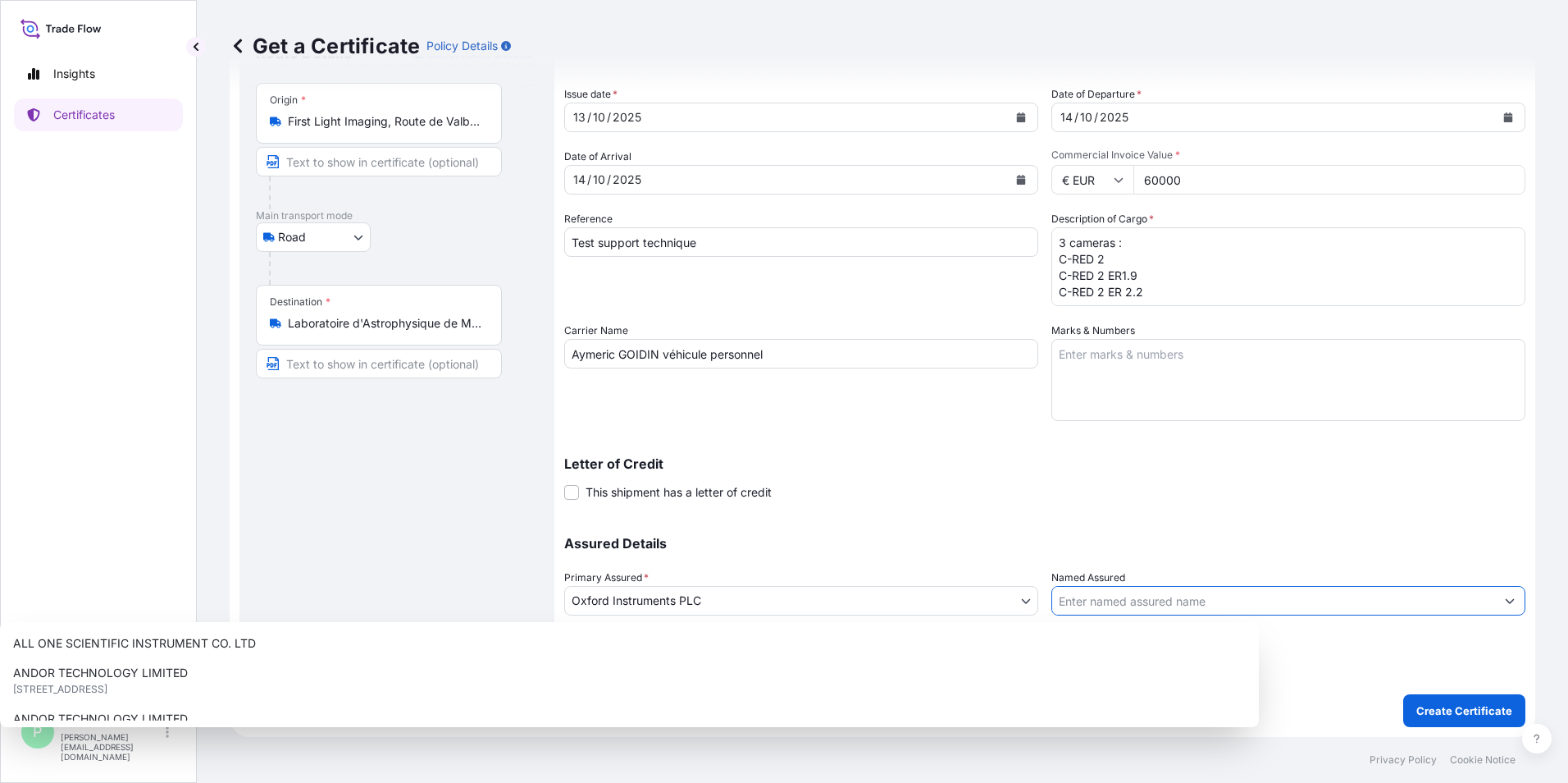
click at [1203, 603] on input "Named Assured" at bounding box center [1273, 600] width 443 height 30
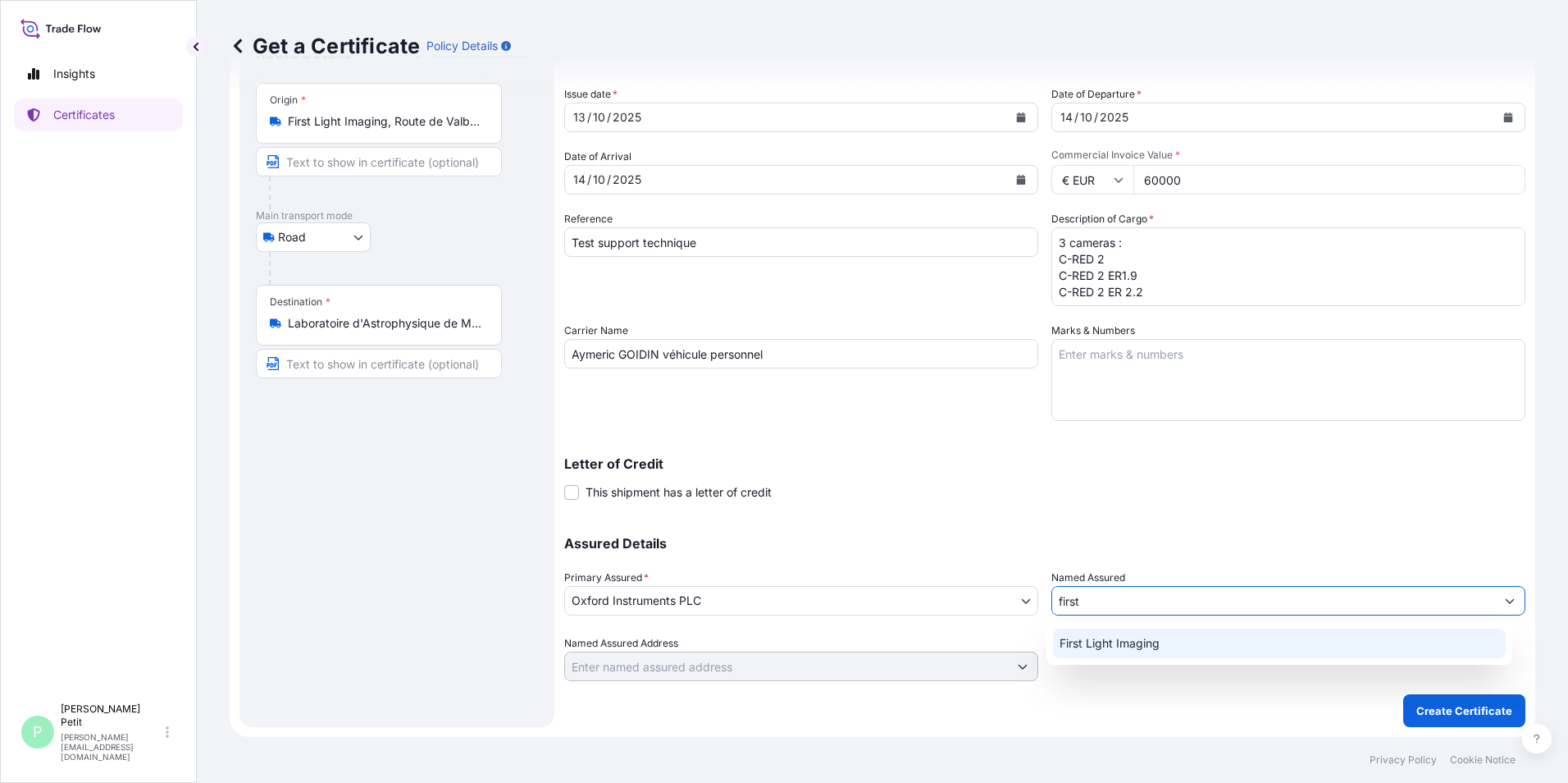
click at [1149, 642] on span "First Light Imaging" at bounding box center [1110, 642] width 100 height 16
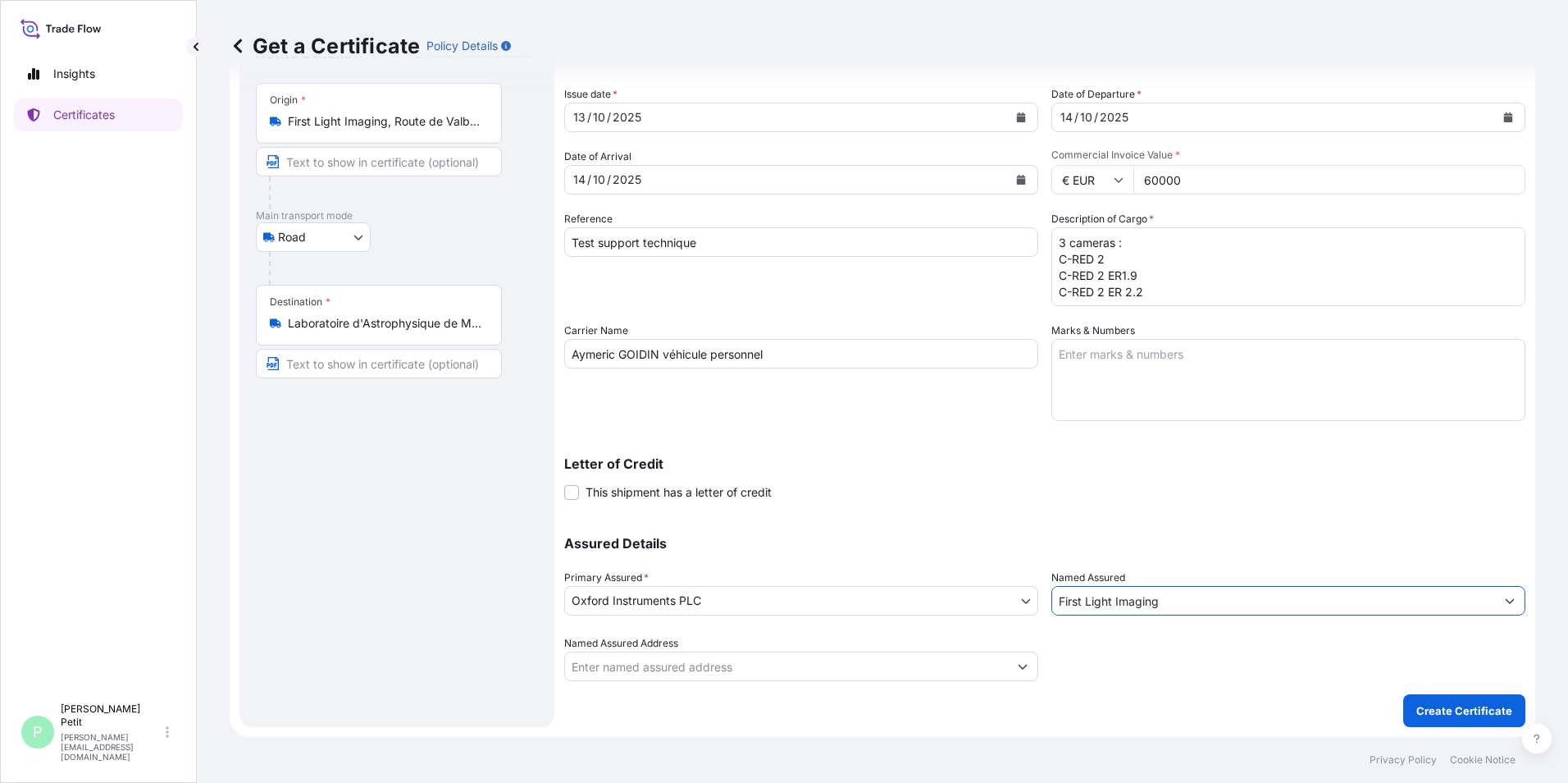
type input "First Light Imaging"
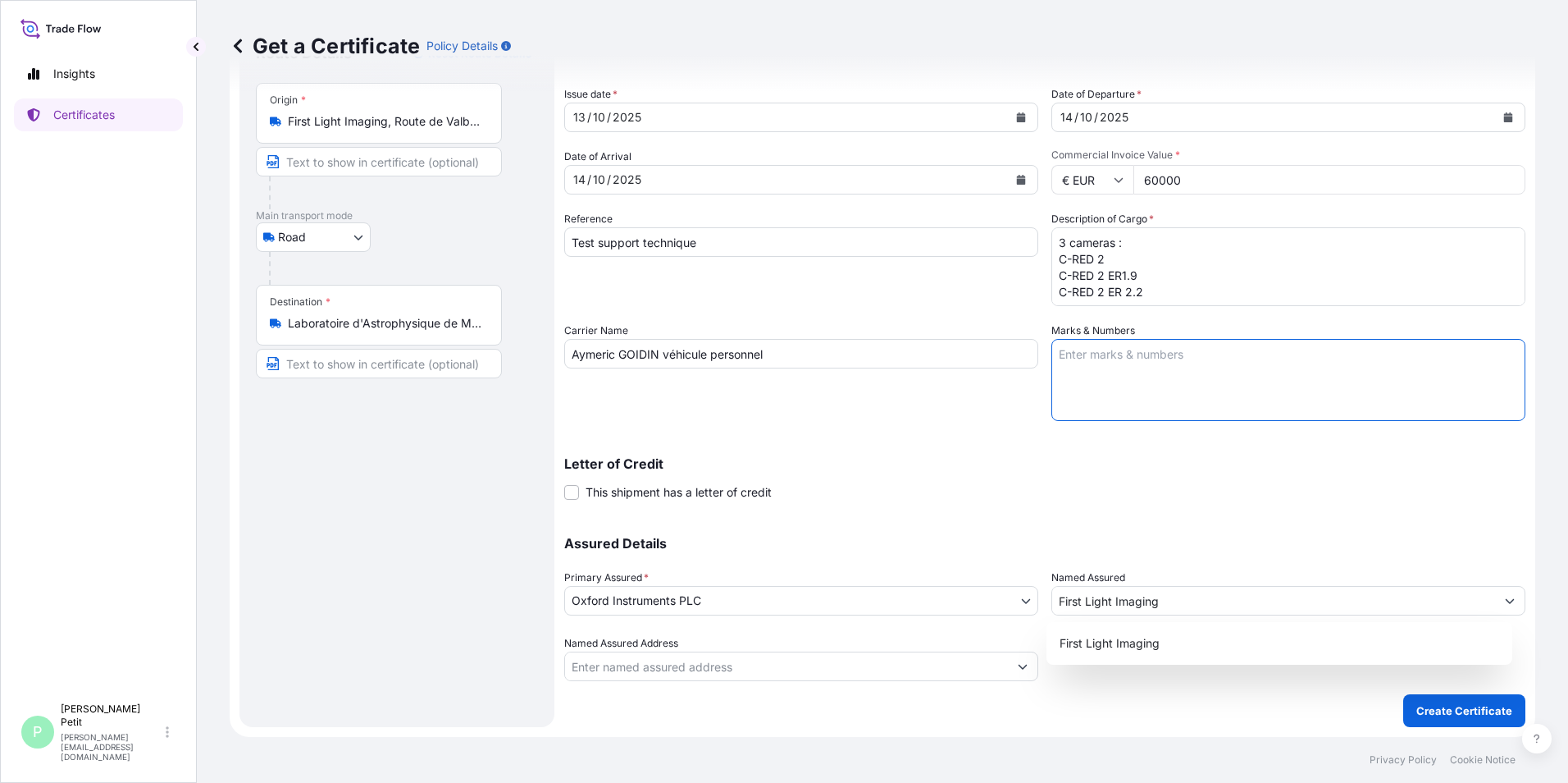
click at [1122, 355] on textarea "Marks & Numbers" at bounding box center [1288, 379] width 474 height 82
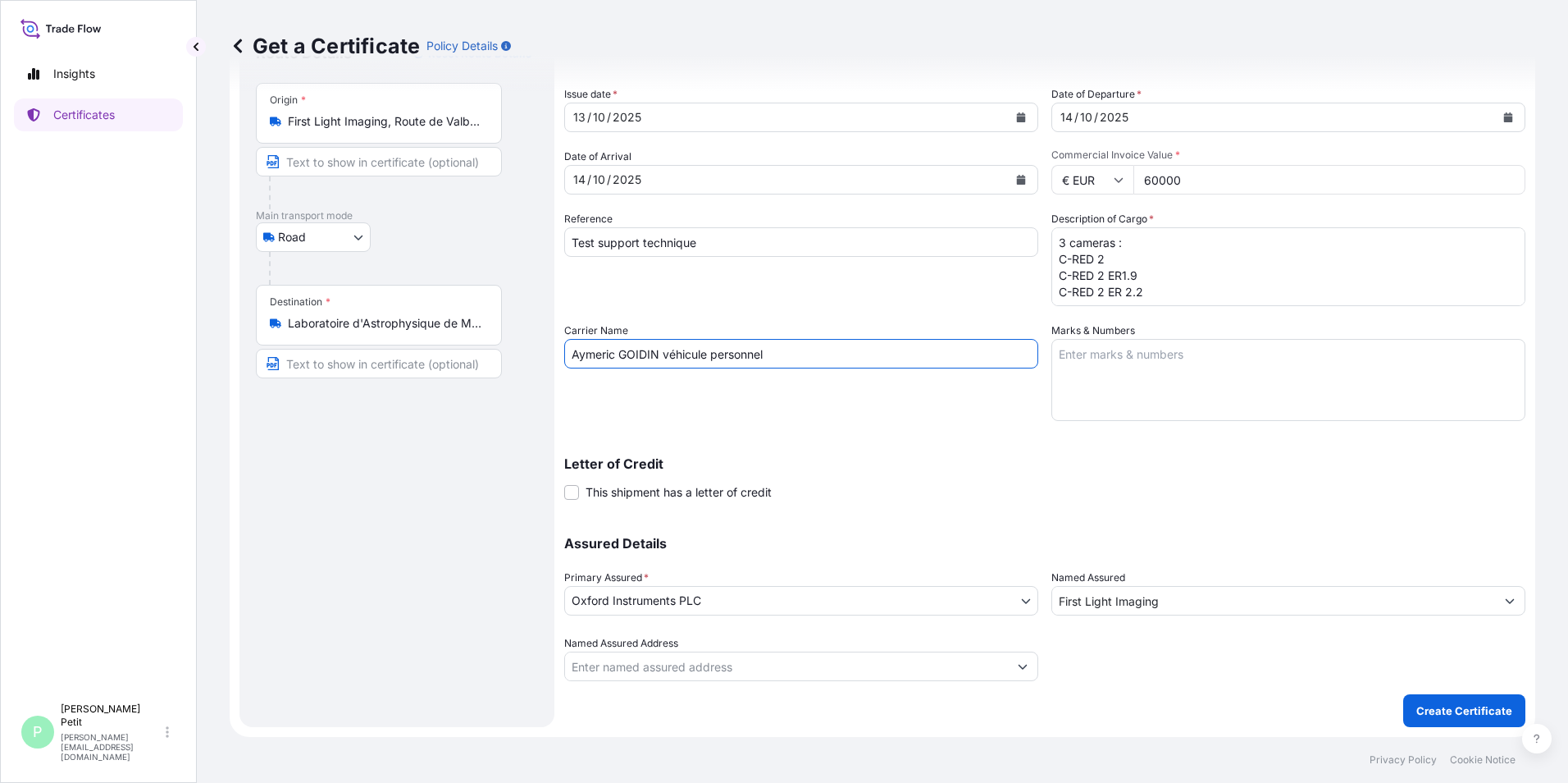
drag, startPoint x: 844, startPoint y: 365, endPoint x: 662, endPoint y: 361, distance: 182.0
click at [662, 361] on input "Aymeric GOIDIN véhicule personnel" at bounding box center [801, 353] width 474 height 30
type input "Aymeric GOIDIN private vehicle"
click at [1149, 177] on input "60000" at bounding box center [1328, 179] width 392 height 30
type input "62000"
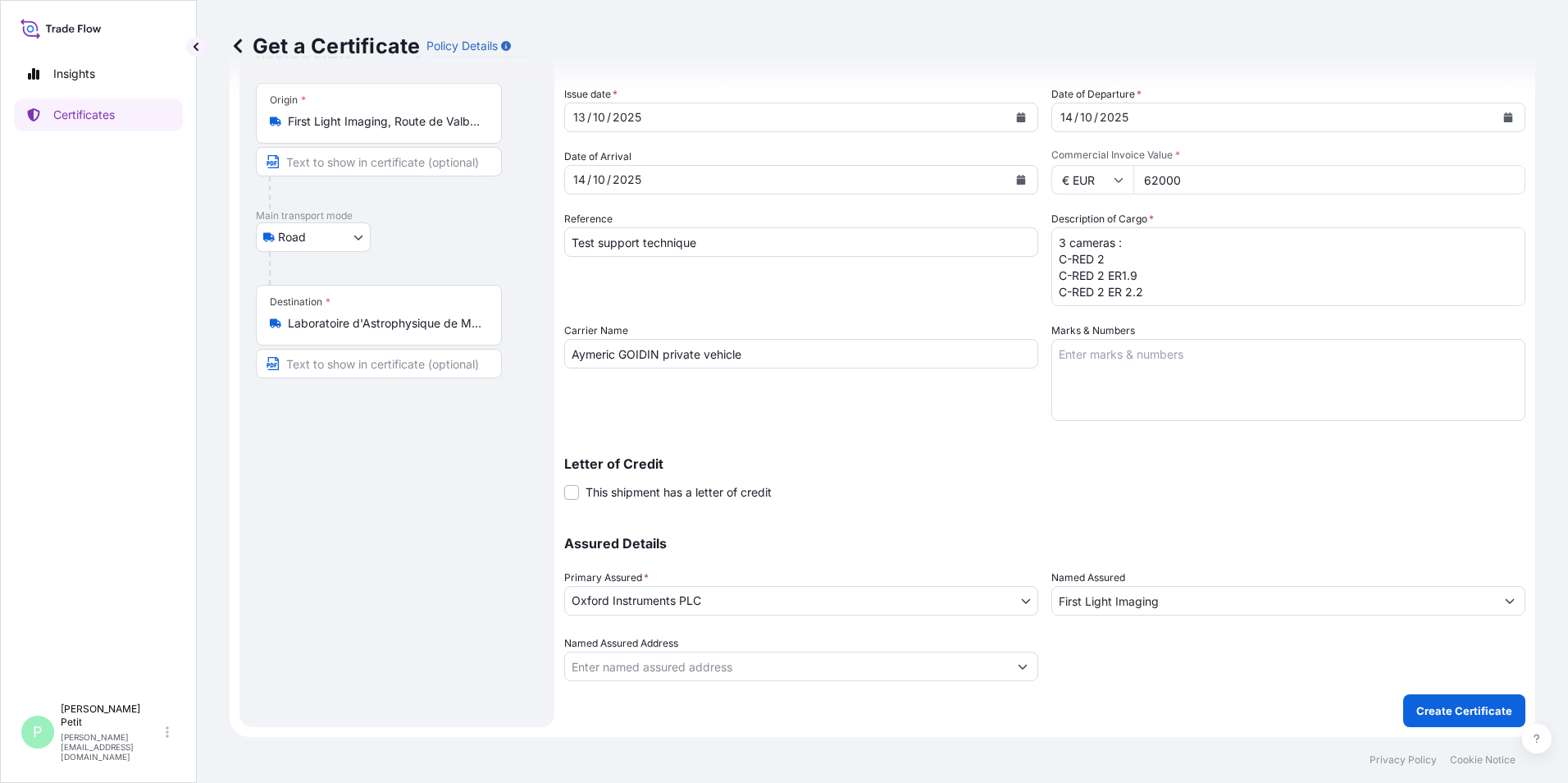
click at [1170, 291] on textarea "3 cameras : C-RED 2 C-RED 2 ER1.9 C-RED 2 ER 2.2" at bounding box center [1288, 267] width 474 height 79
click at [1087, 296] on textarea "3 cameras : C-RED 2 C-RED 2 ER1.9 C-RED 2 ER 2.2 Accesories and laptop" at bounding box center [1288, 267] width 474 height 79
click at [1082, 299] on textarea "3 cameras : C-RED 2 C-RED 2 ER1.9 C-RED 2 ER 2.2 Accesories and laptop" at bounding box center [1288, 267] width 474 height 79
click at [1223, 297] on textarea "3 cameras : C-RED 2 C-RED 2 ER1.9 C-RED 2 ER 2.2 Accesories and laptop" at bounding box center [1288, 267] width 474 height 79
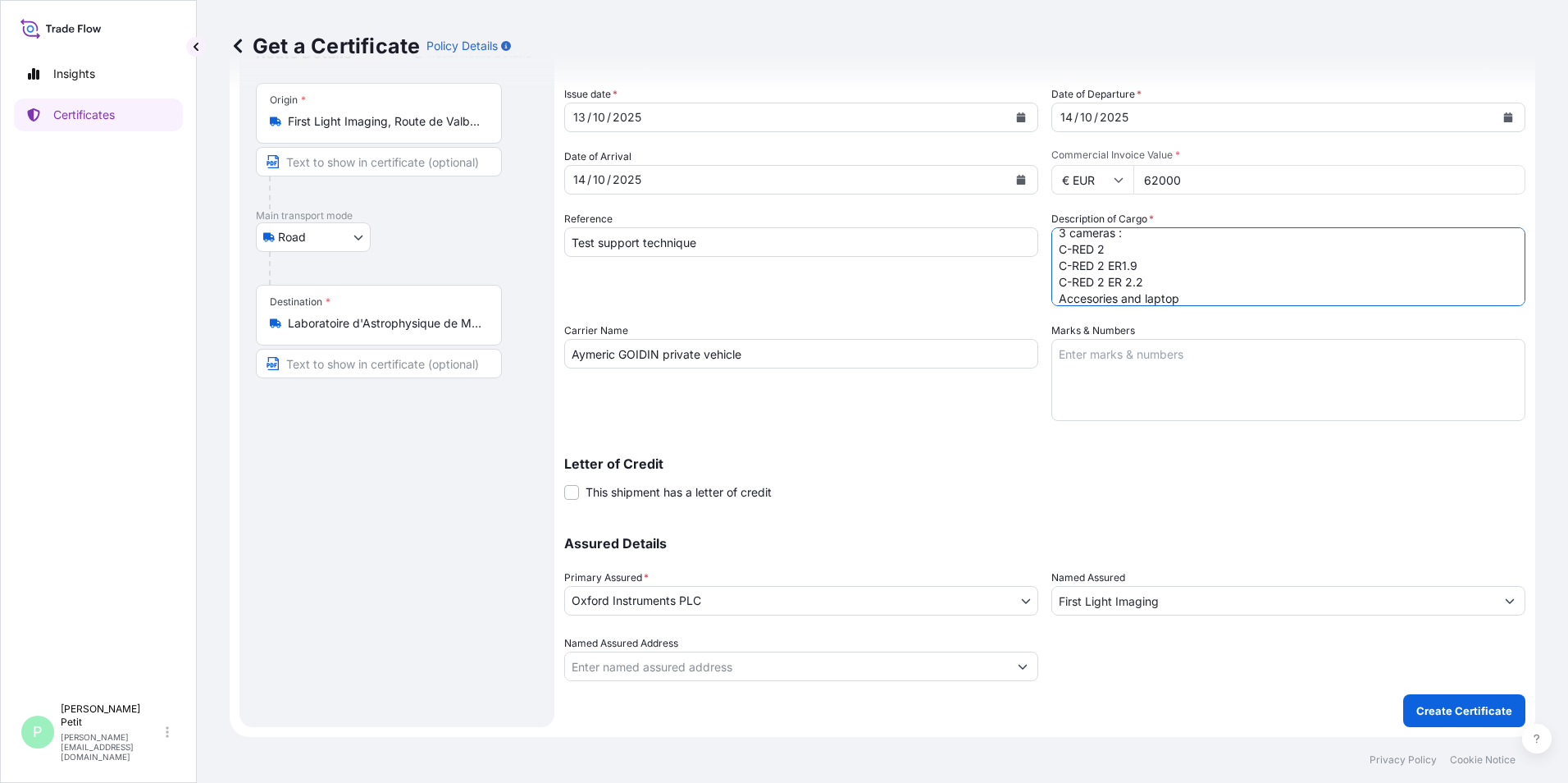
click at [1085, 300] on textarea "3 cameras : C-RED 2 C-RED 2 ER1.9 C-RED 2 ER 2.2 Accesories and laptop" at bounding box center [1288, 267] width 474 height 79
type textarea "3 cameras : C-RED 2 C-RED 2 ER1.9 C-RED 2 ER 2.2 Accessories and laptop"
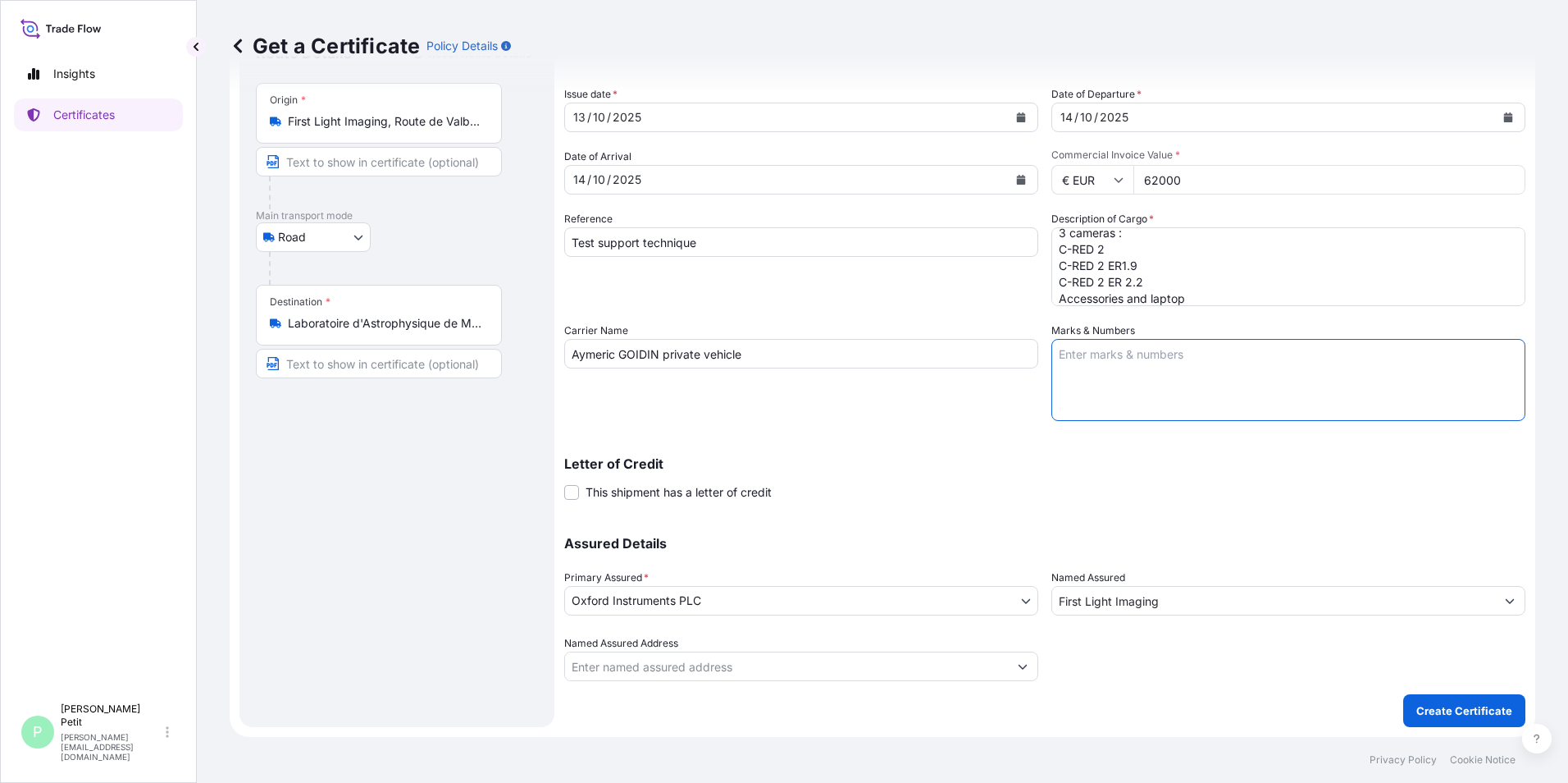
click at [1252, 361] on textarea "Marks & Numbers" at bounding box center [1288, 379] width 474 height 82
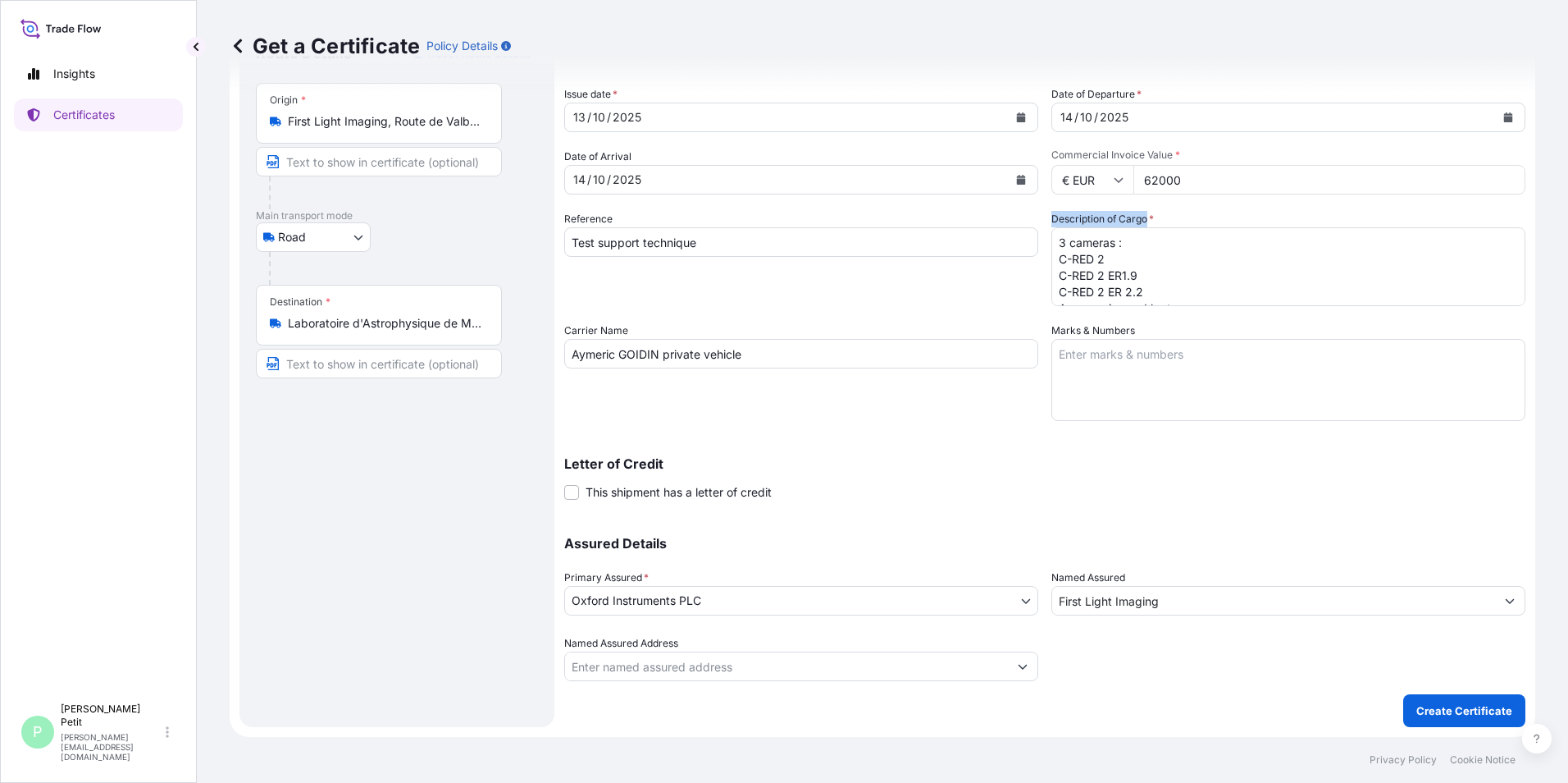
drag, startPoint x: 1039, startPoint y: 219, endPoint x: 1142, endPoint y: 219, distance: 103.0
click at [1142, 219] on div "Shipment Details Issue date * [DATE] Date of Departure * [DATE] Date of Arrival…" at bounding box center [1044, 352] width 961 height 657
copy label "Description of Cargo"
click at [428, 165] on input "Text to appear on certificate" at bounding box center [379, 161] width 246 height 30
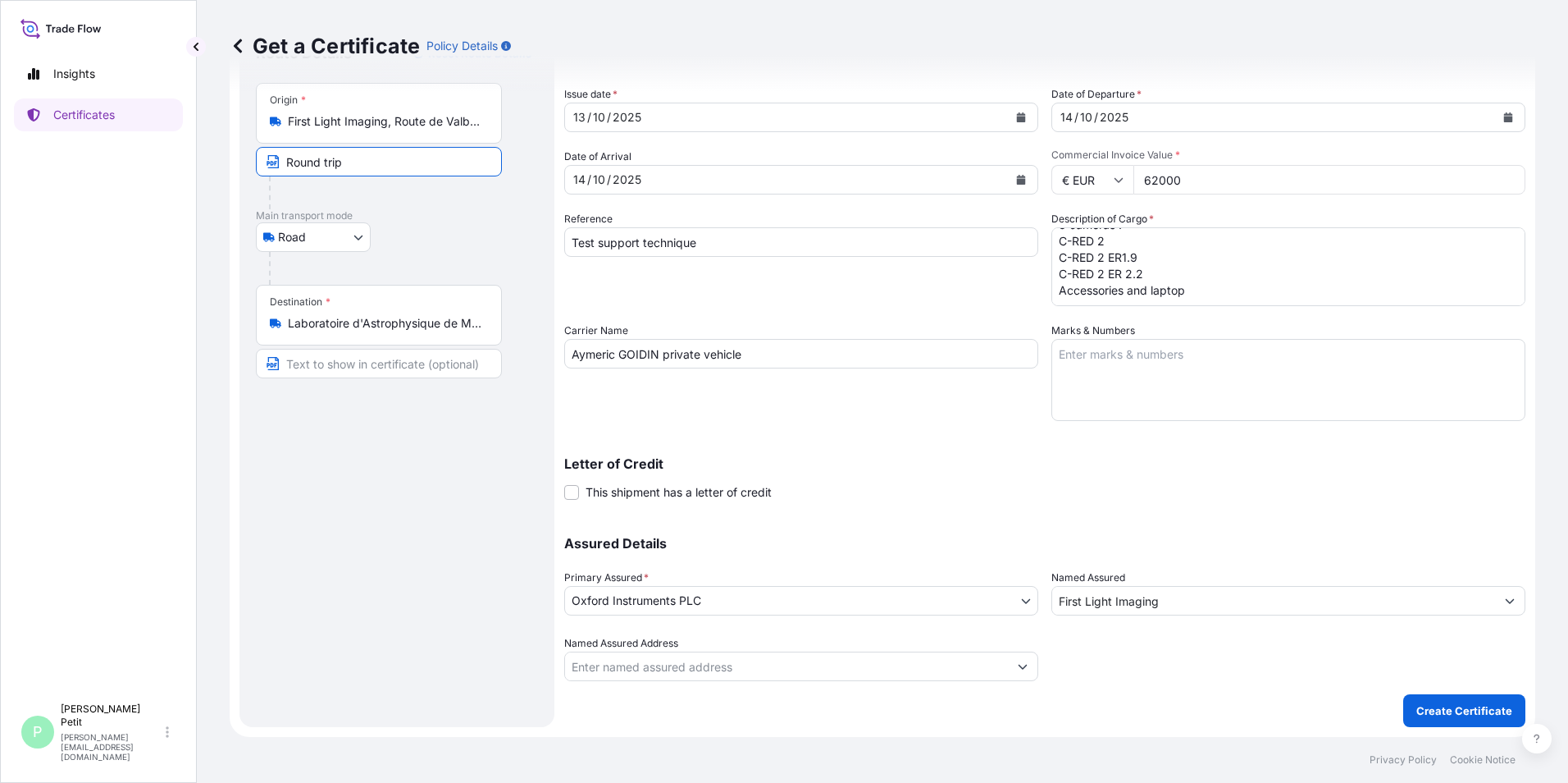
click at [406, 479] on div "Route Details Reset Route Details Place of loading Road / [GEOGRAPHIC_DATA] / I…" at bounding box center [397, 376] width 282 height 670
drag, startPoint x: 373, startPoint y: 157, endPoint x: 273, endPoint y: 178, distance: 102.2
click at [273, 178] on div "Origin * First Light Imaging, Route de [GEOGRAPHIC_DATA], [GEOGRAPHIC_DATA], [G…" at bounding box center [397, 145] width 282 height 126
click at [362, 167] on input "Round trip" at bounding box center [379, 161] width 246 height 30
click at [362, 160] on input "Round trip" at bounding box center [379, 161] width 246 height 30
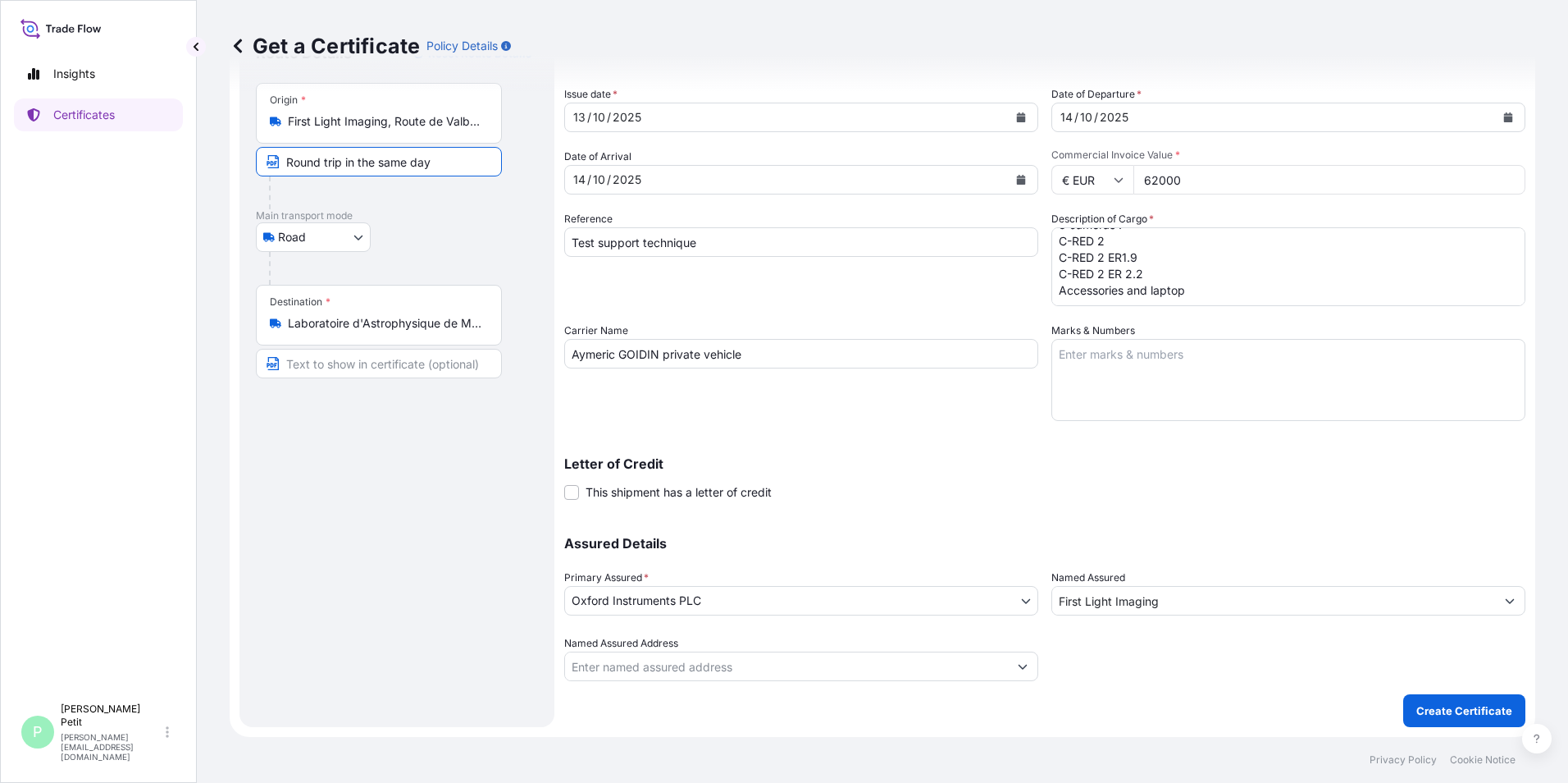
drag, startPoint x: 437, startPoint y: 162, endPoint x: 275, endPoint y: 185, distance: 163.6
click at [275, 185] on div "Origin * First Light Imaging, Route de [GEOGRAPHIC_DATA], [GEOGRAPHIC_DATA], [G…" at bounding box center [397, 145] width 282 height 126
type input "Round trip in the same day"
click at [384, 359] on input "Text to appear on certificate" at bounding box center [379, 363] width 246 height 30
paste input "Round trip in the same day"
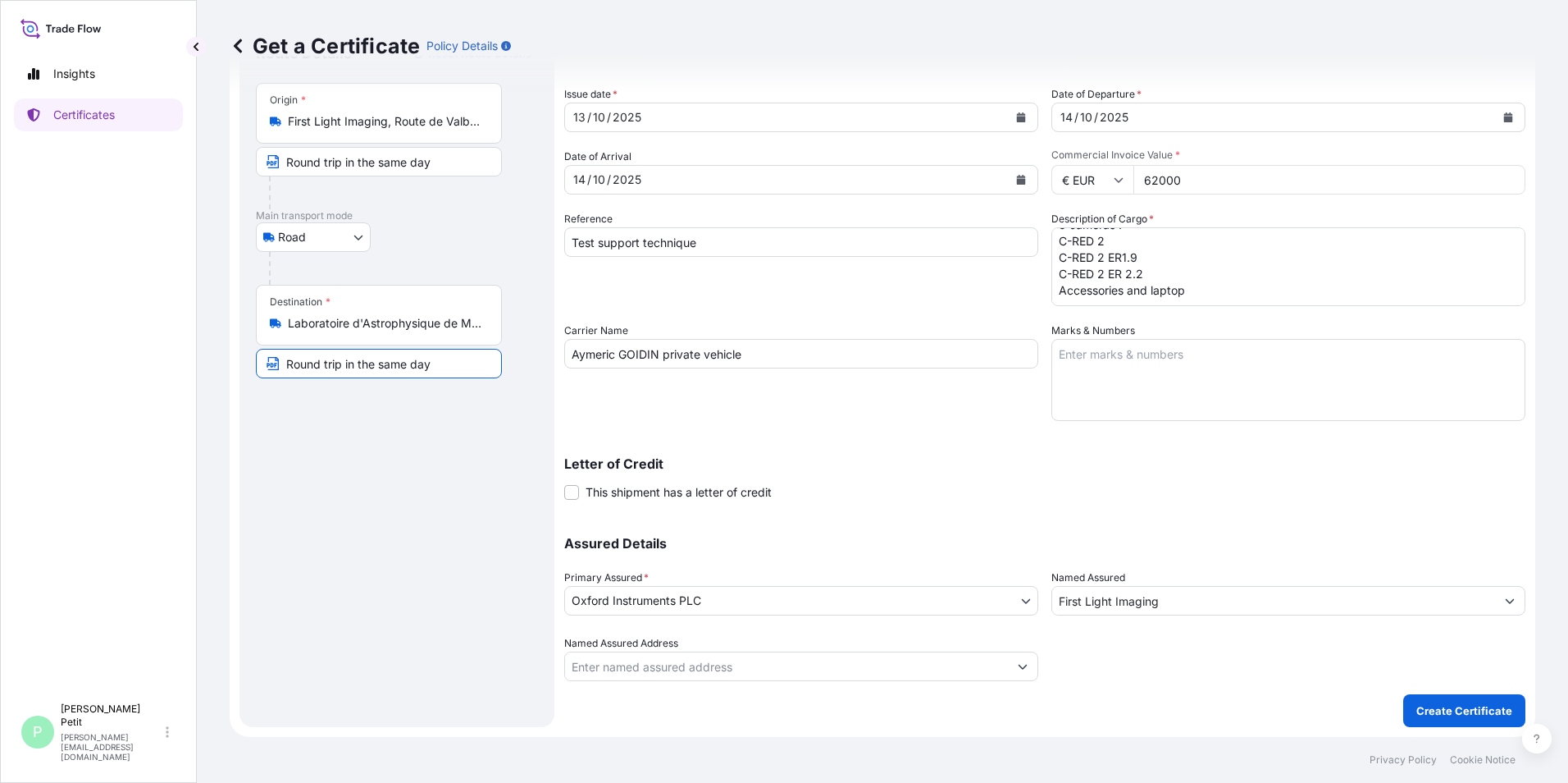
type input "Round trip in the same day"
drag, startPoint x: 360, startPoint y: 506, endPoint x: 369, endPoint y: 509, distance: 9.5
click at [365, 505] on div "Route Details Reset Route Details Place of loading Road / [GEOGRAPHIC_DATA] / I…" at bounding box center [397, 376] width 282 height 670
click at [454, 160] on input "Round trip in the same day" at bounding box center [379, 161] width 246 height 30
drag, startPoint x: 378, startPoint y: 162, endPoint x: 245, endPoint y: 174, distance: 133.5
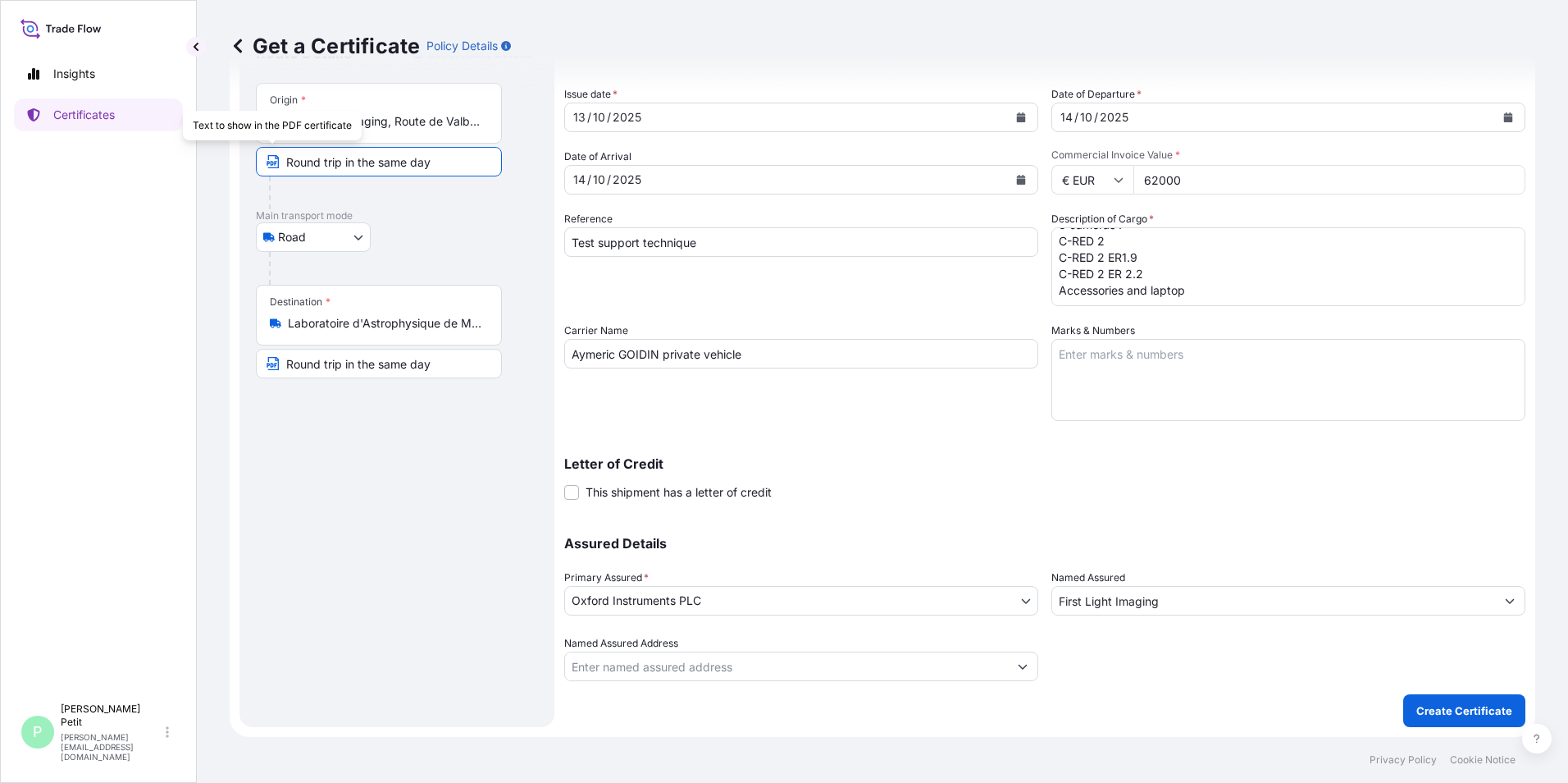
click at [242, 175] on div "Route Details Reset Route Details Place of loading Road / [GEOGRAPHIC_DATA] / I…" at bounding box center [397, 376] width 315 height 703
click at [418, 165] on input "same day" at bounding box center [379, 161] width 246 height 30
type input "same day return"
drag, startPoint x: 429, startPoint y: 368, endPoint x: 190, endPoint y: 385, distance: 239.6
click at [190, 385] on div "Insights Certificates P [PERSON_NAME] [PERSON_NAME][EMAIL_ADDRESS][DOMAIN_NAME]…" at bounding box center [784, 391] width 1568 height 783
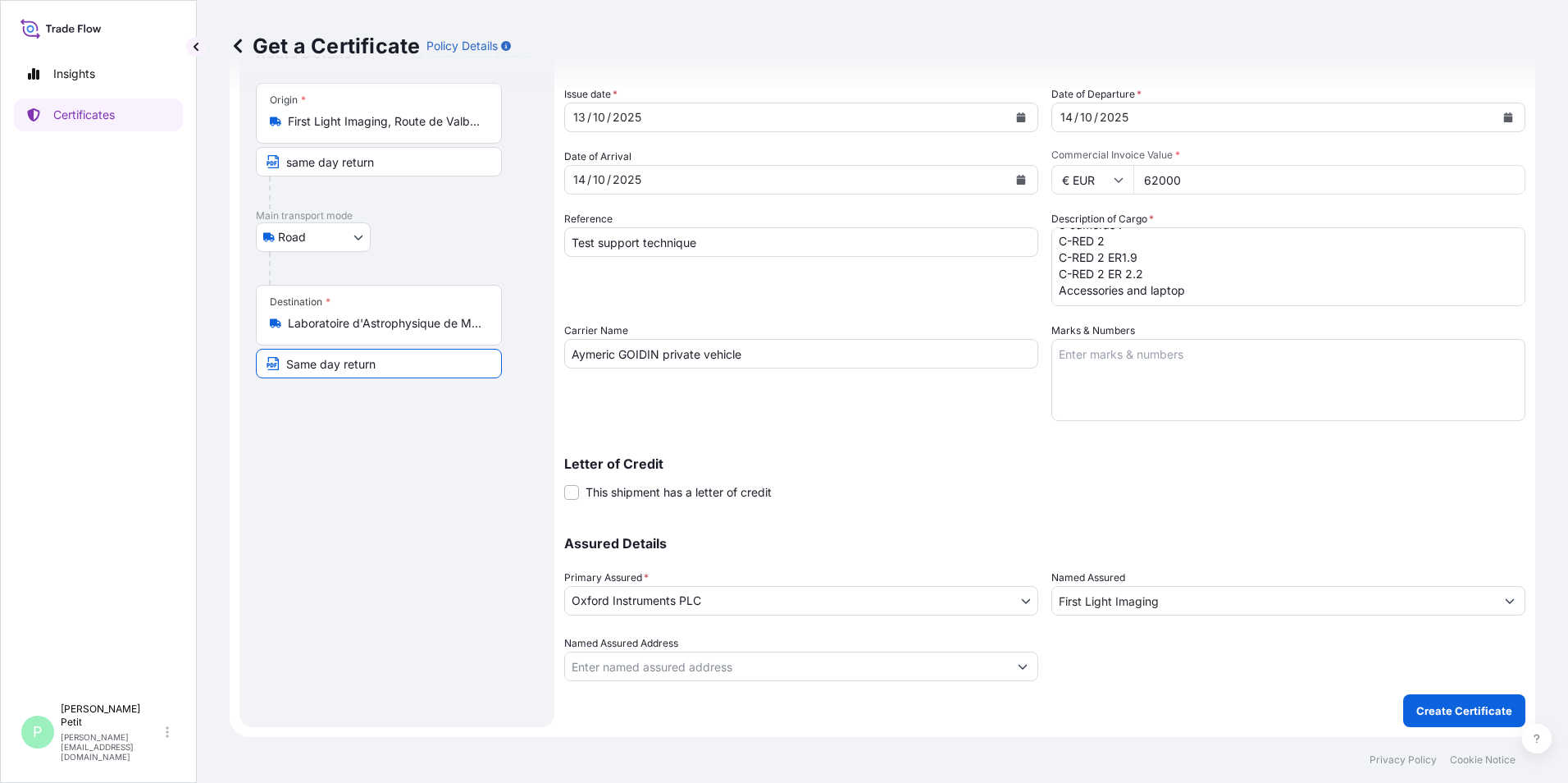
type input "Same day return"
drag, startPoint x: 385, startPoint y: 163, endPoint x: 203, endPoint y: 200, distance: 185.7
click at [203, 200] on div "Get a Certificate Policy Details Route Details Reset Route Details Place of loa…" at bounding box center [882, 368] width 1371 height 737
type input "Same day return"
click at [362, 493] on div "Route Details Reset Route Details Place of loading Road / [GEOGRAPHIC_DATA] / I…" at bounding box center [397, 376] width 282 height 670
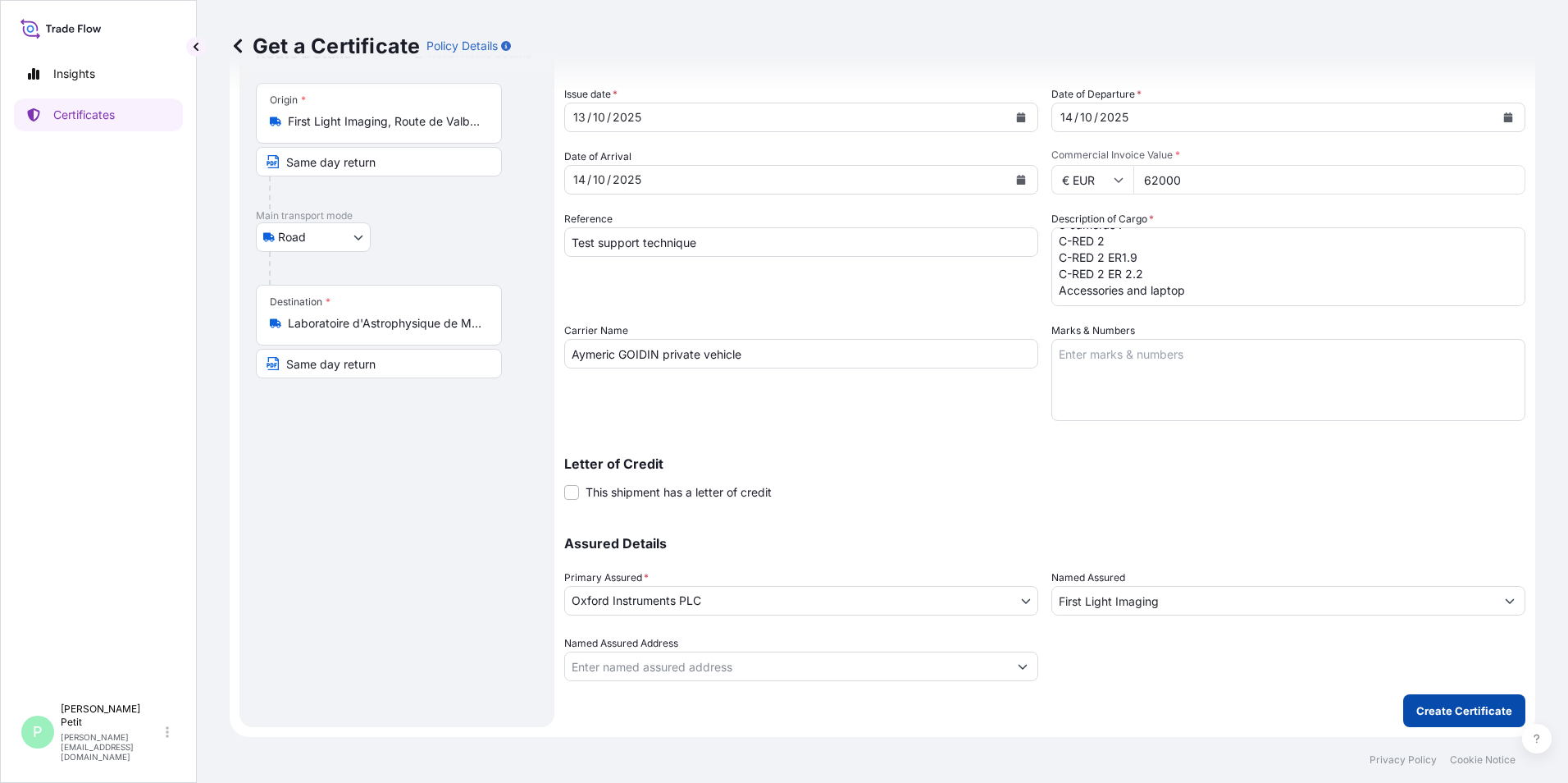
click at [1424, 716] on p "Create Certificate" at bounding box center [1464, 710] width 96 height 16
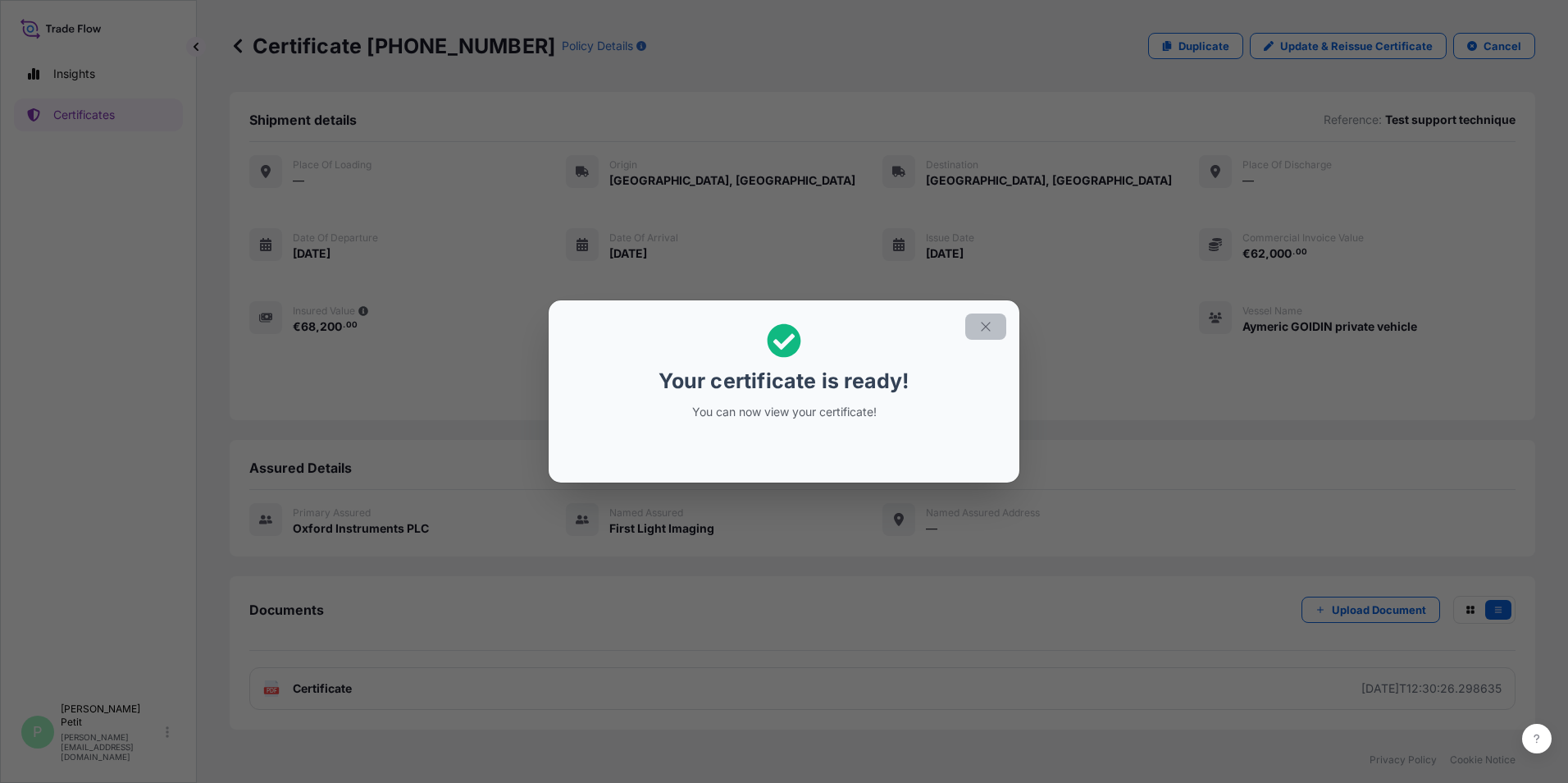
click at [982, 324] on icon "button" at bounding box center [985, 326] width 9 height 9
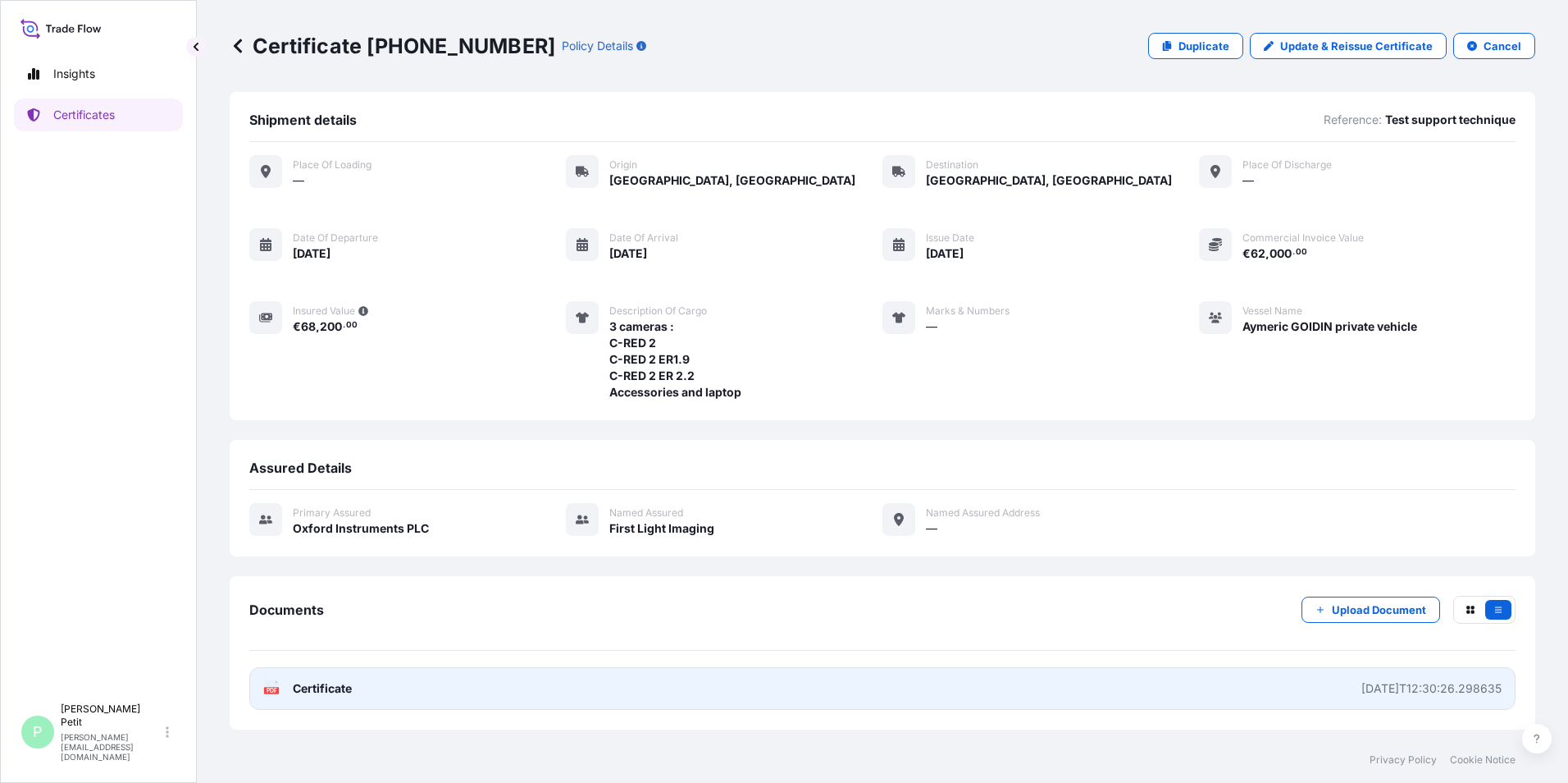
click at [306, 693] on span "Certificate" at bounding box center [321, 688] width 59 height 16
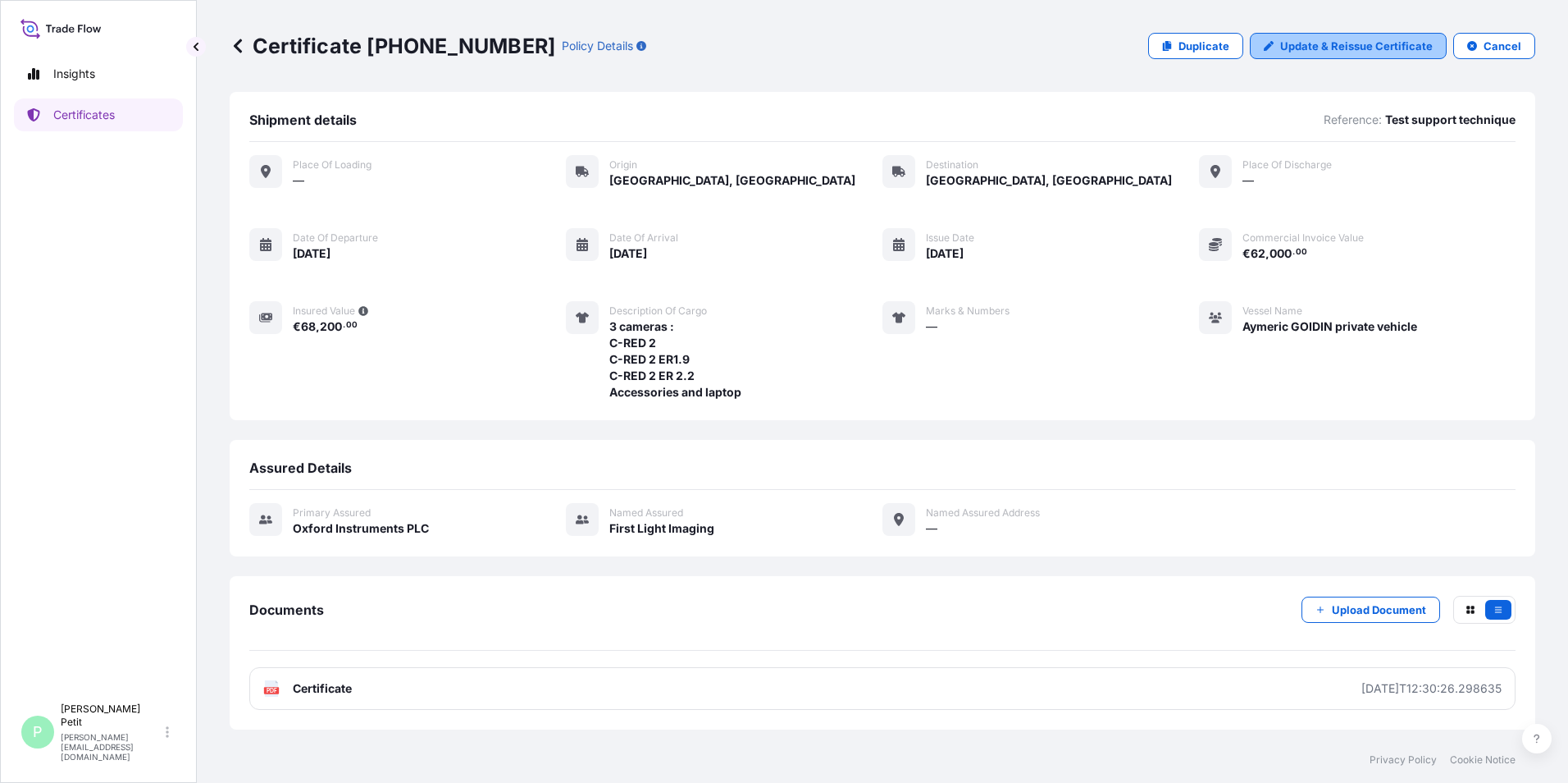
click at [1404, 46] on p "Update & Reissue Certificate" at bounding box center [1356, 45] width 152 height 16
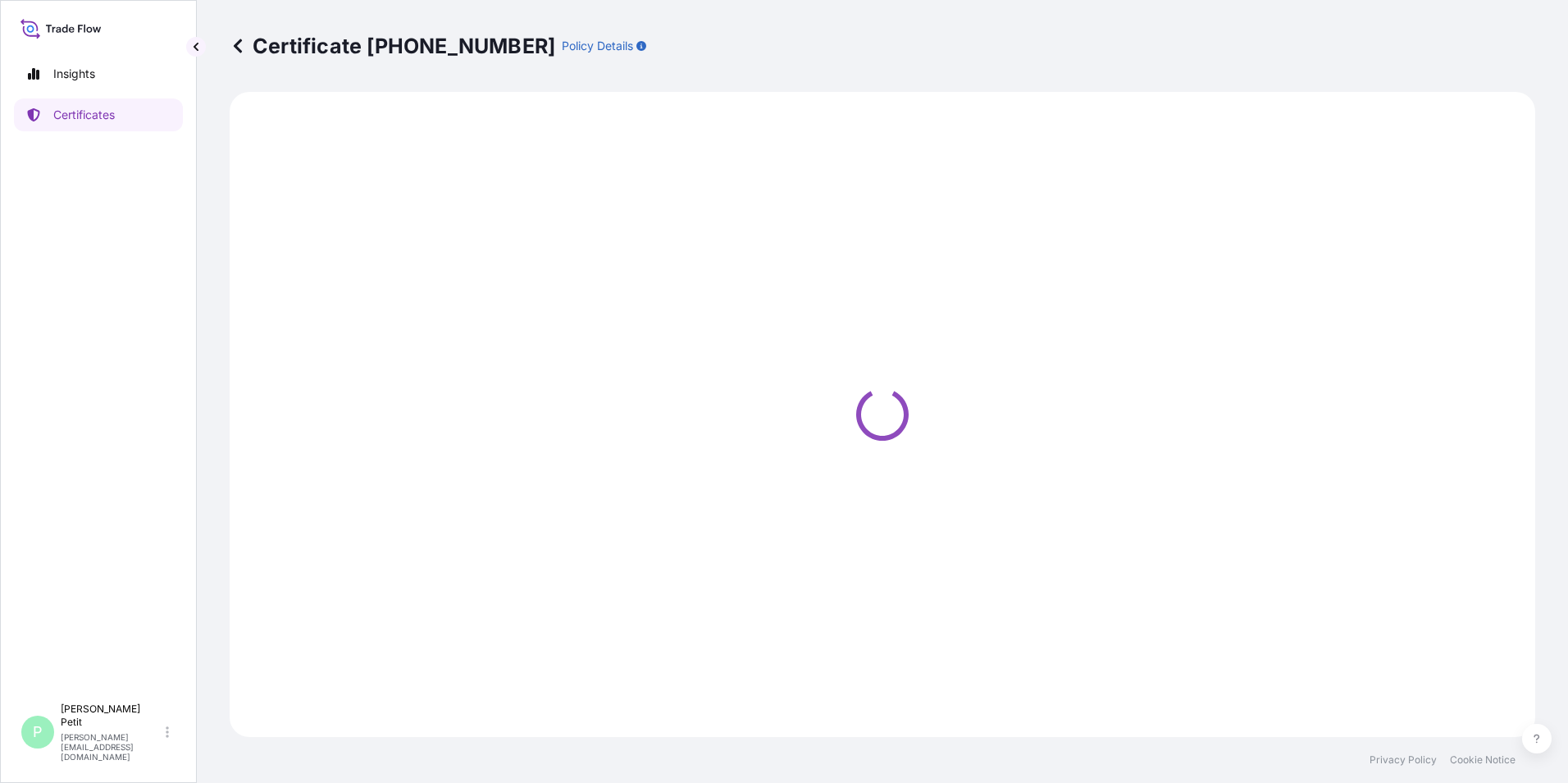
select select "Road"
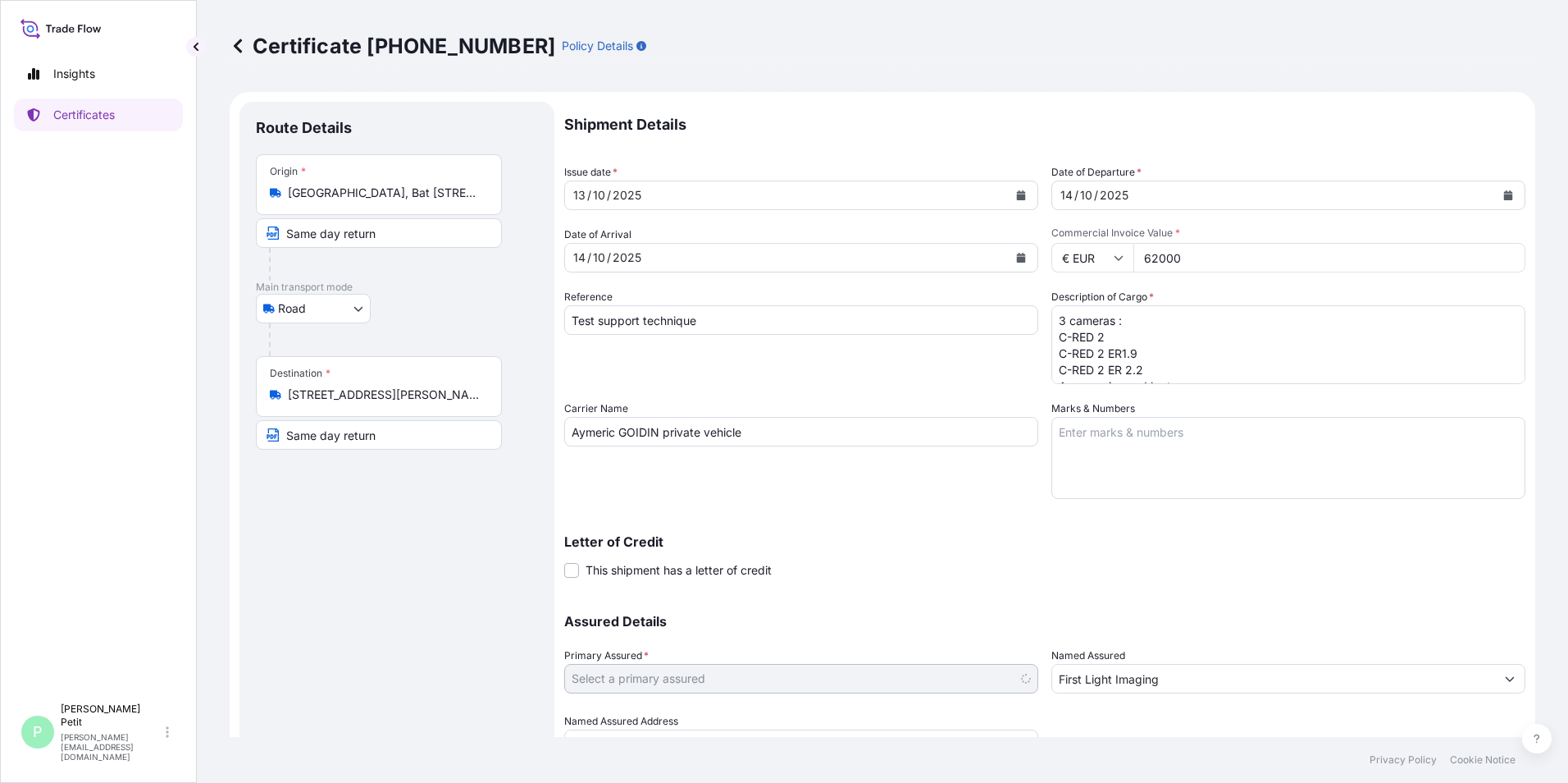
select select "31445"
click at [396, 235] on input "Same day return" at bounding box center [379, 233] width 246 height 30
drag, startPoint x: 398, startPoint y: 235, endPoint x: 269, endPoint y: 257, distance: 130.9
click at [269, 257] on div "Origin * [GEOGRAPHIC_DATA], Bat [STREET_ADDRESS] Same day return" at bounding box center [397, 217] width 282 height 126
type input "First Light Imaging"
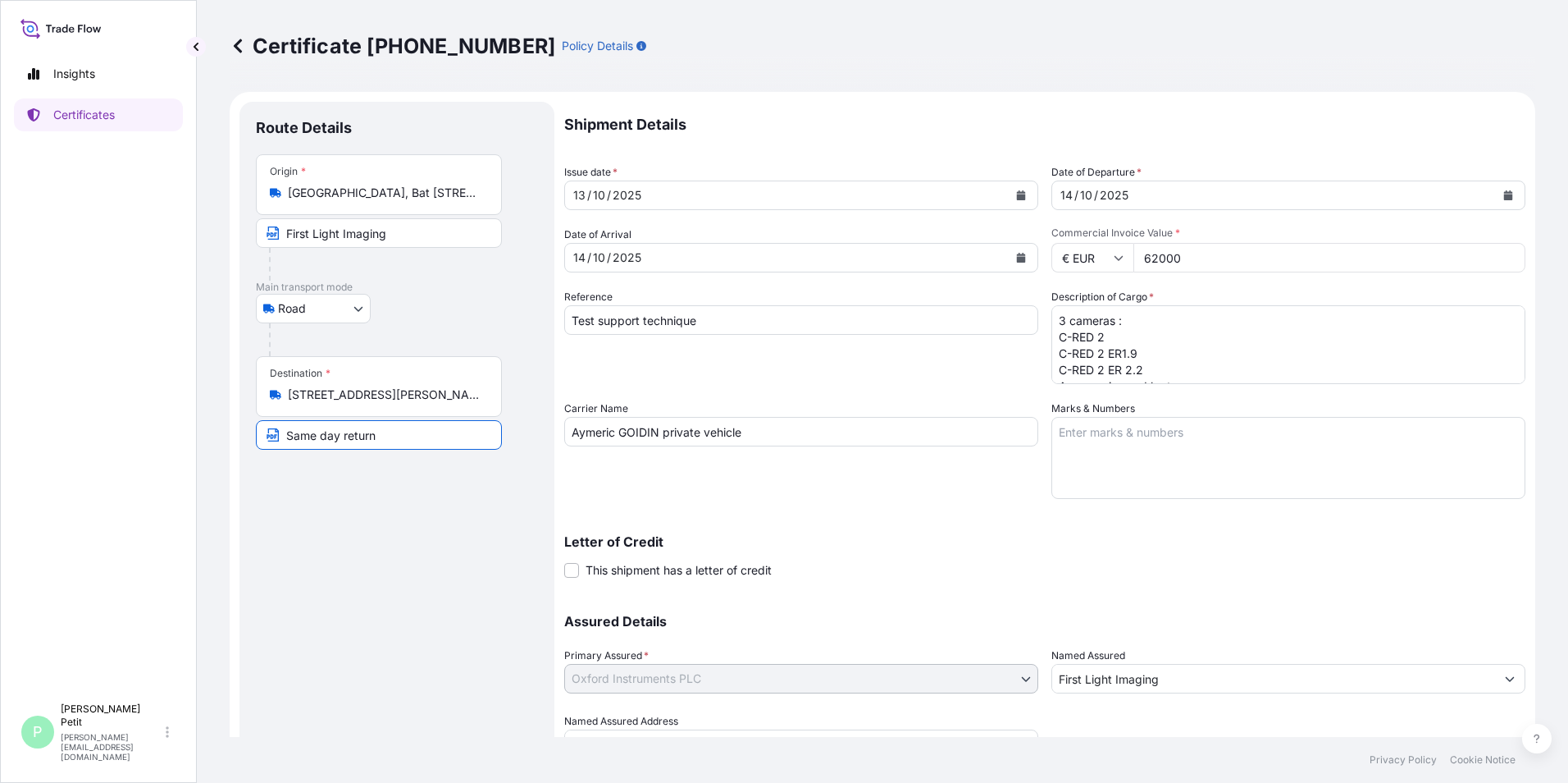
drag, startPoint x: 398, startPoint y: 440, endPoint x: 206, endPoint y: 457, distance: 192.8
click at [202, 459] on div "Certificate [PHONE_NUMBER] Policy Details Route Details Place of loading Road /…" at bounding box center [882, 368] width 1371 height 737
type input "Laboratoire Astrophysique Marseille"
click at [782, 324] on input "Test support technique" at bounding box center [801, 320] width 474 height 30
type input "Test support technique - Aller retour même jour"
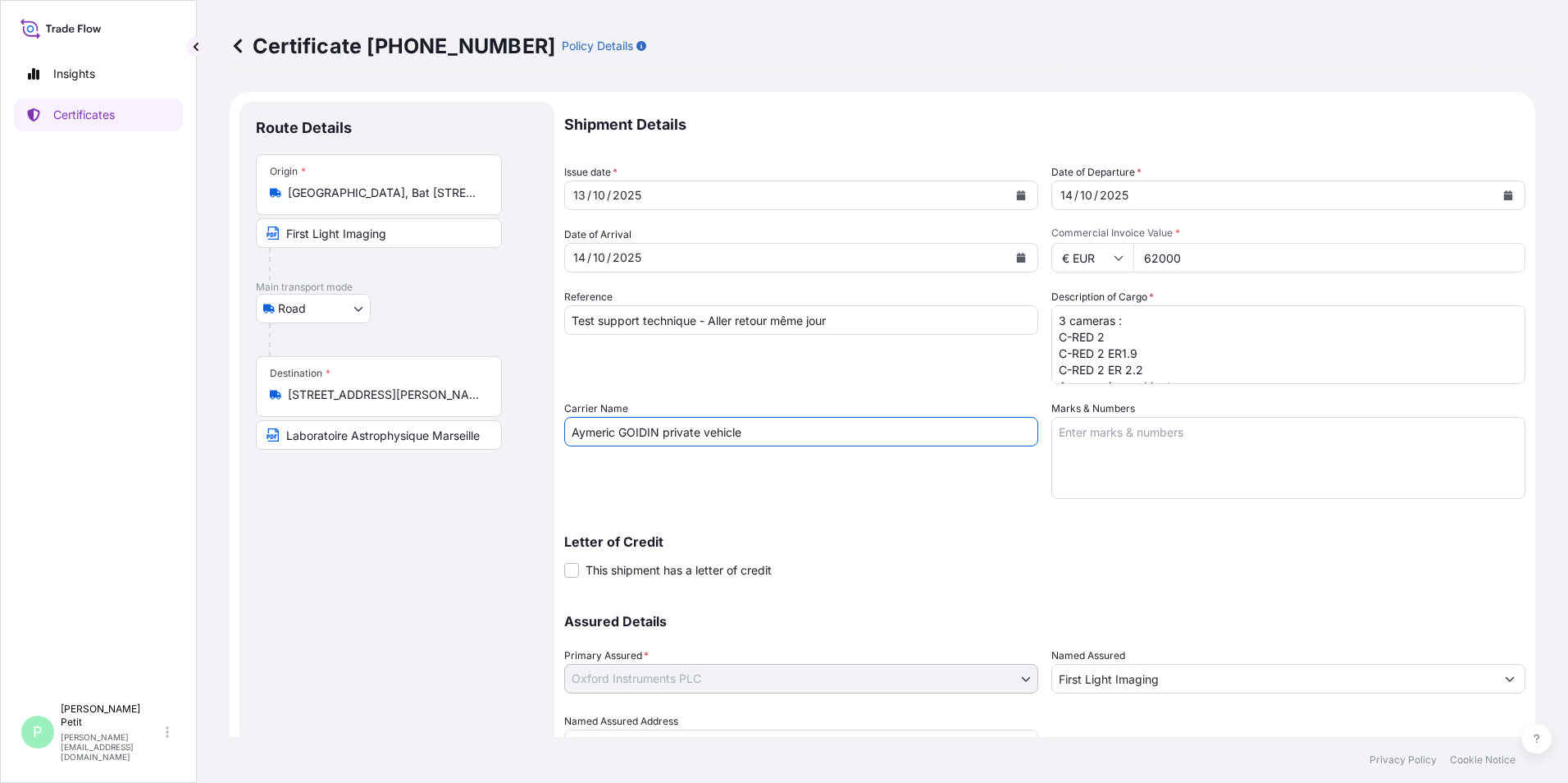
drag, startPoint x: 664, startPoint y: 434, endPoint x: 779, endPoint y: 427, distance: 115.2
click at [779, 427] on input "Aymeric GOIDIN private vehicle" at bounding box center [801, 431] width 474 height 30
type input "Aymeric GOIDIN véhicule personnel"
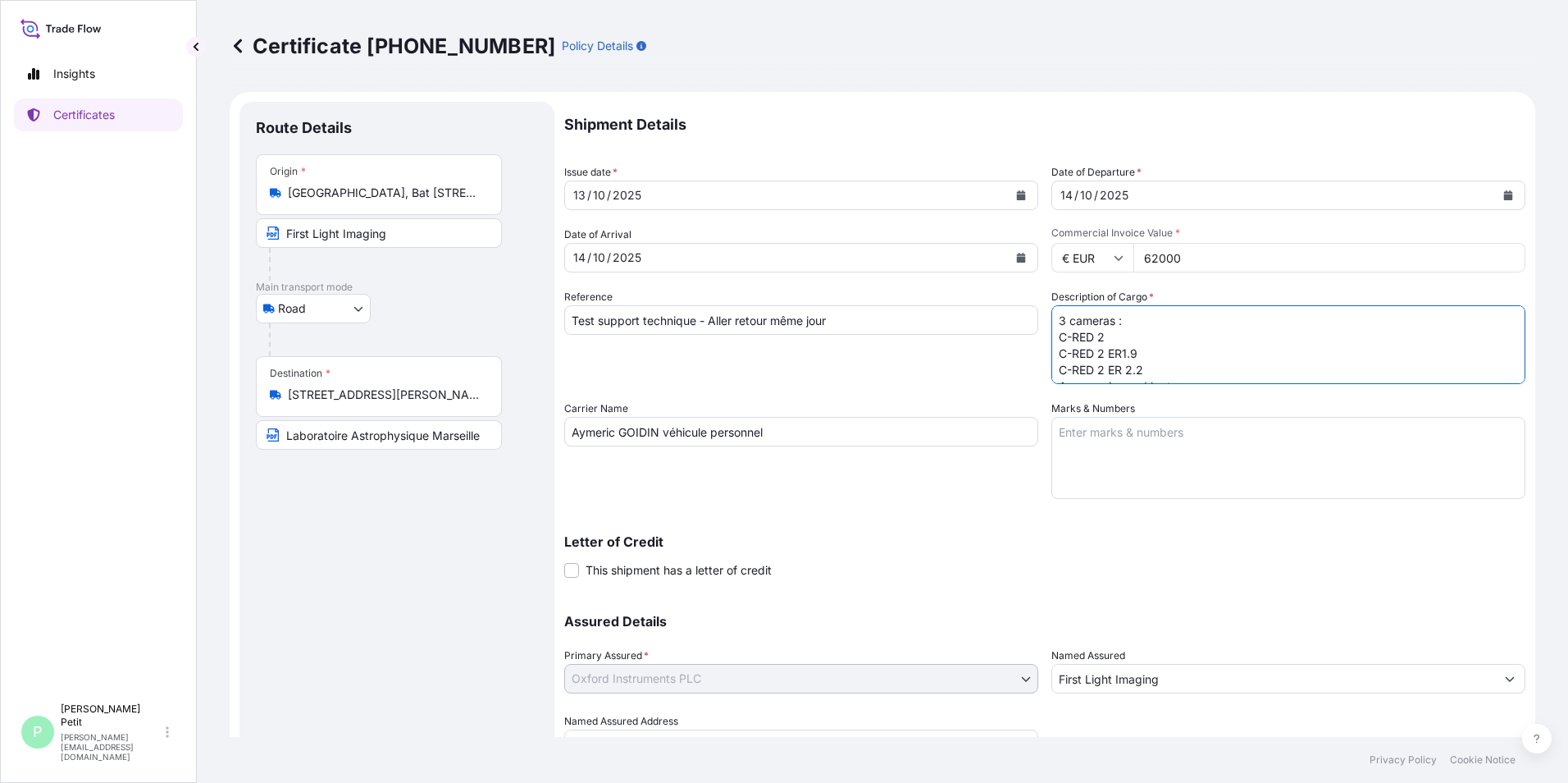
scroll to position [18, 0]
drag, startPoint x: 1224, startPoint y: 378, endPoint x: 1021, endPoint y: 401, distance: 204.3
click at [1021, 401] on div "Shipment Details Issue date * [DATE] Date of Departure * [DATE] Date of Arrival…" at bounding box center [1044, 431] width 961 height 657
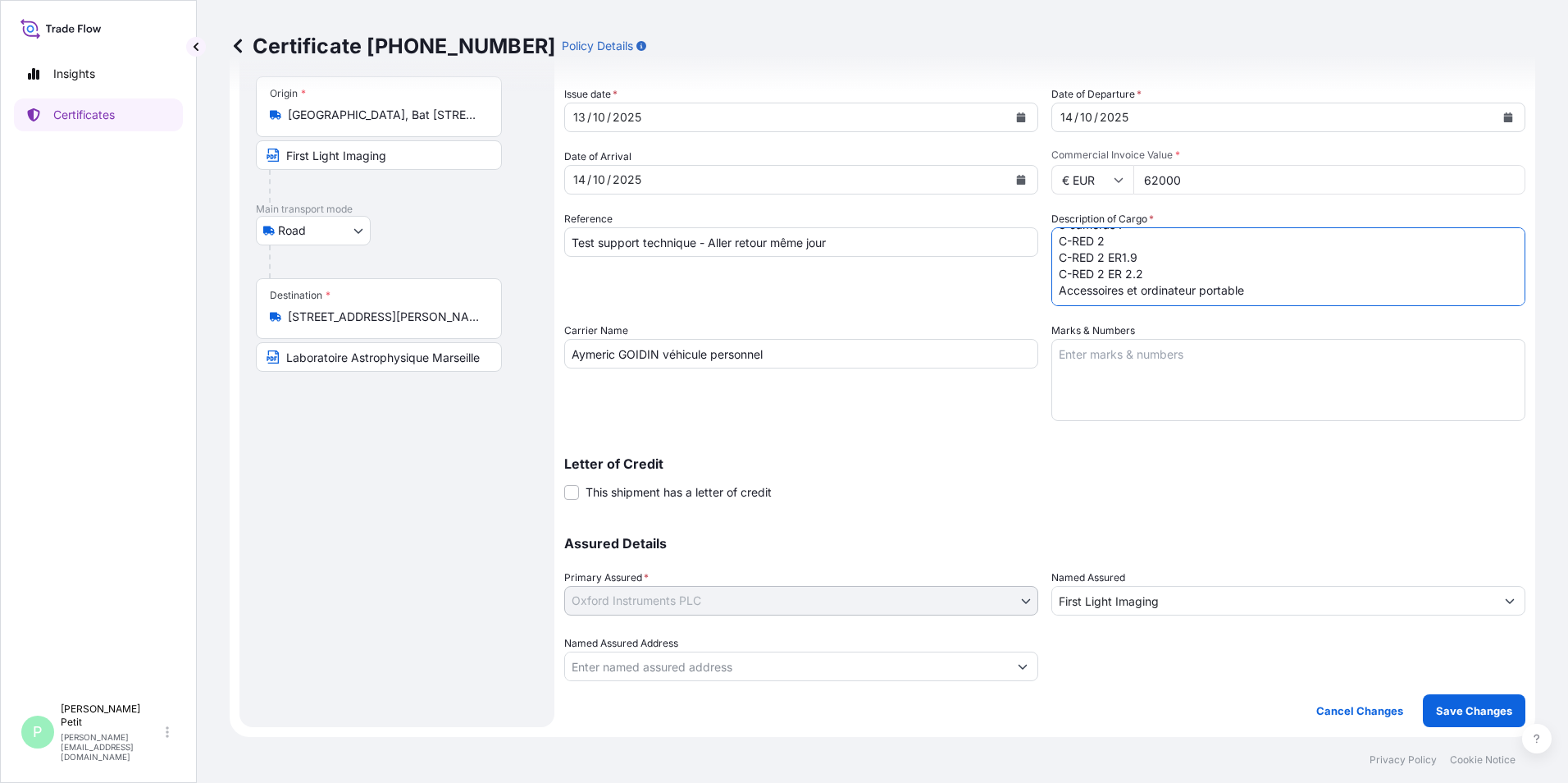
scroll to position [0, 0]
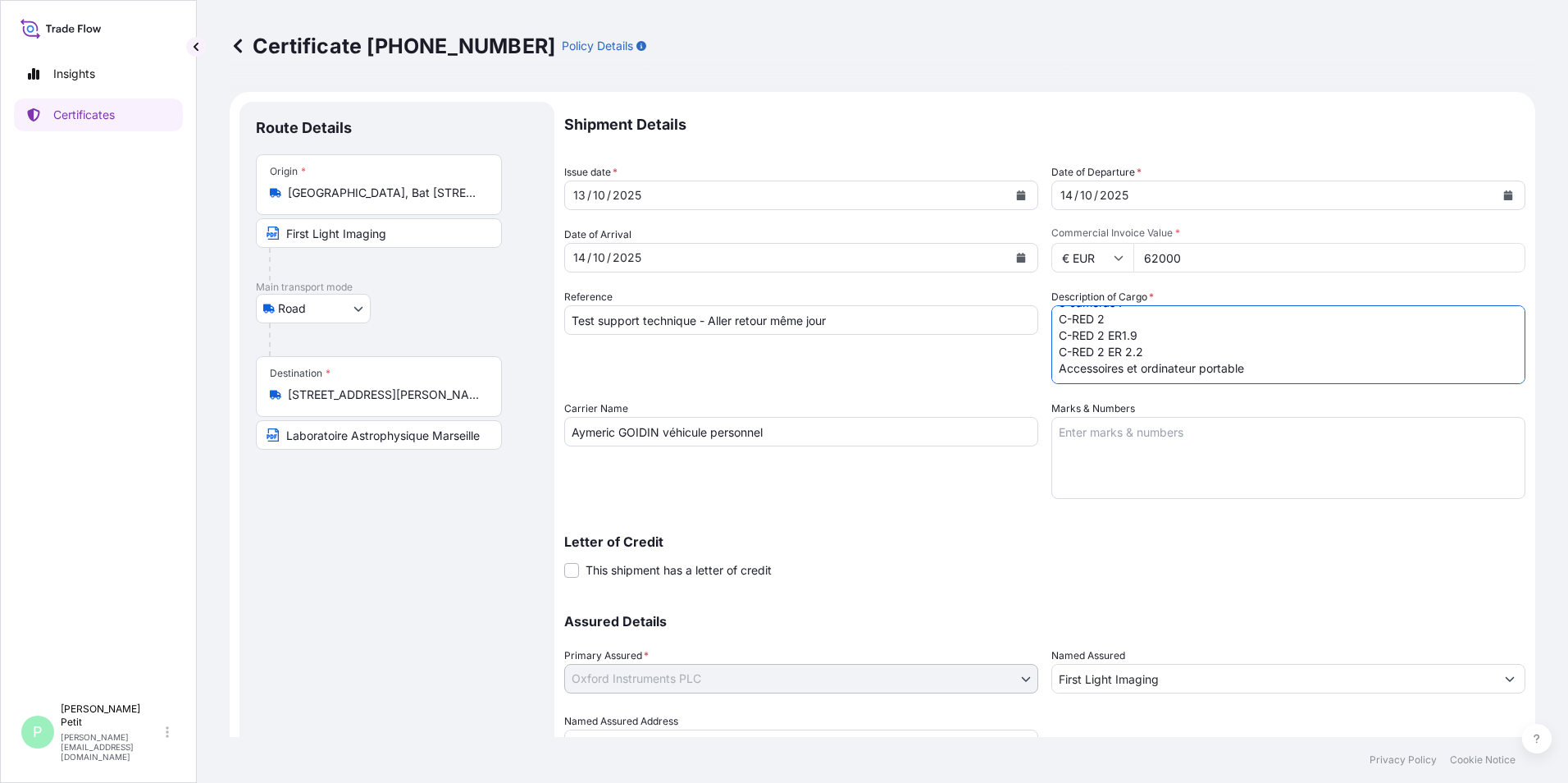
type textarea "3 cameras : C-RED 2 C-RED 2 ER1.9 C-RED 2 ER 2.2 Accessoires et ordinateur port…"
click at [1154, 252] on input "62000" at bounding box center [1328, 257] width 392 height 30
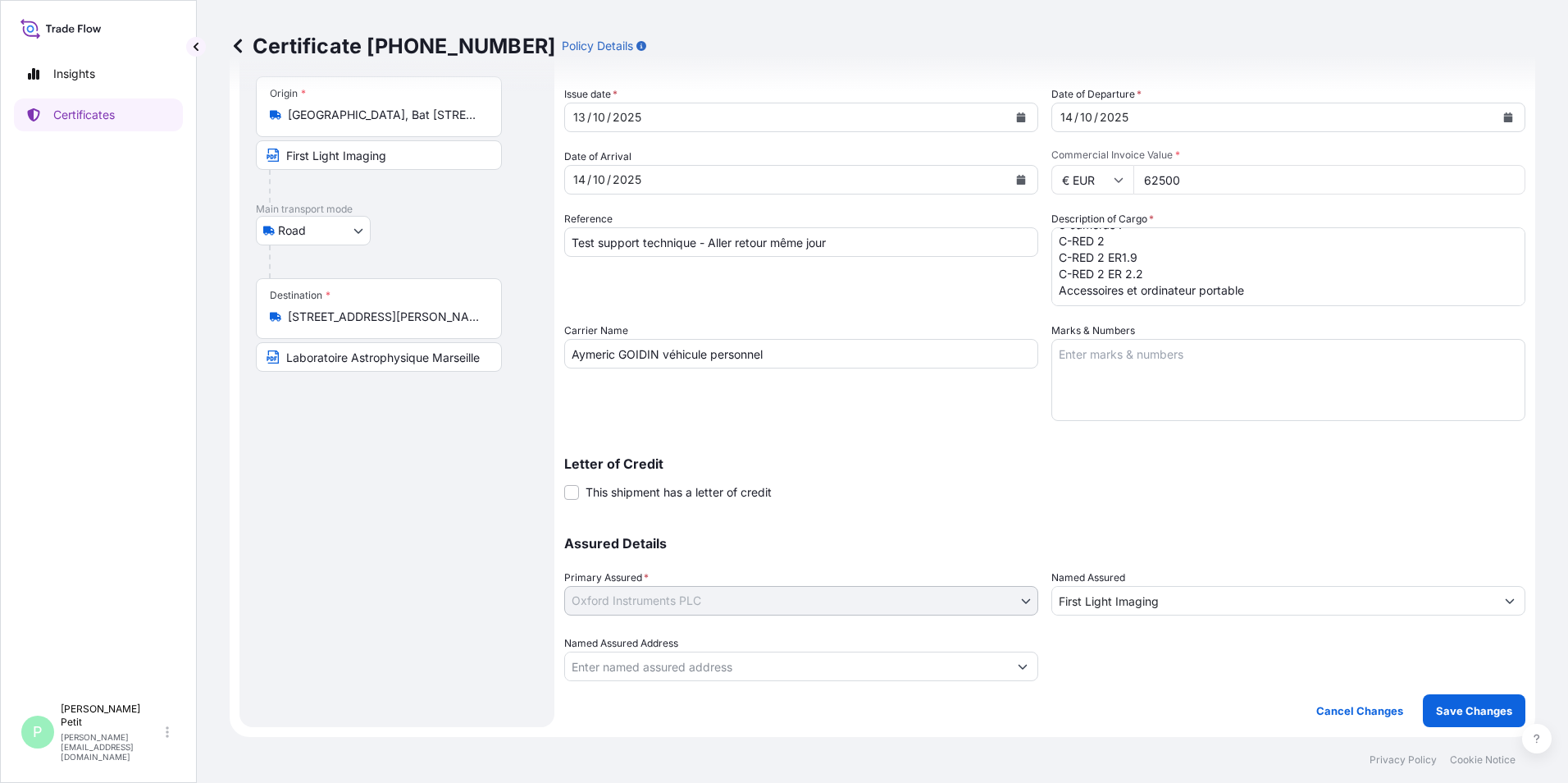
type input "62500"
click at [1442, 717] on p "Save Changes" at bounding box center [1473, 710] width 76 height 16
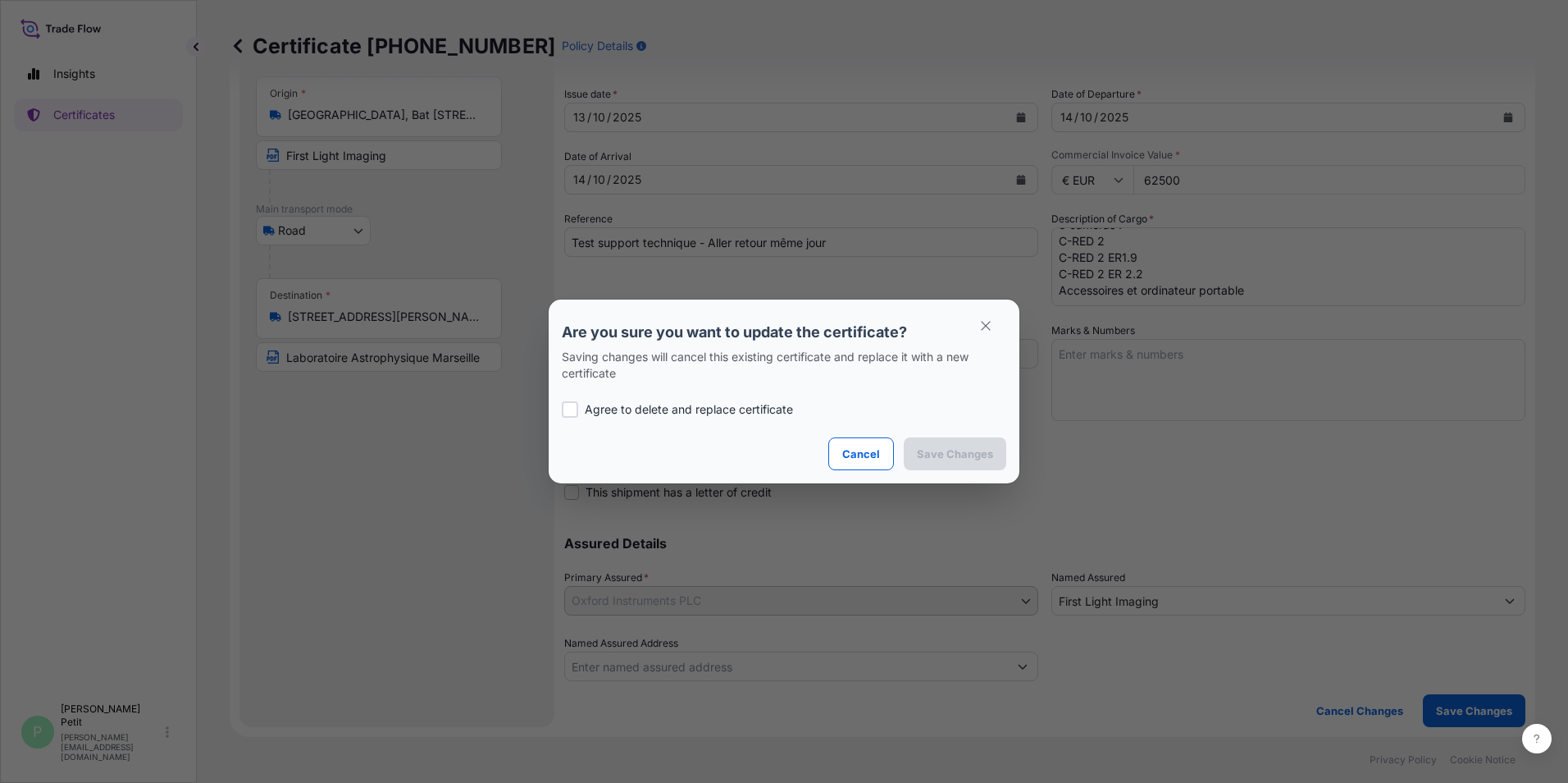
click at [572, 410] on div at bounding box center [569, 409] width 16 height 16
checkbox input "true"
click at [949, 454] on p "Save Changes" at bounding box center [954, 454] width 76 height 16
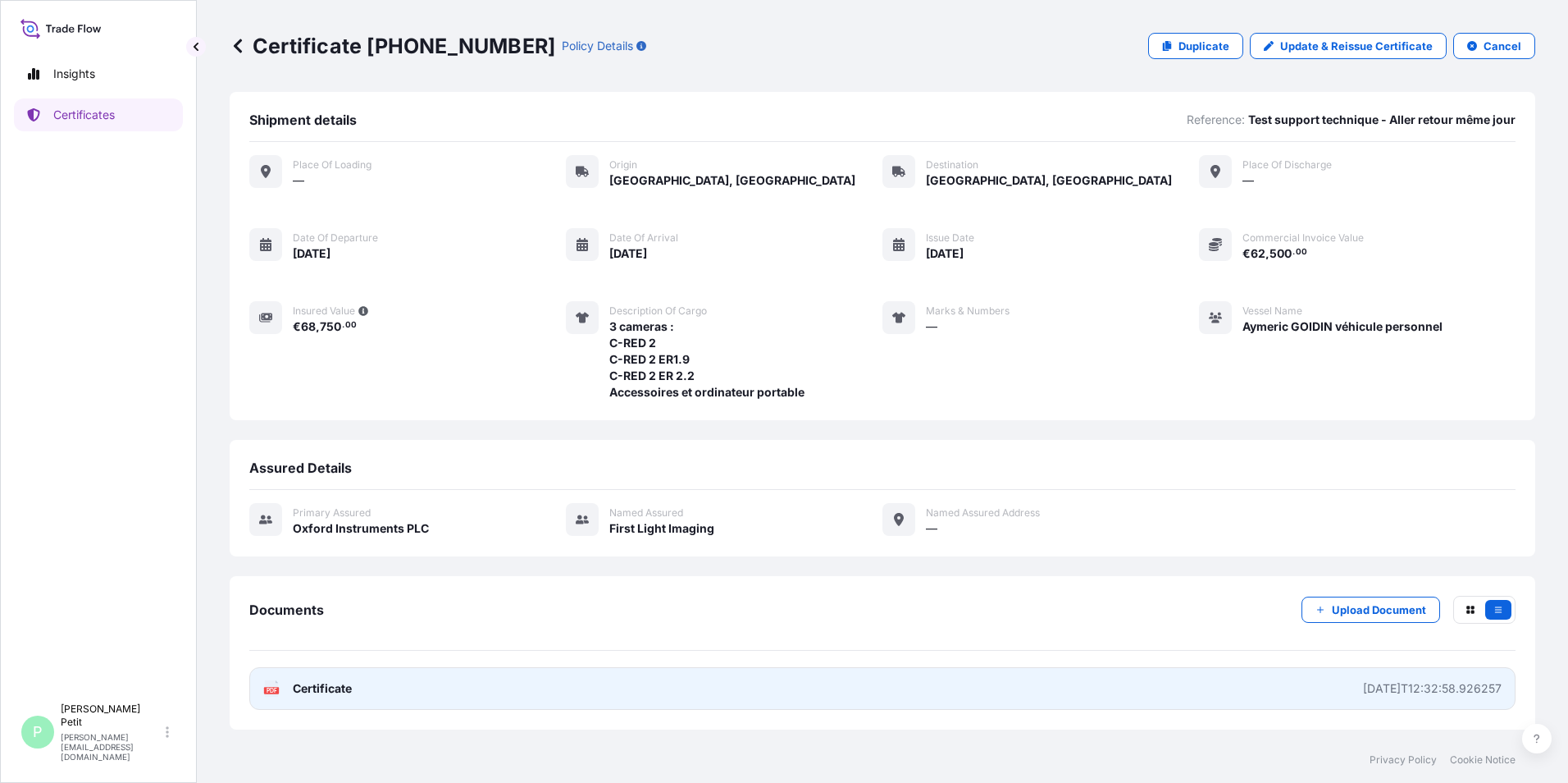
click at [323, 689] on span "Certificate" at bounding box center [321, 688] width 59 height 16
